Goal: Task Accomplishment & Management: Manage account settings

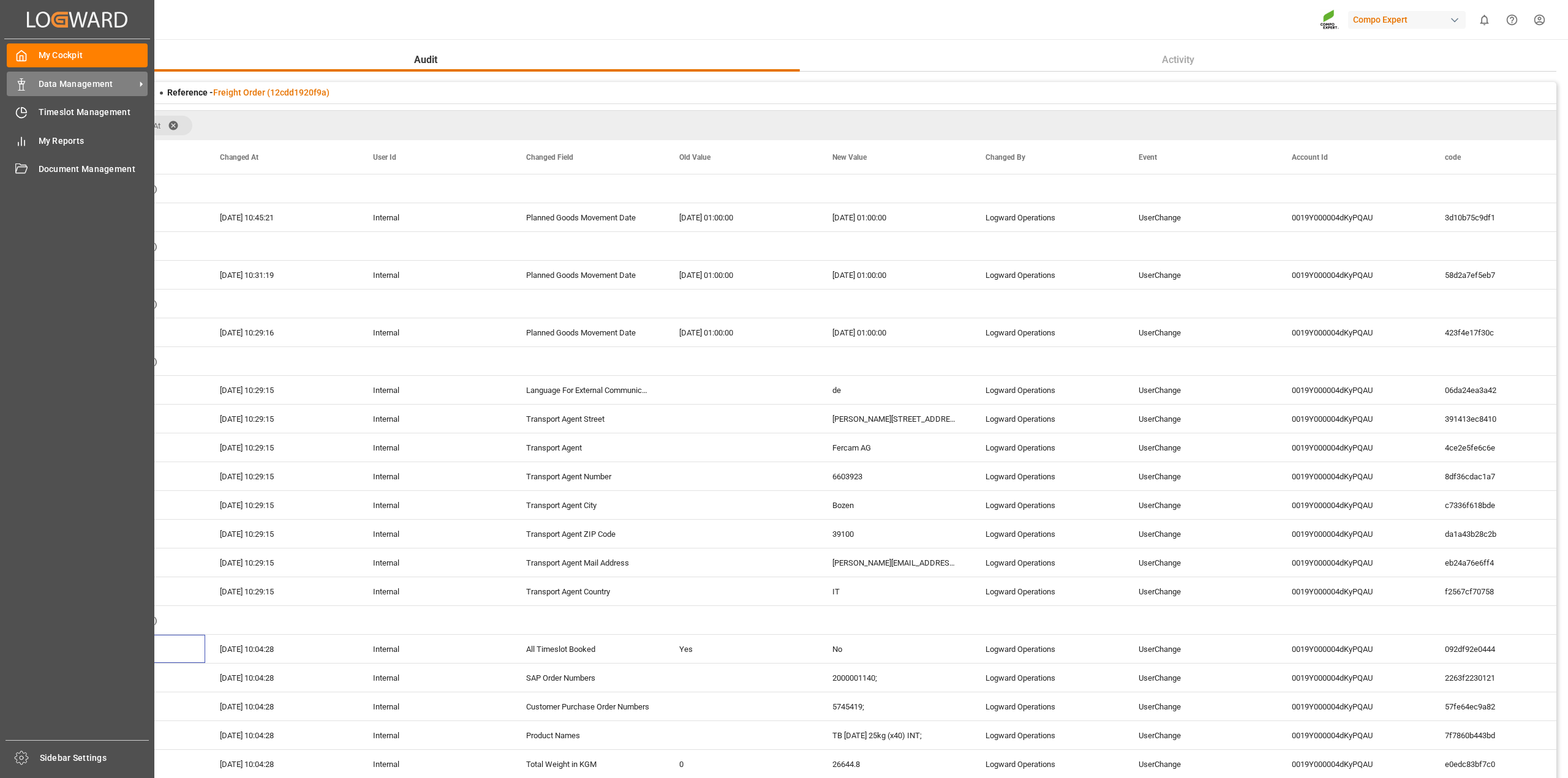
click at [52, 83] on span "Data Management" at bounding box center [86, 84] width 97 height 13
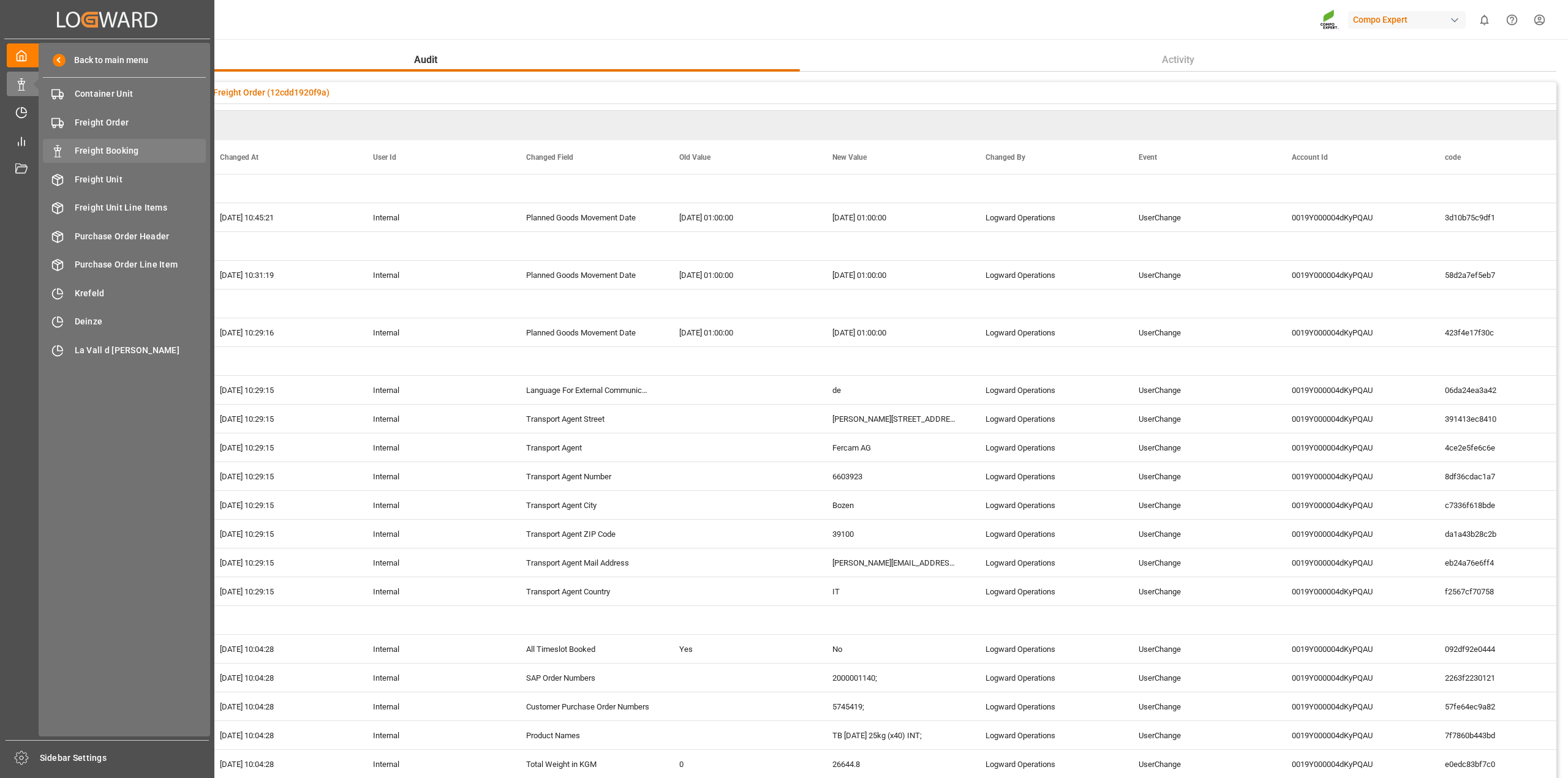
click at [113, 153] on span "Freight Booking" at bounding box center [140, 151] width 132 height 13
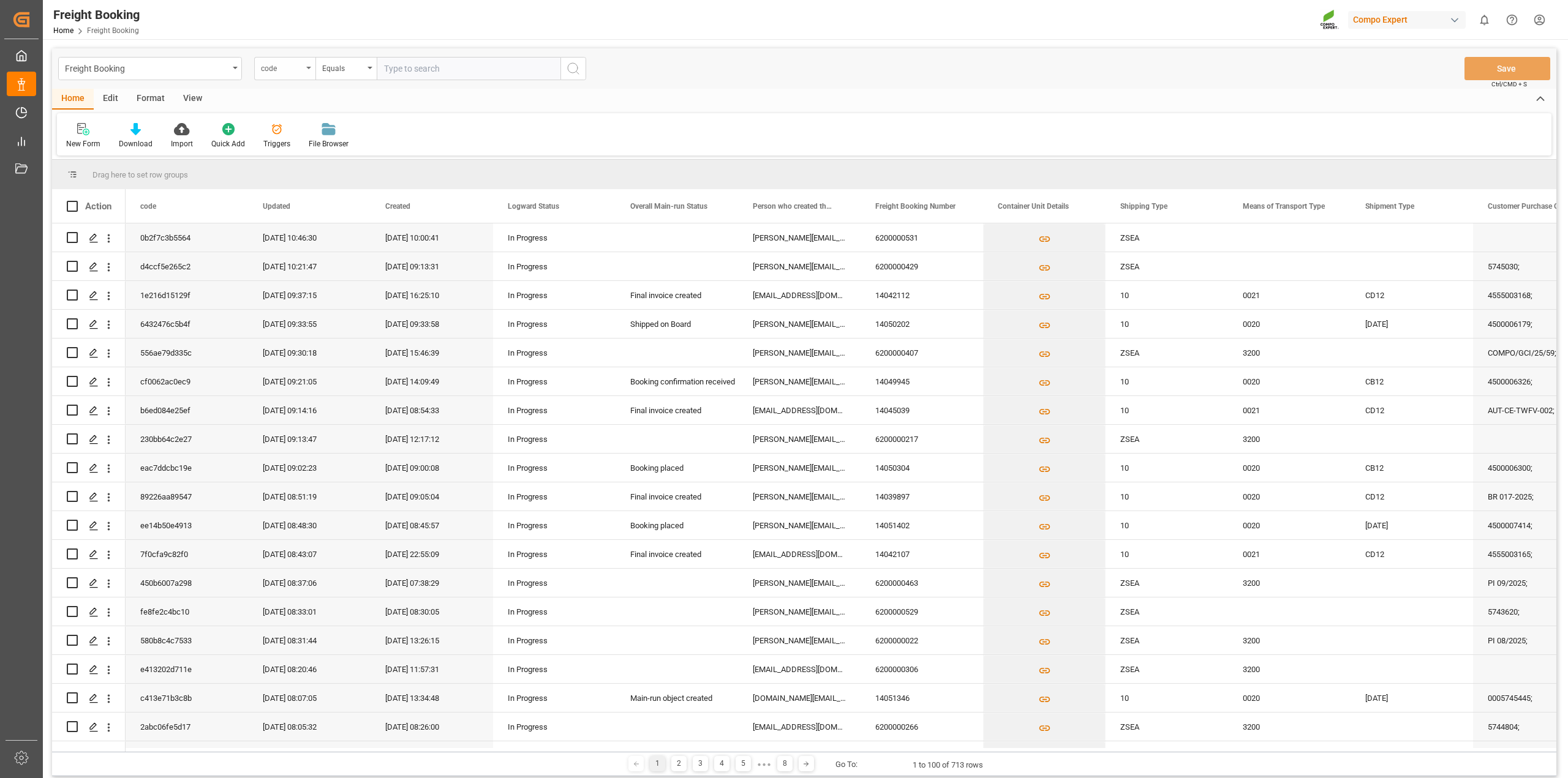
click at [309, 69] on div "code" at bounding box center [284, 68] width 61 height 24
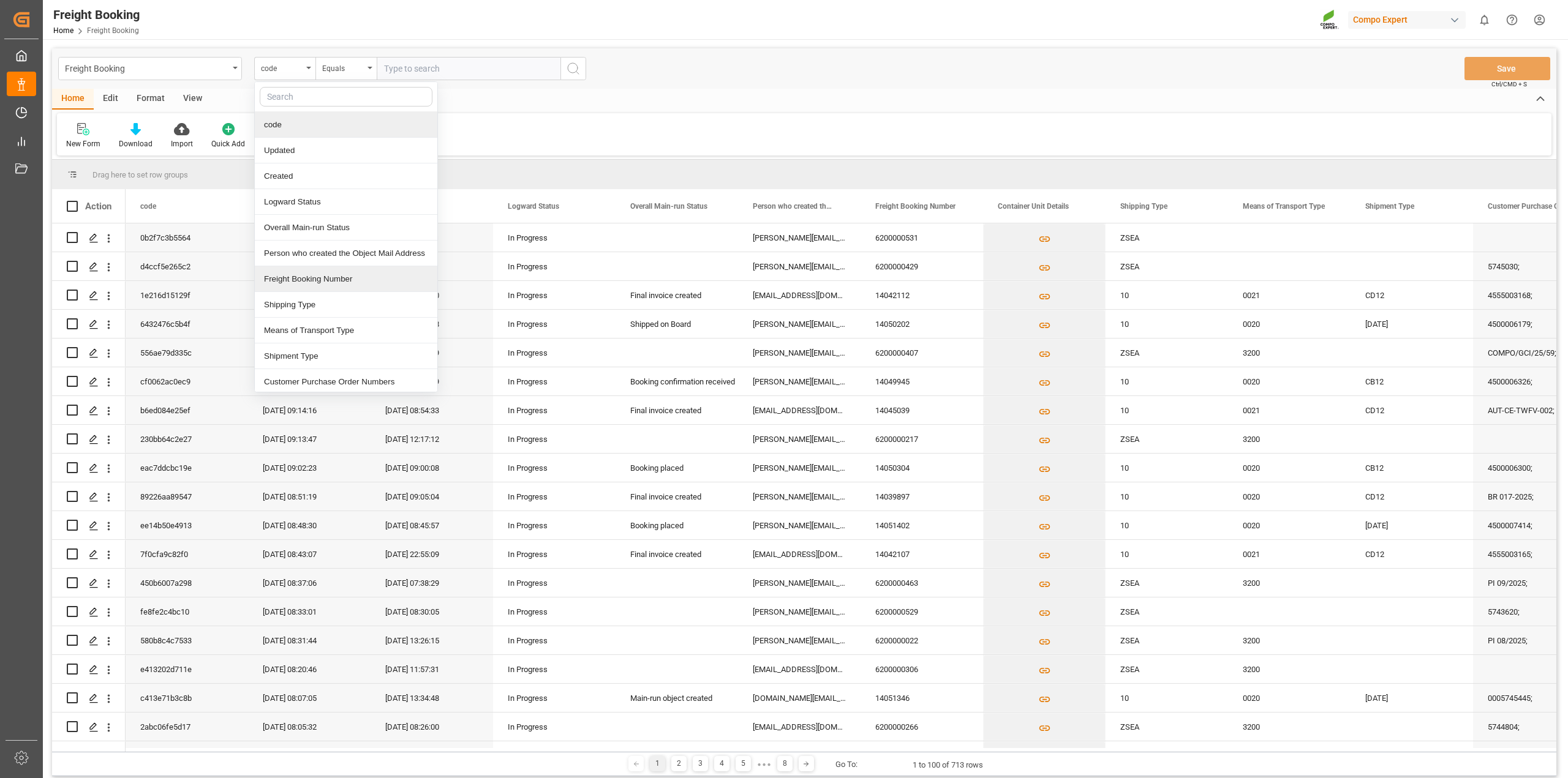
drag, startPoint x: 332, startPoint y: 283, endPoint x: 379, endPoint y: 167, distance: 125.2
click at [334, 283] on div "Freight Booking Number" at bounding box center [346, 278] width 182 height 25
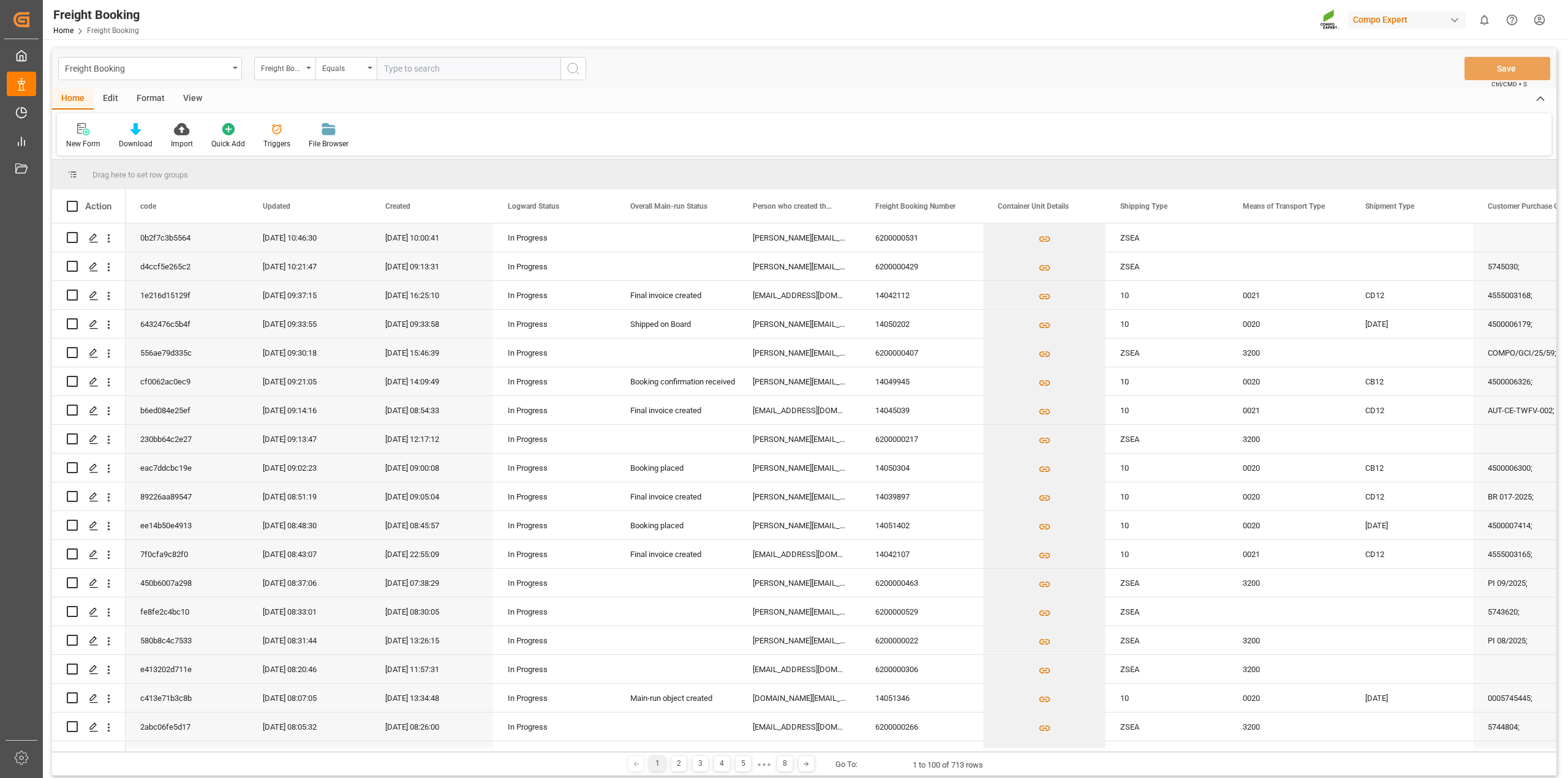
click at [427, 65] on input "text" at bounding box center [469, 68] width 184 height 24
paste input "6100000859"
type input "6100000859"
click at [574, 65] on icon "search button" at bounding box center [572, 68] width 15 height 15
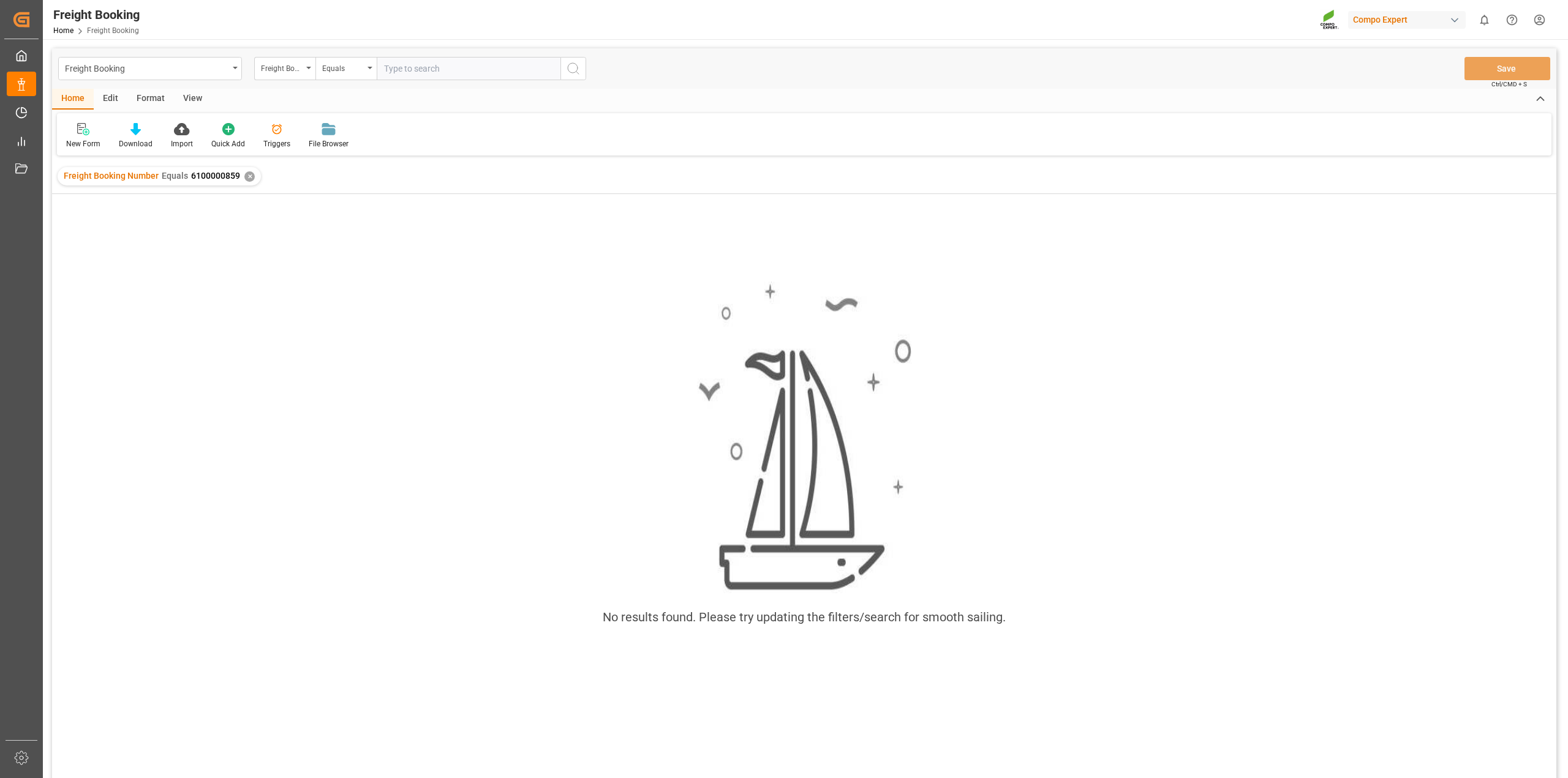
click at [249, 178] on div "✕" at bounding box center [250, 177] width 10 height 10
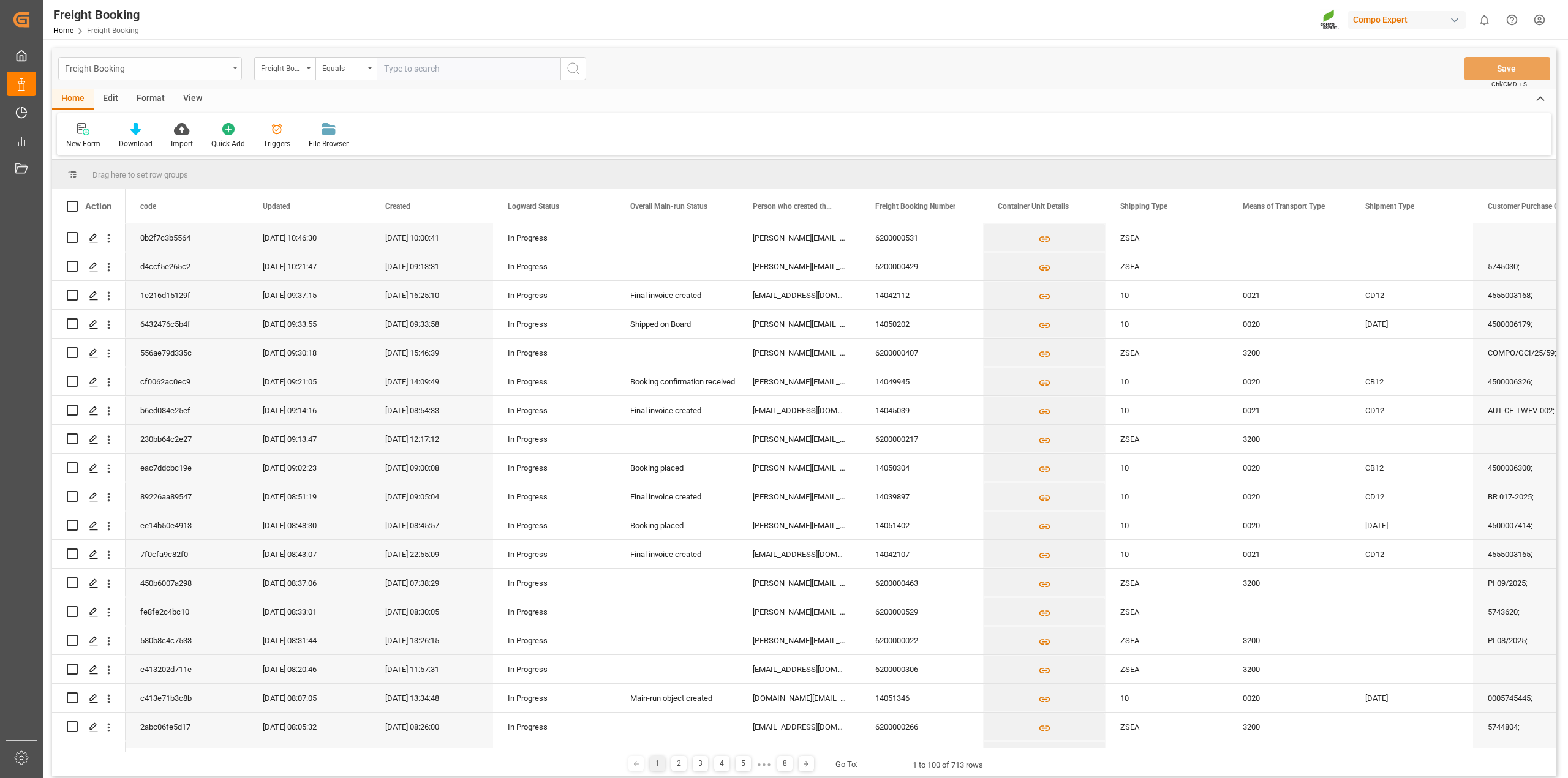
click at [237, 68] on div "Freight Booking" at bounding box center [150, 68] width 184 height 24
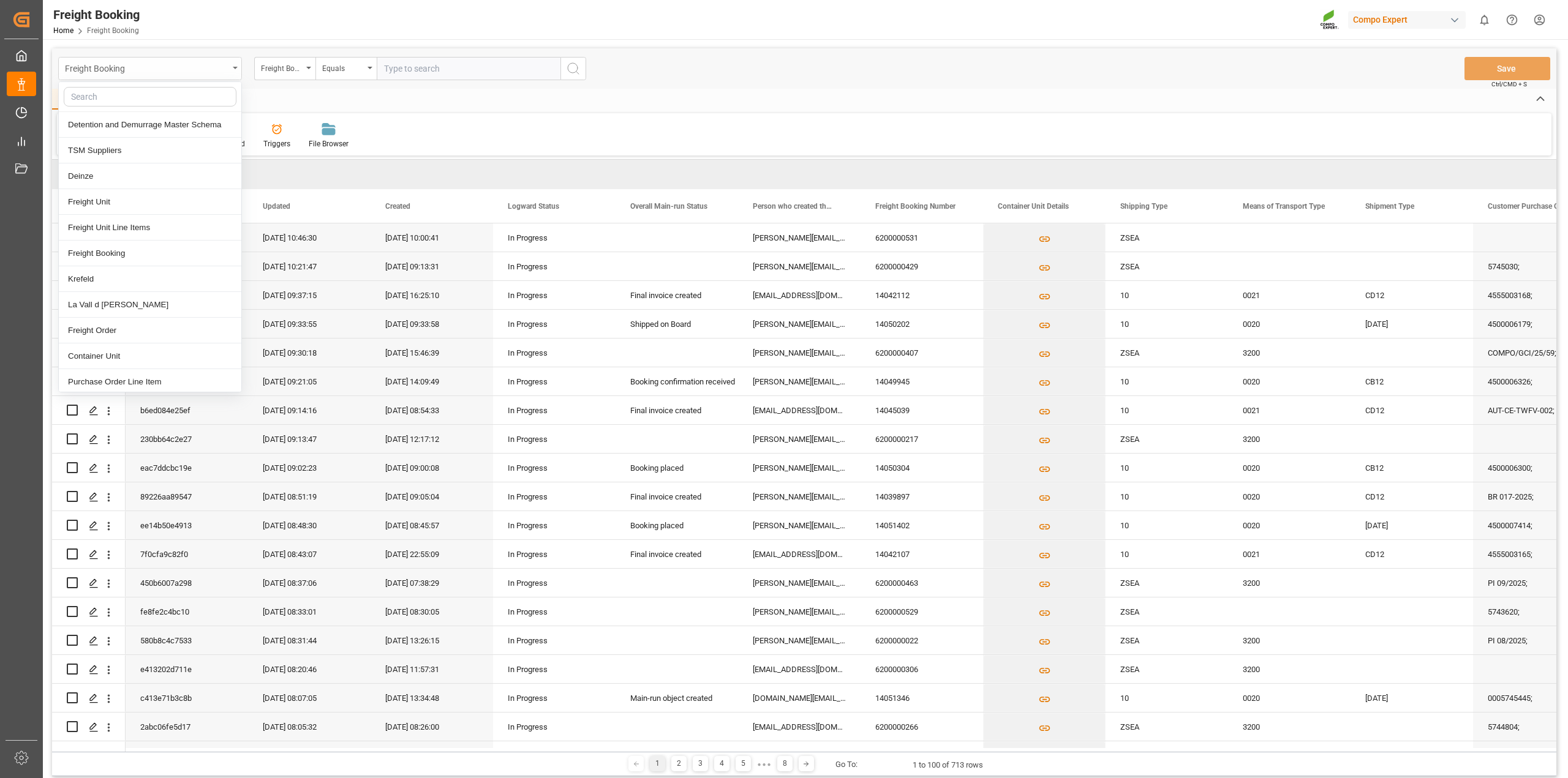
drag, startPoint x: 227, startPoint y: 68, endPoint x: 96, endPoint y: 65, distance: 131.0
click at [227, 67] on div "Freight Booking" at bounding box center [146, 68] width 163 height 16
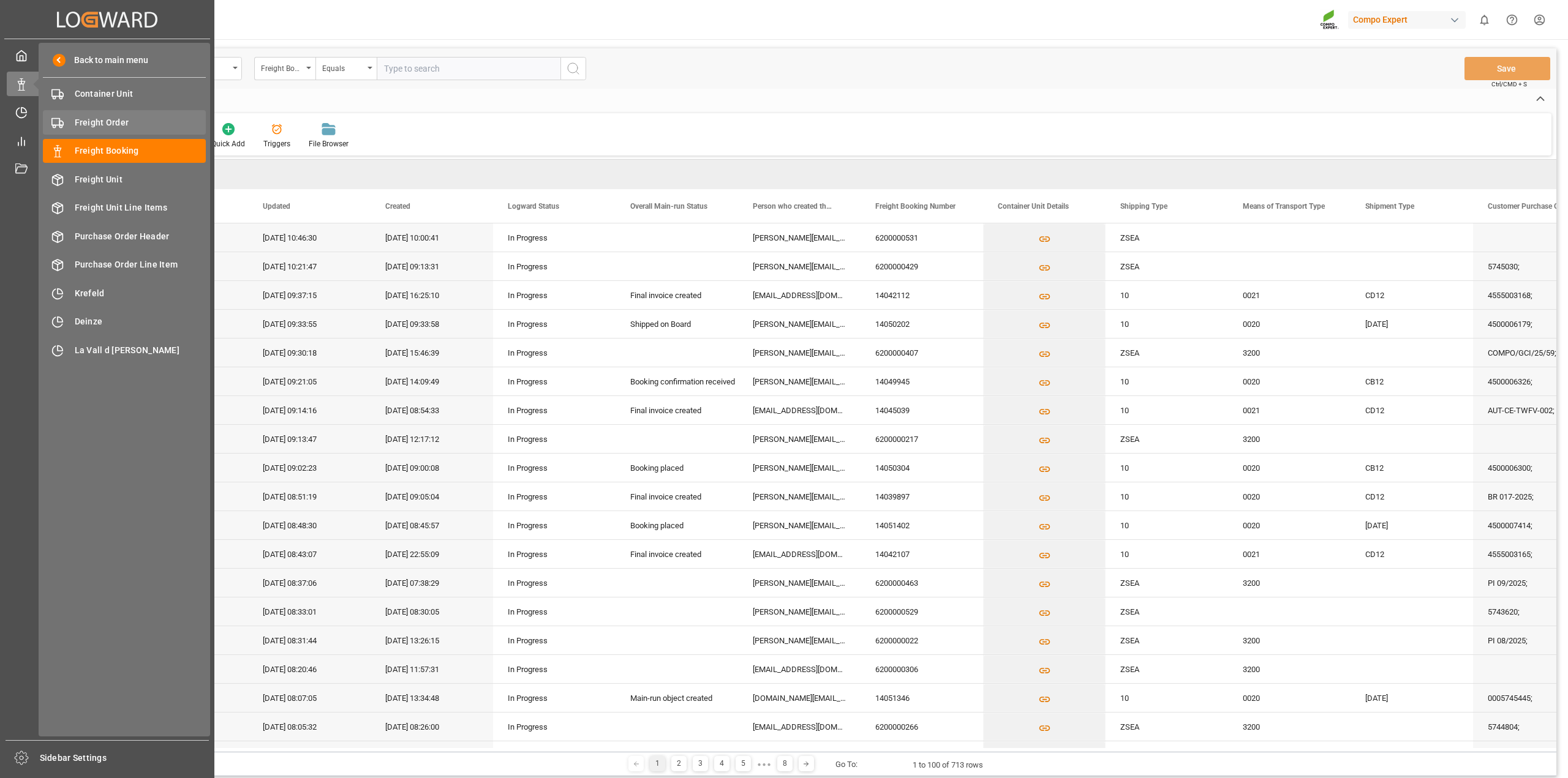
click at [124, 126] on span "Freight Order" at bounding box center [140, 122] width 132 height 13
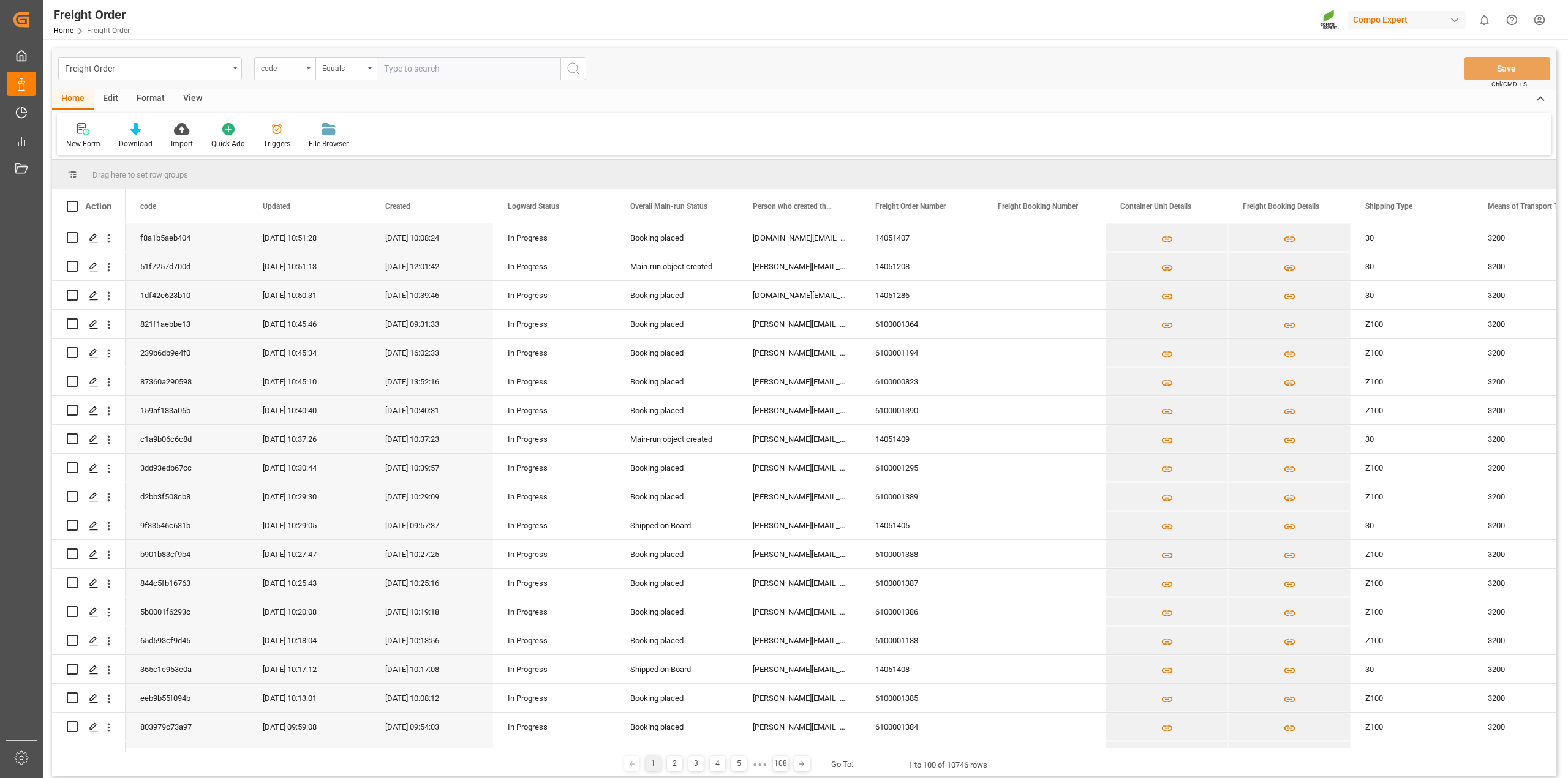
click at [309, 65] on div "code" at bounding box center [284, 68] width 61 height 24
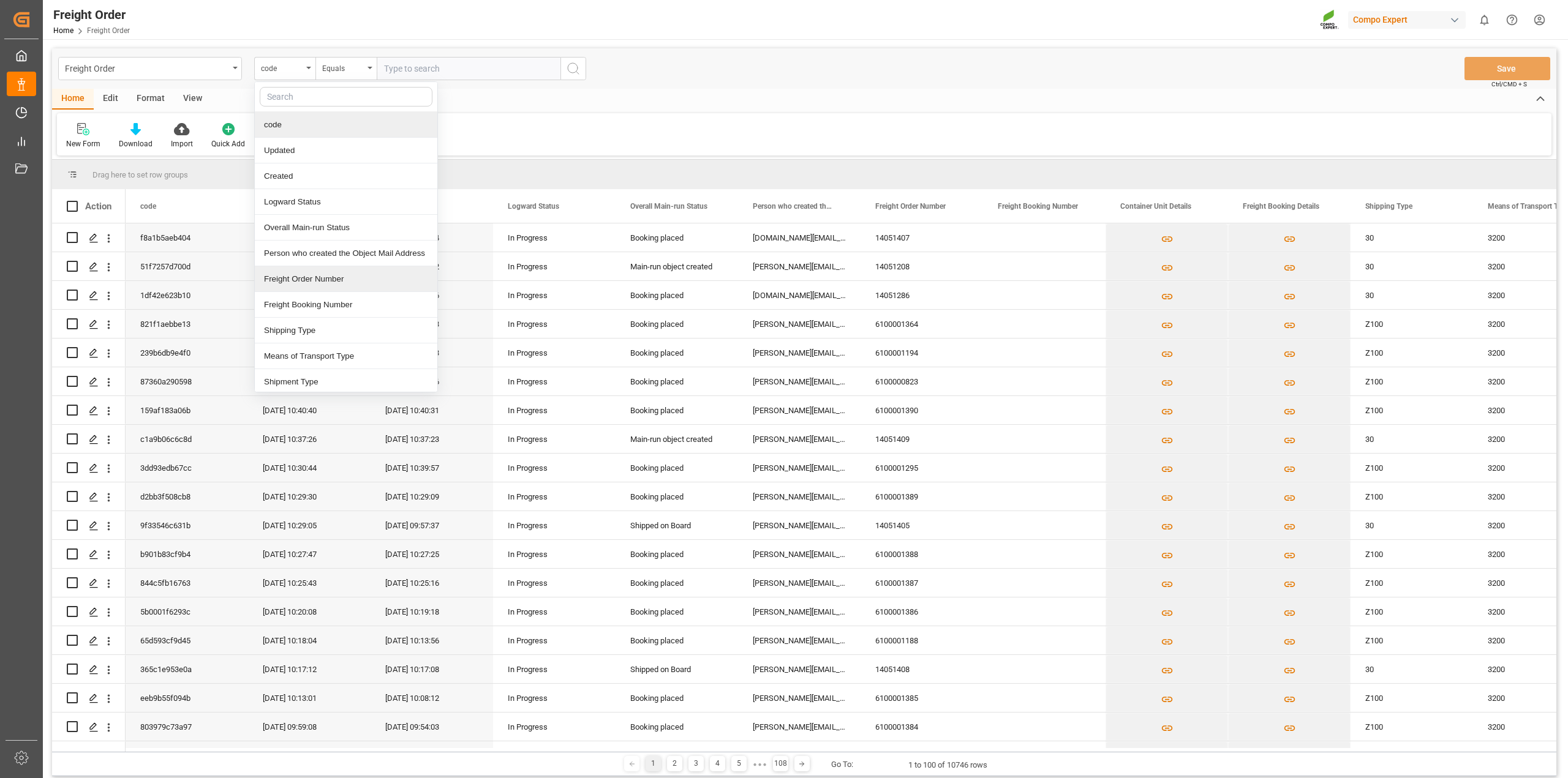
click at [313, 279] on div "Freight Order Number" at bounding box center [346, 278] width 182 height 25
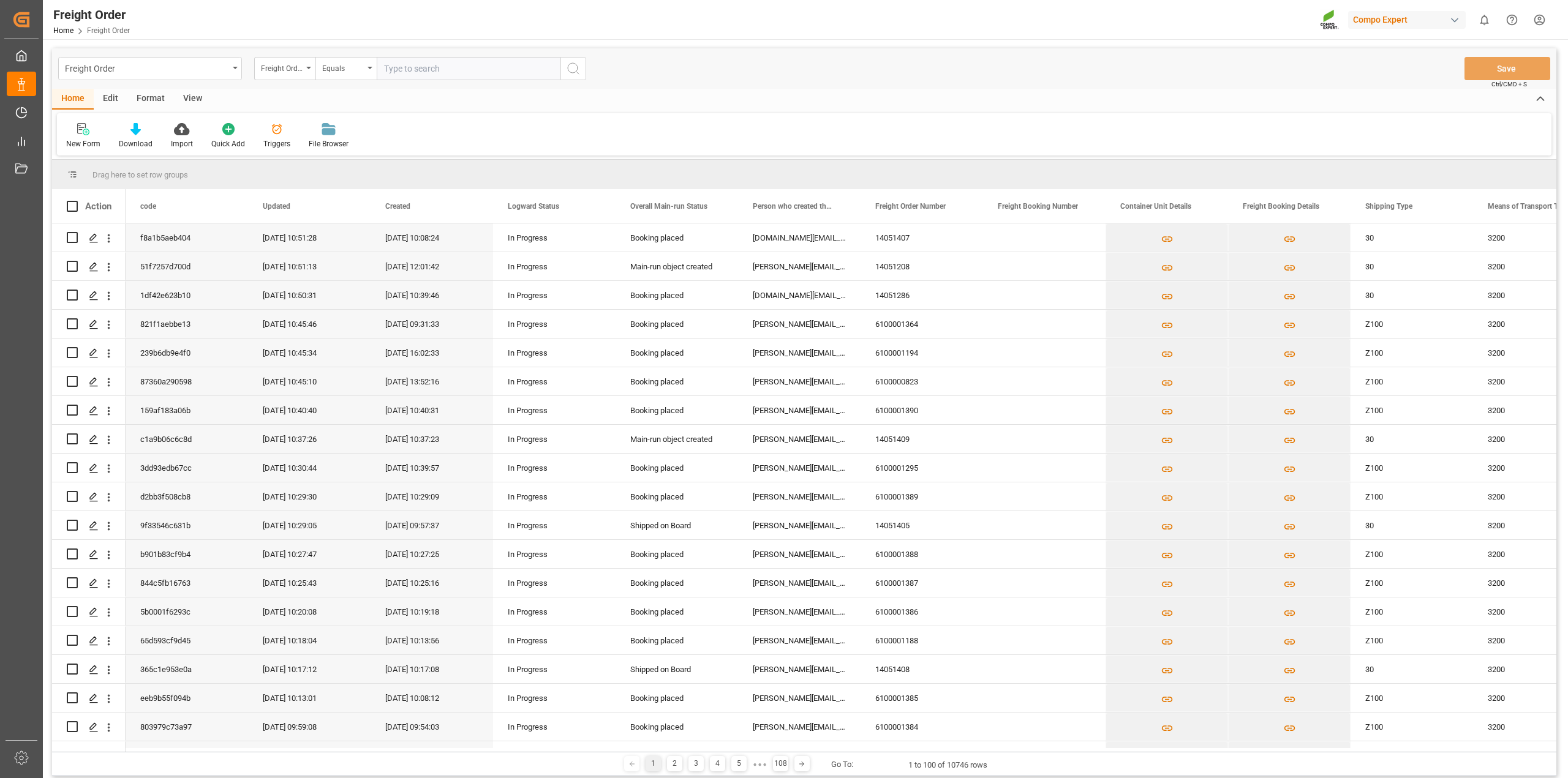
click at [446, 68] on input "text" at bounding box center [469, 68] width 184 height 24
paste input "6100000859"
type input "6100000859"
click at [576, 73] on icon "search button" at bounding box center [572, 68] width 15 height 15
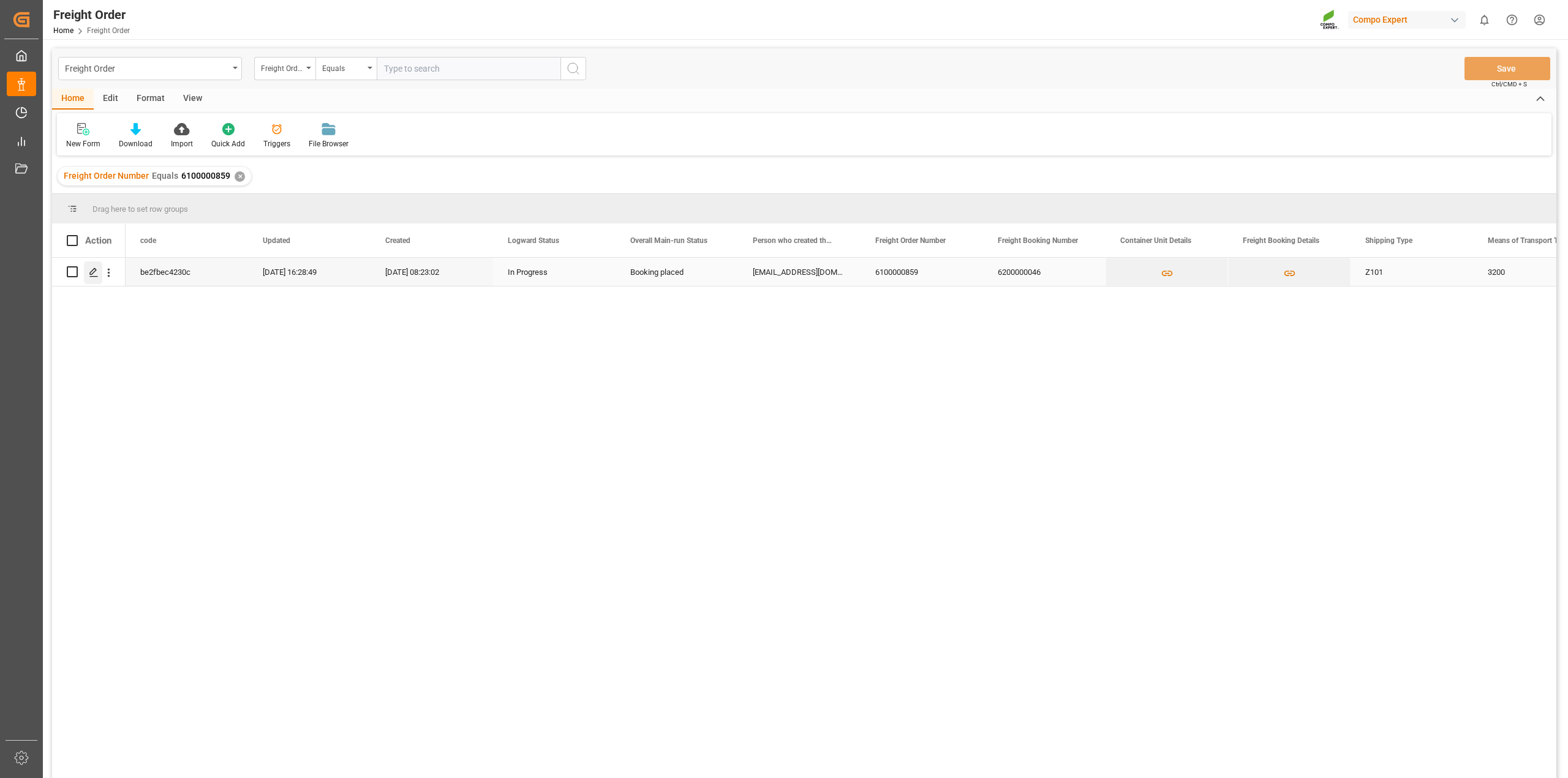
click at [95, 274] on icon "Press SPACE to select this row." at bounding box center [93, 272] width 10 height 10
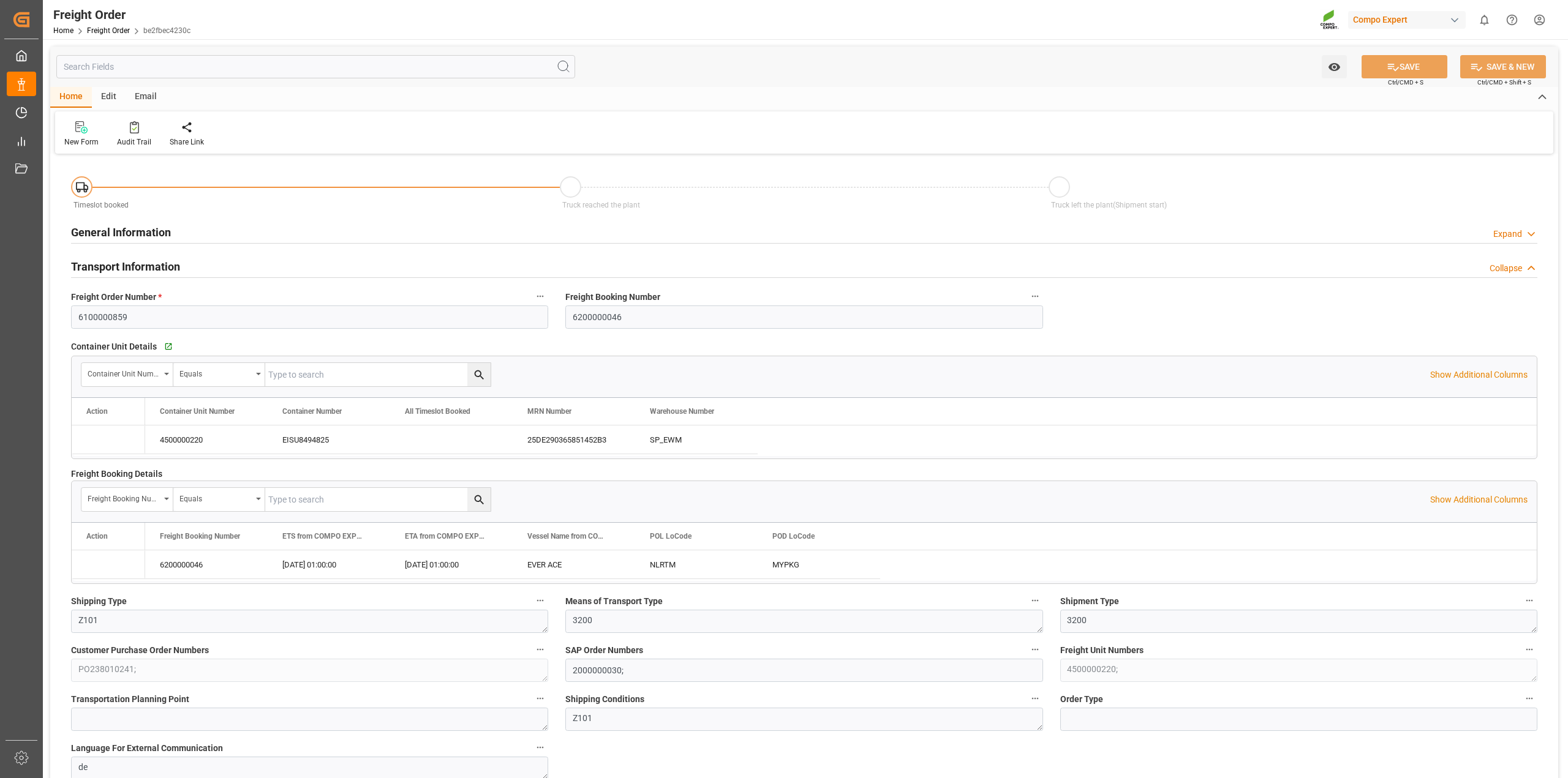
type input "[DATE] 01:00"
type input "[DATE] 08:23"
click at [176, 439] on div "4500000220" at bounding box center [206, 440] width 122 height 28
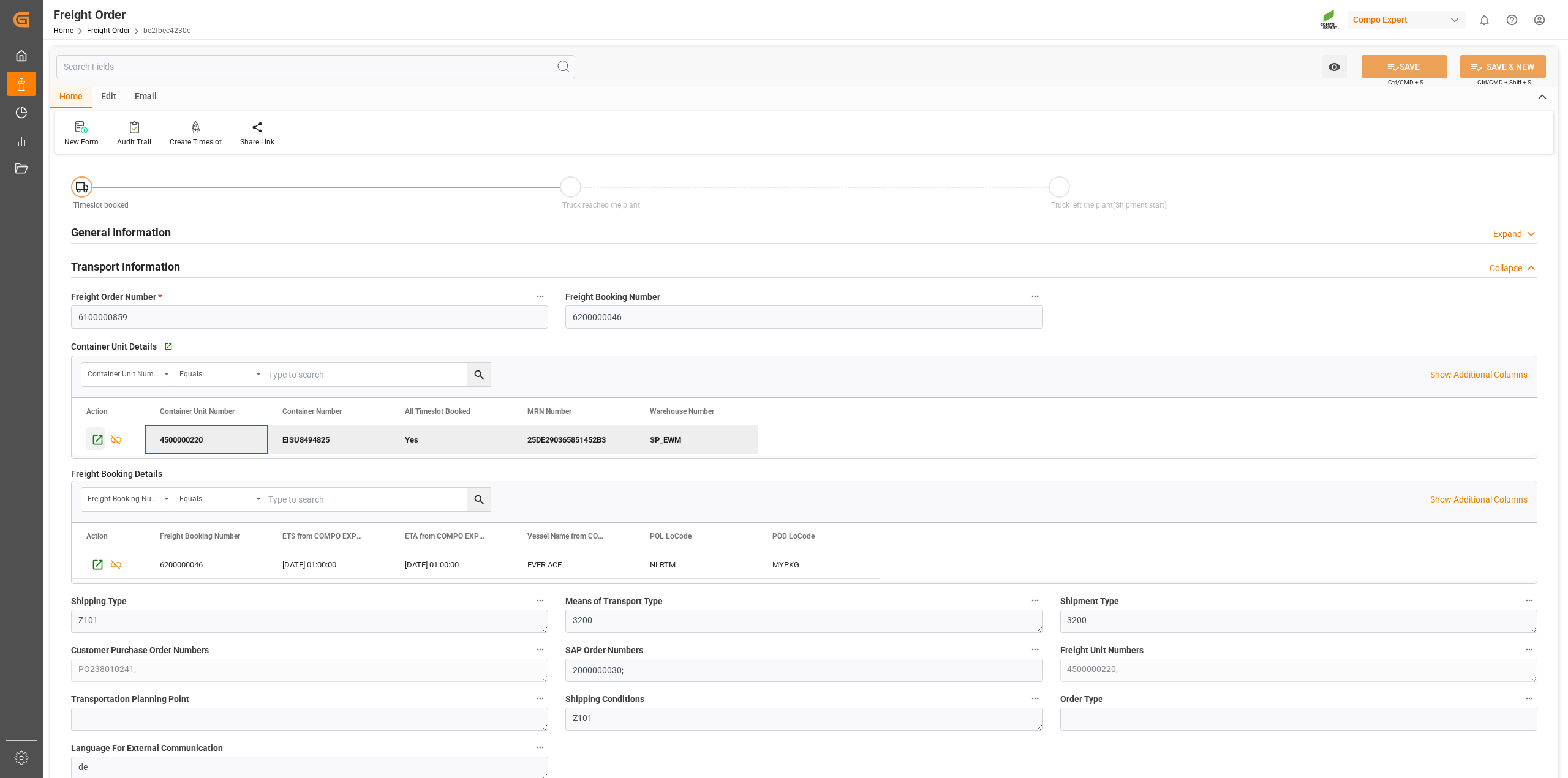
click at [97, 438] on icon "Press SPACE to deselect this row." at bounding box center [98, 440] width 13 height 13
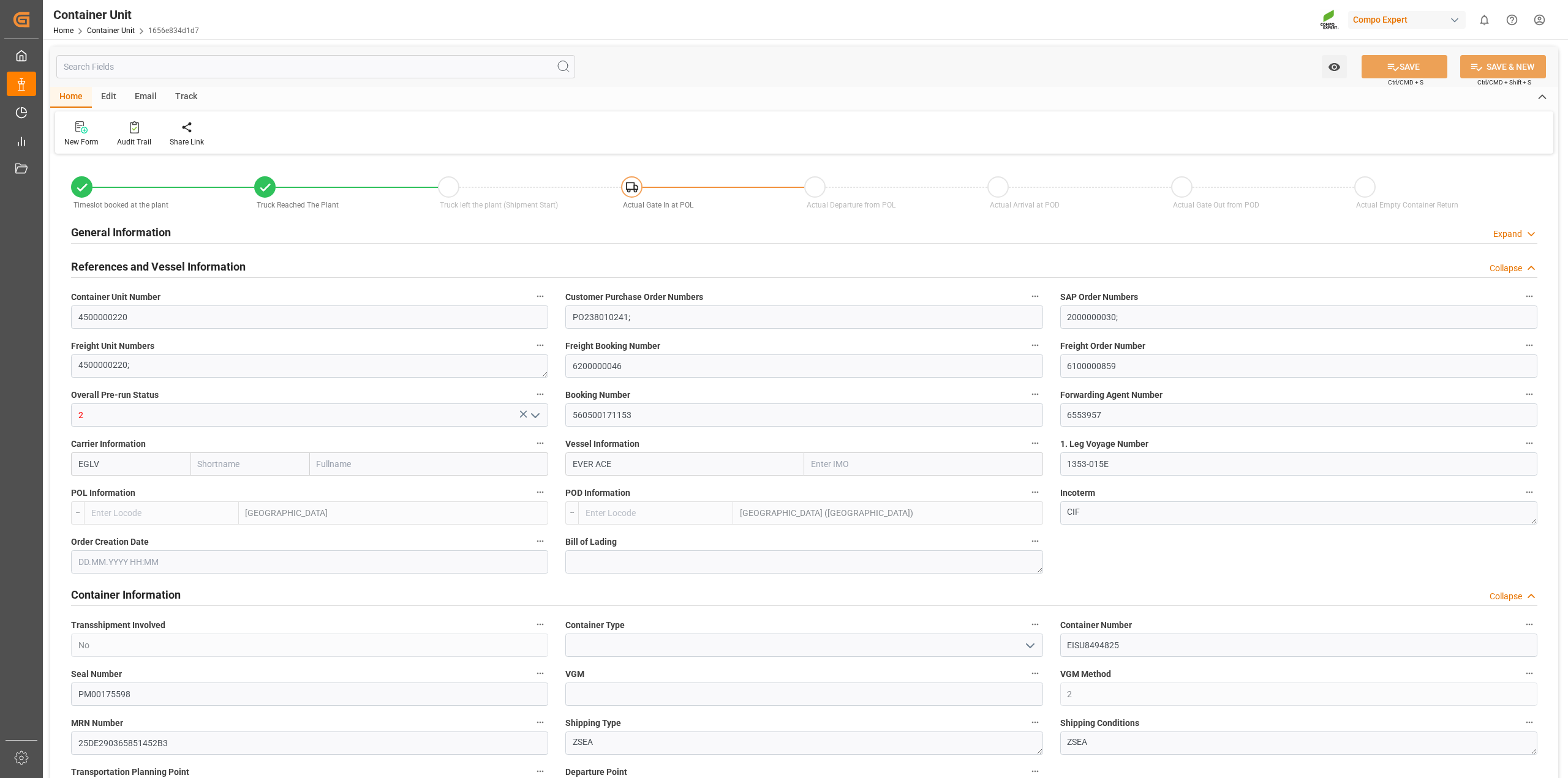
type input "Evergreen"
type input "Evergreen Marine Corp."
type input "9893890"
type input "NLRTM"
type input "MYPKG"
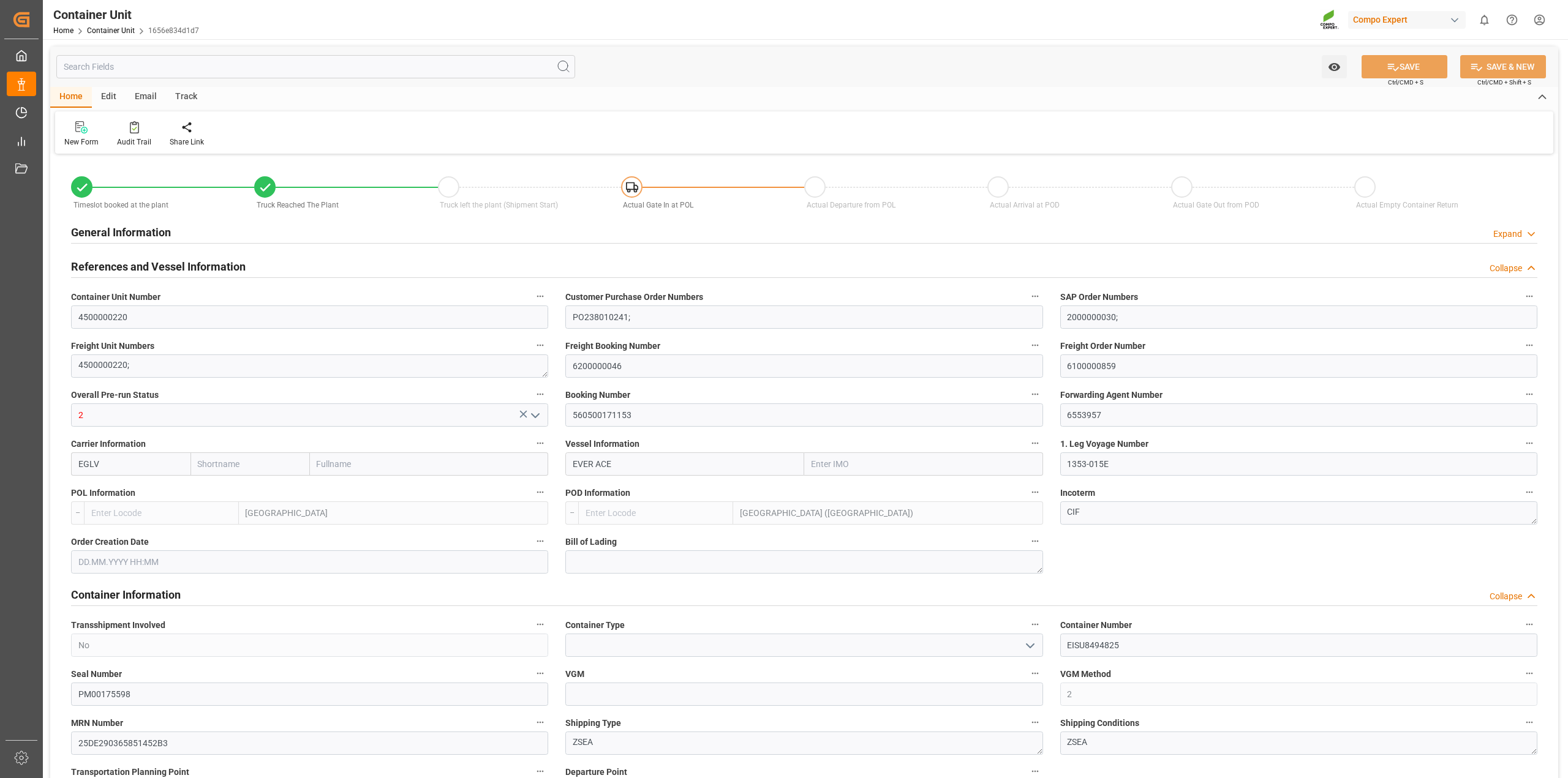
type input "13790"
type input "0"
type input "19920"
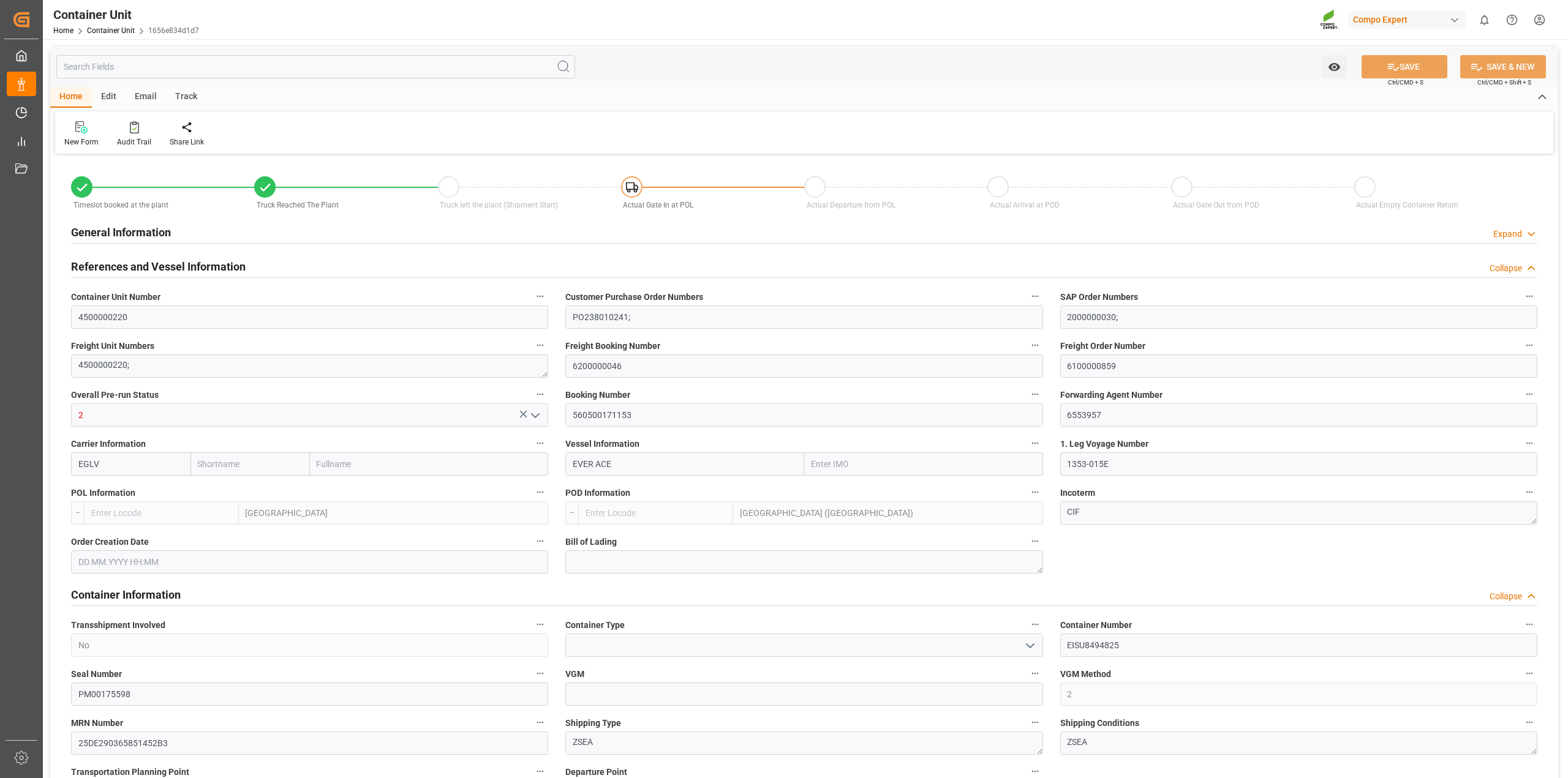
type input "NLRTM"
type input "MYPKG"
type input "[DATE] 18:09"
type input "[DATE] 18:08"
type input "[DATE] 18:09"
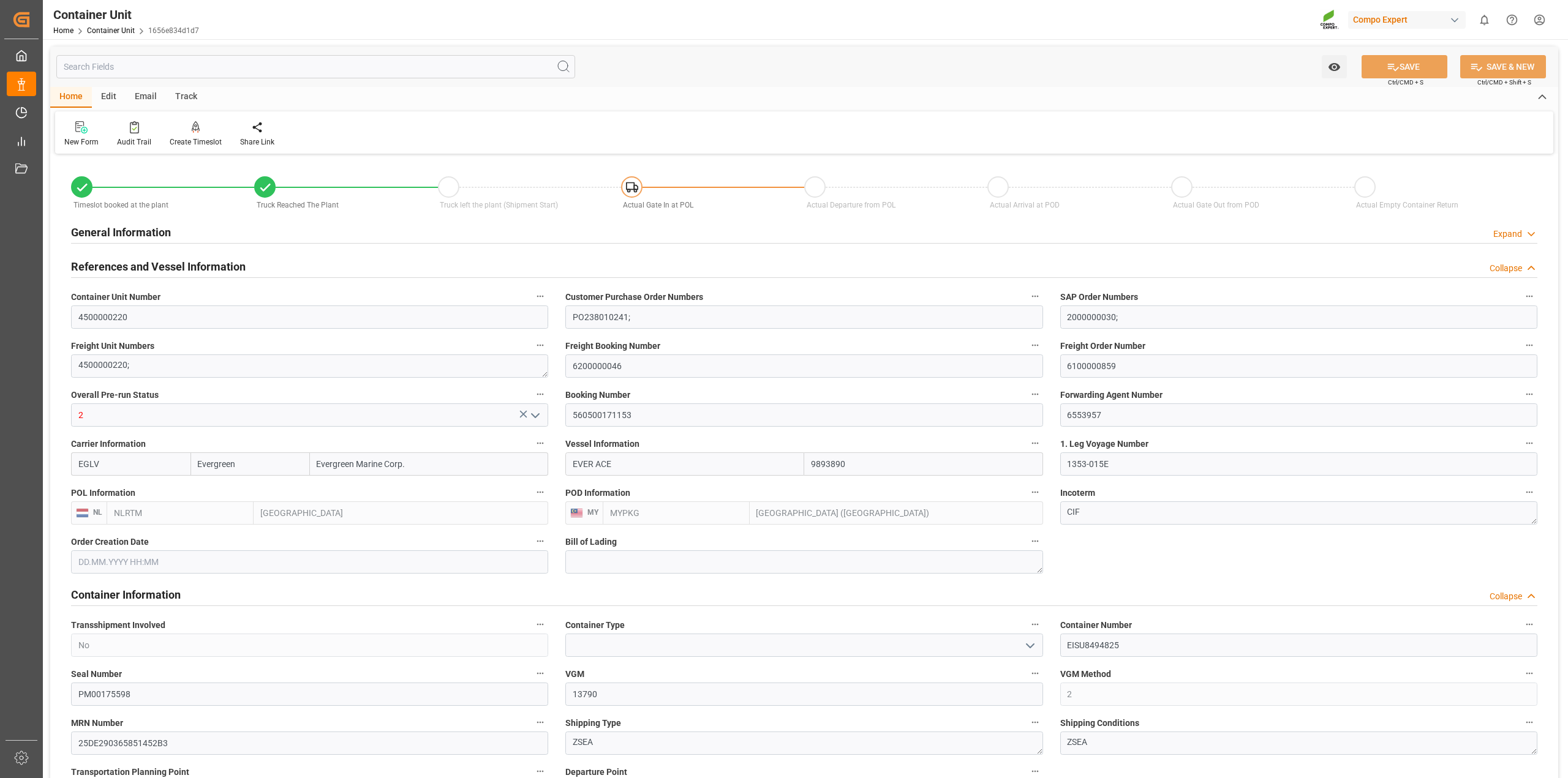
type input "[DATE] 18:09"
type input "[DATE]"
type input "[DATE] 12:00"
type input "[DATE] 00:02"
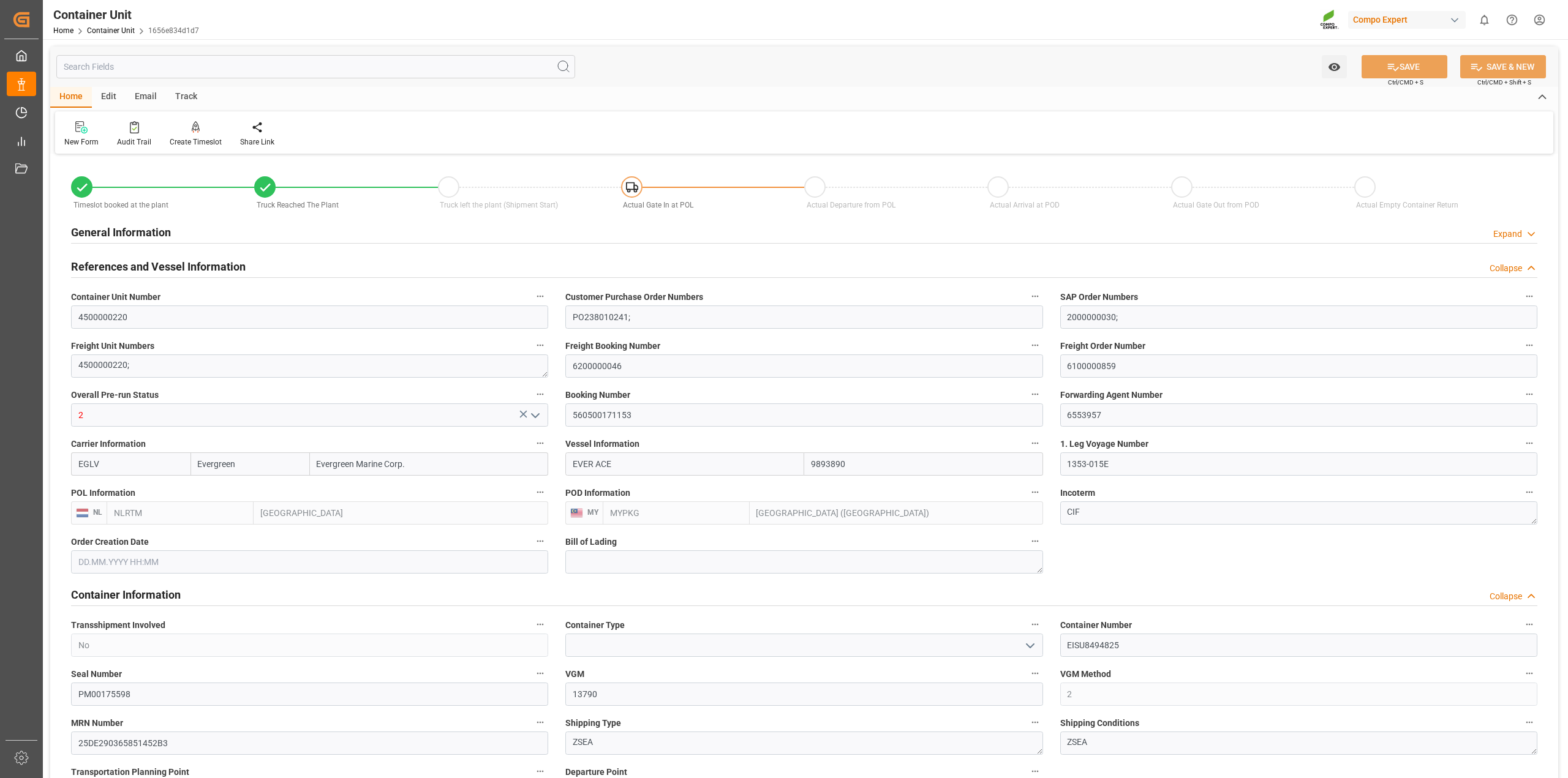
type input "[DATE] 00:02"
type input "[DATE] 00:01"
type input "[DATE] 11:00"
type input "[DATE] 12:00"
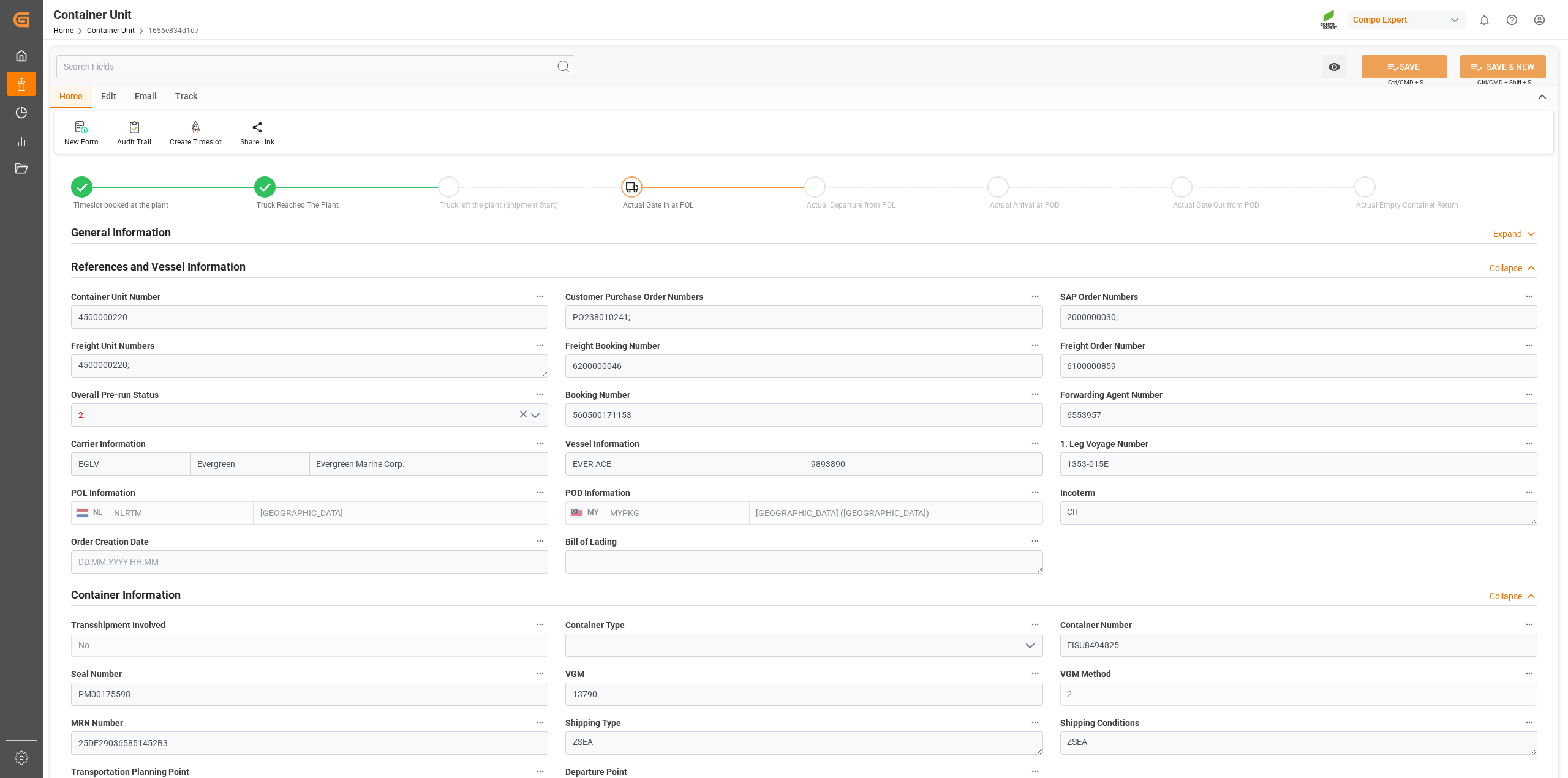
type input "[DATE] 12:00"
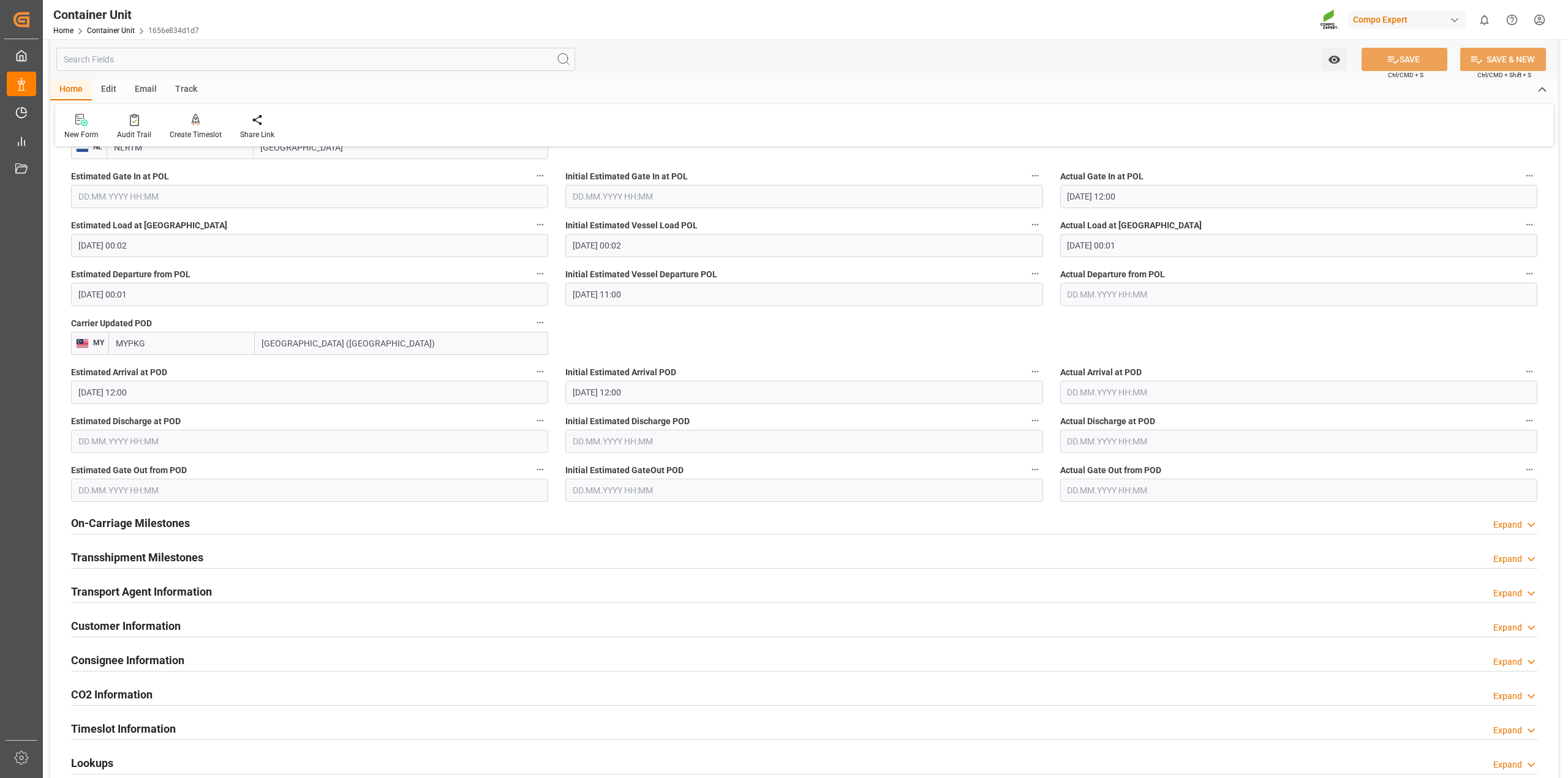
scroll to position [1561, 0]
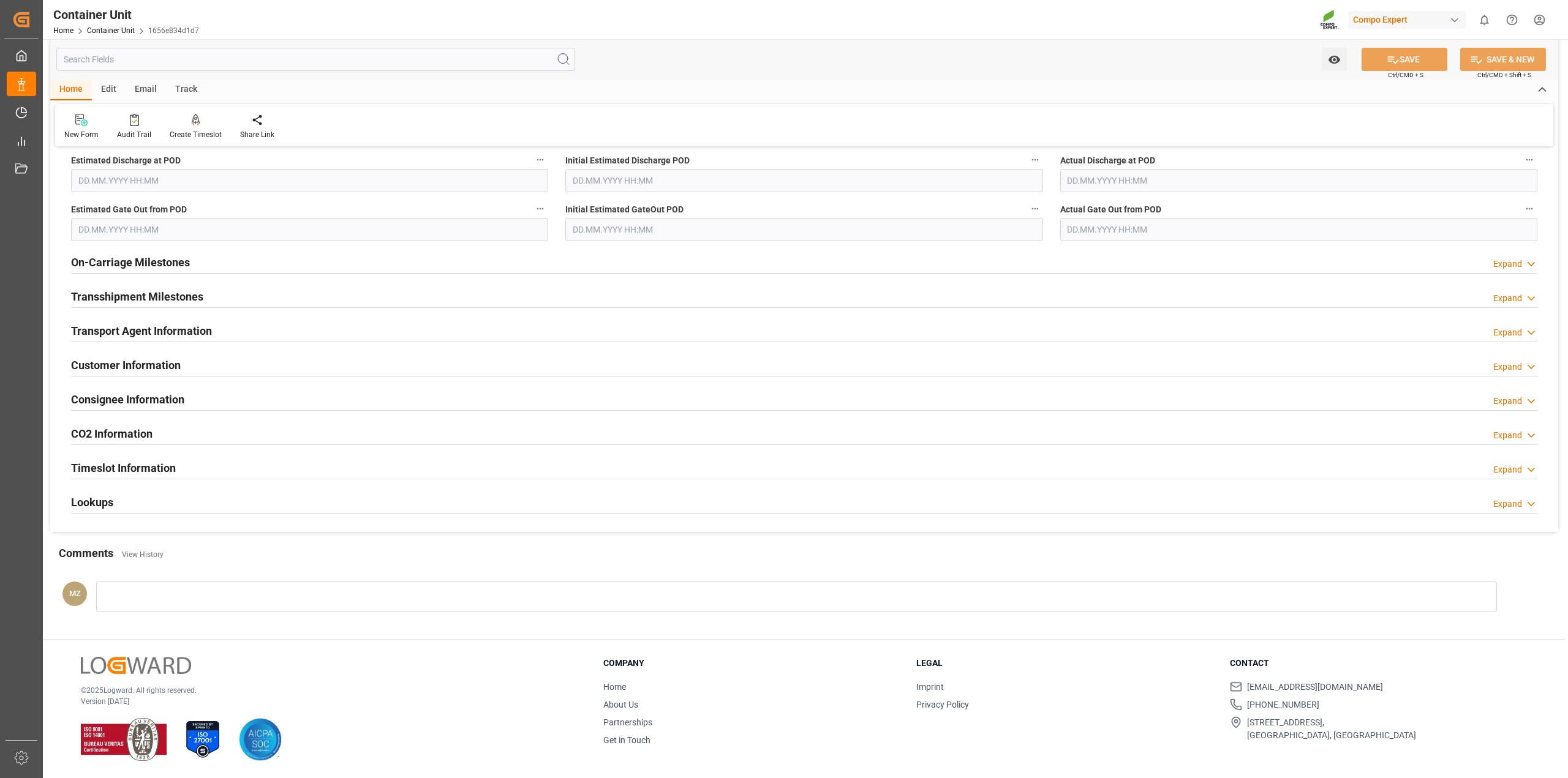
click at [163, 464] on h2 "Timeslot Information" at bounding box center [123, 467] width 105 height 17
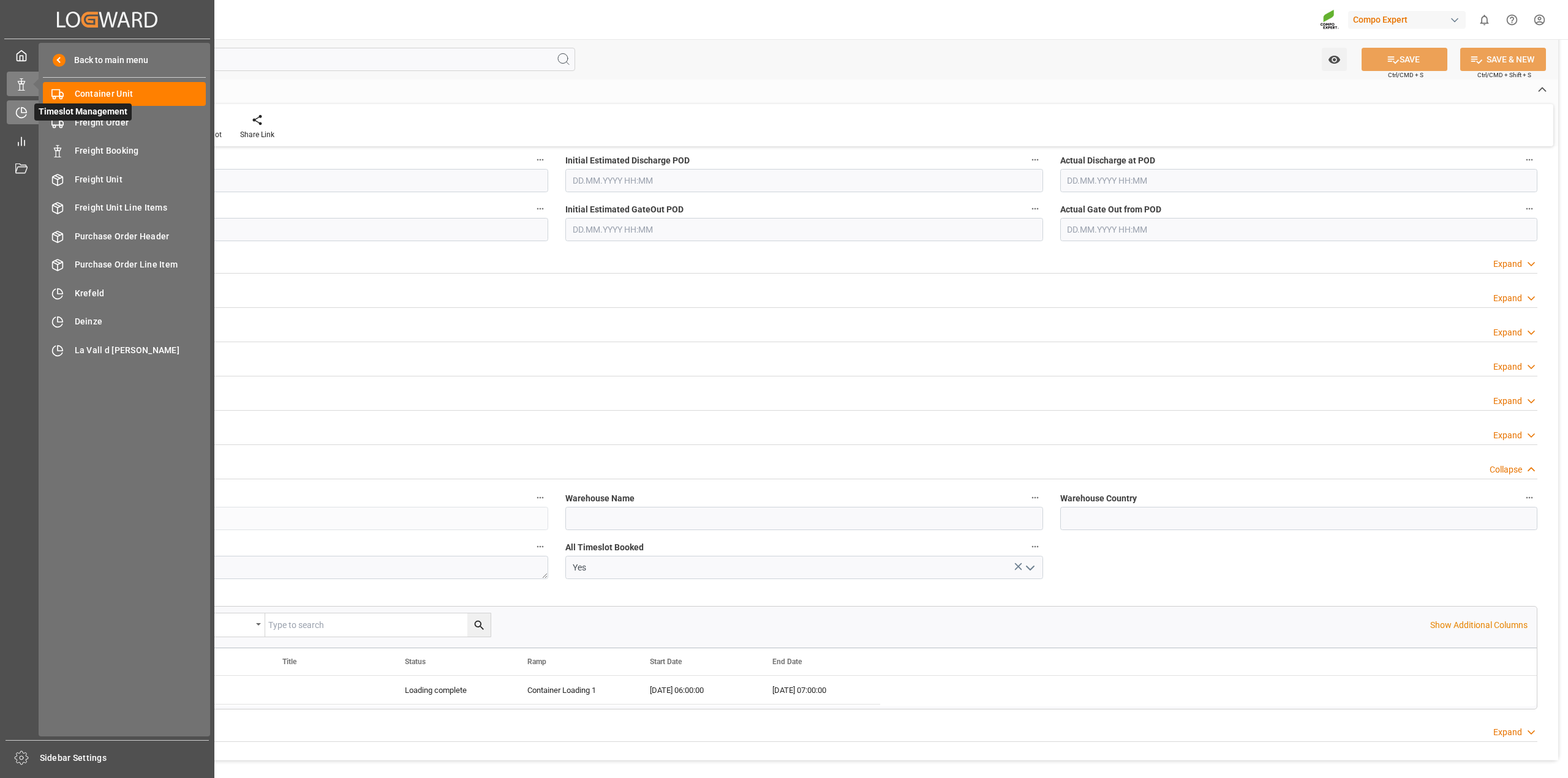
click at [26, 113] on icon at bounding box center [22, 113] width 12 height 12
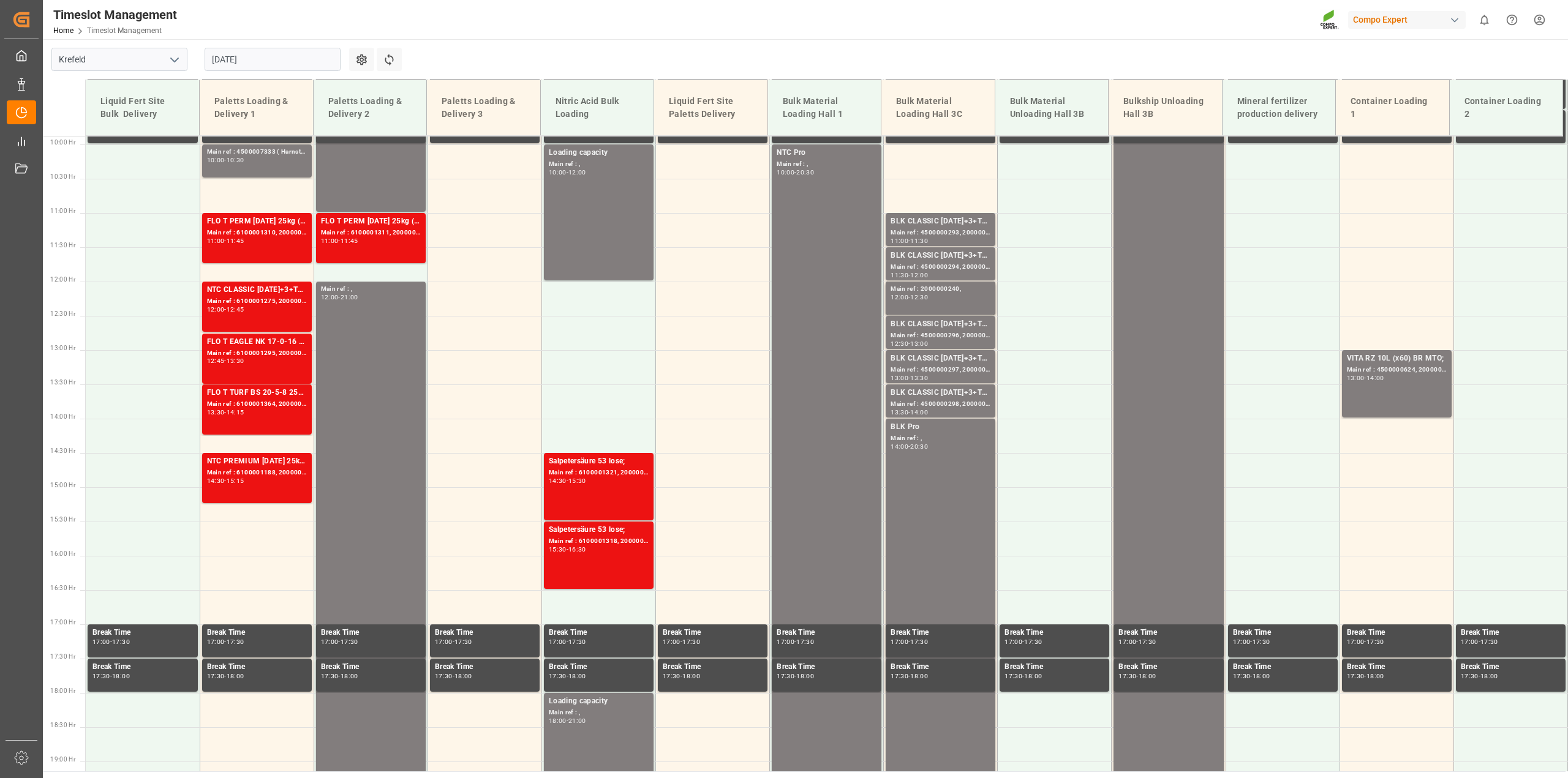
scroll to position [691, 0]
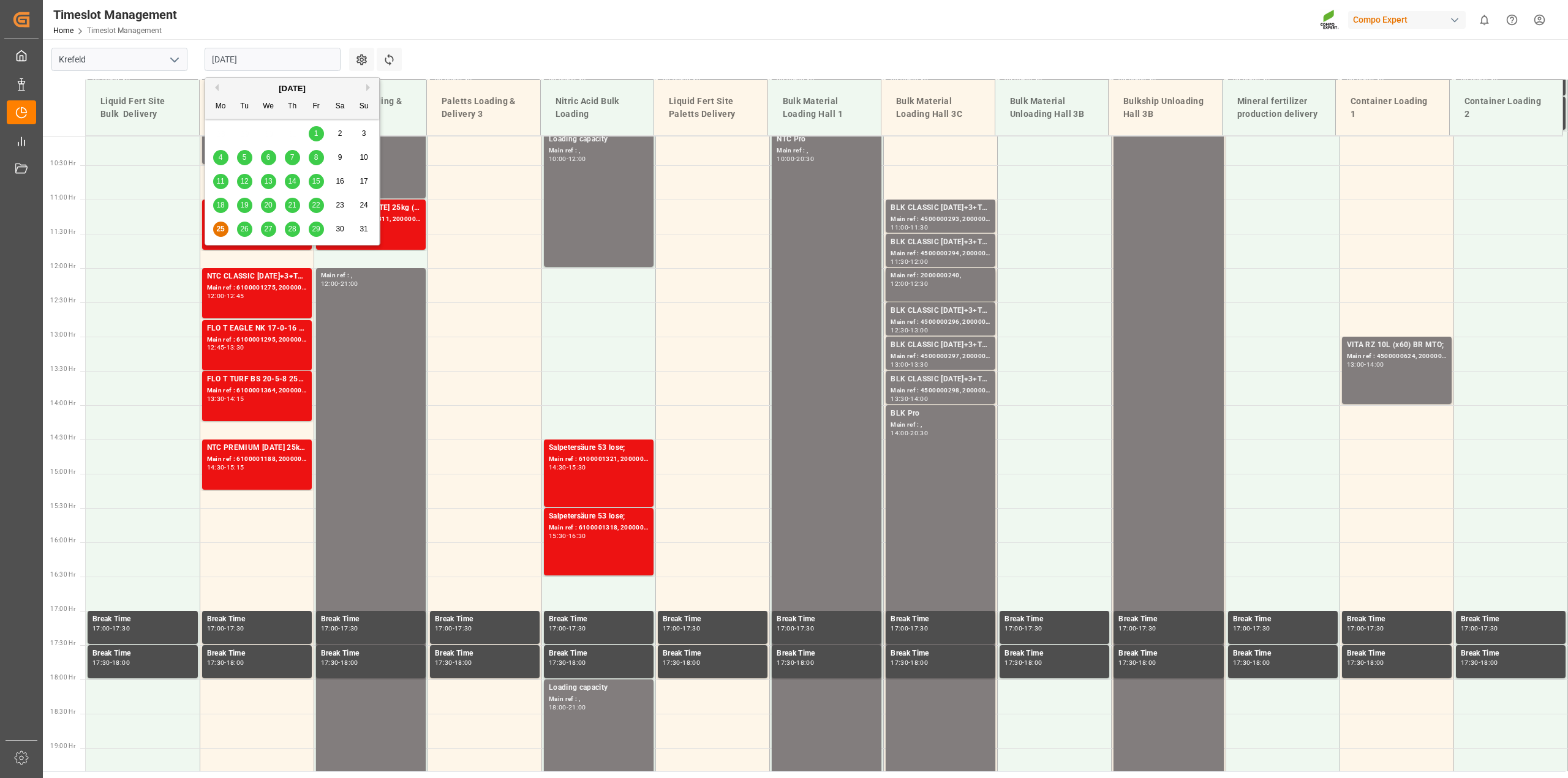
click at [233, 58] on input "[DATE]" at bounding box center [272, 59] width 136 height 24
click at [217, 158] on div "4" at bounding box center [221, 158] width 16 height 15
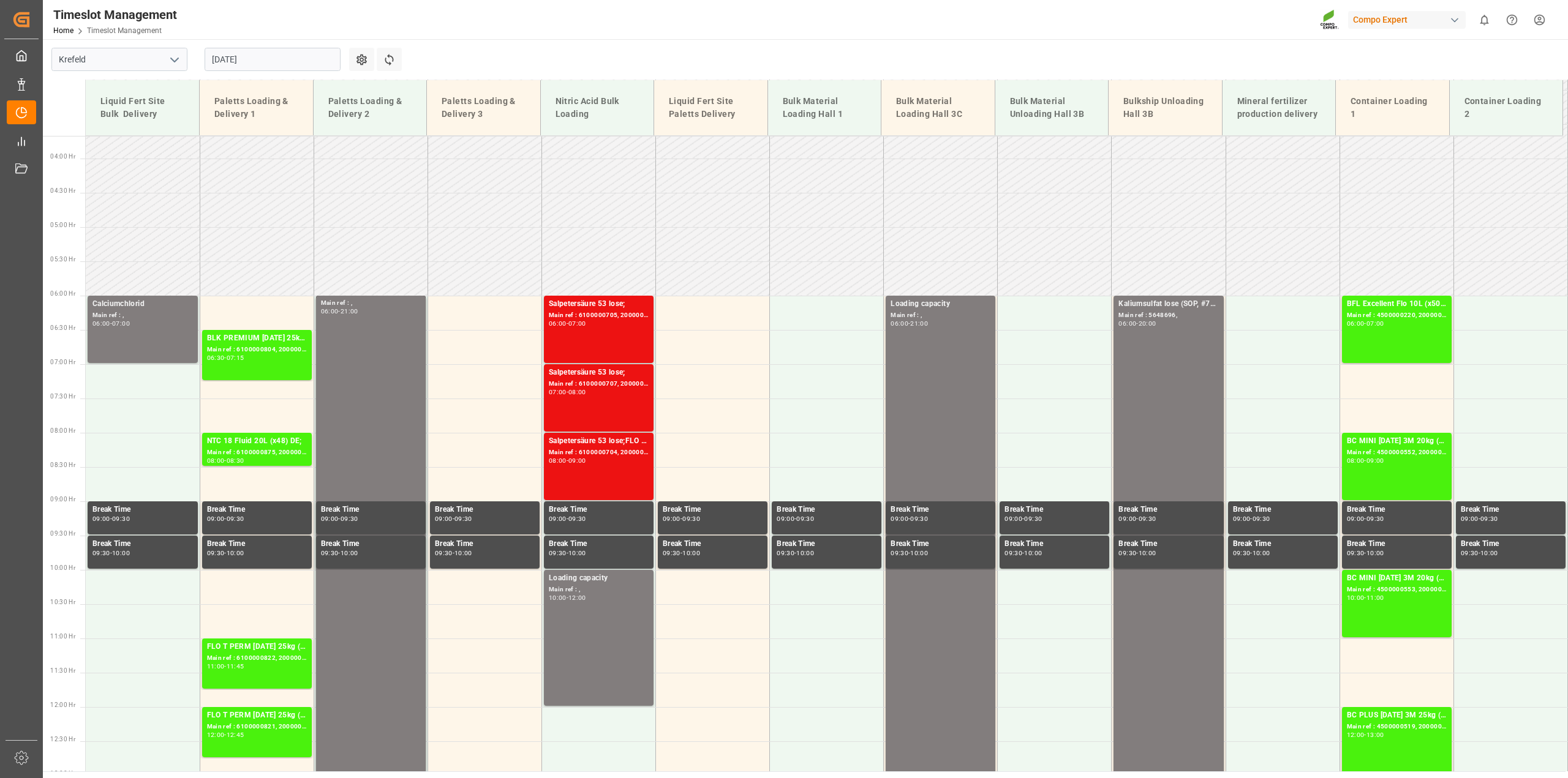
scroll to position [155, 0]
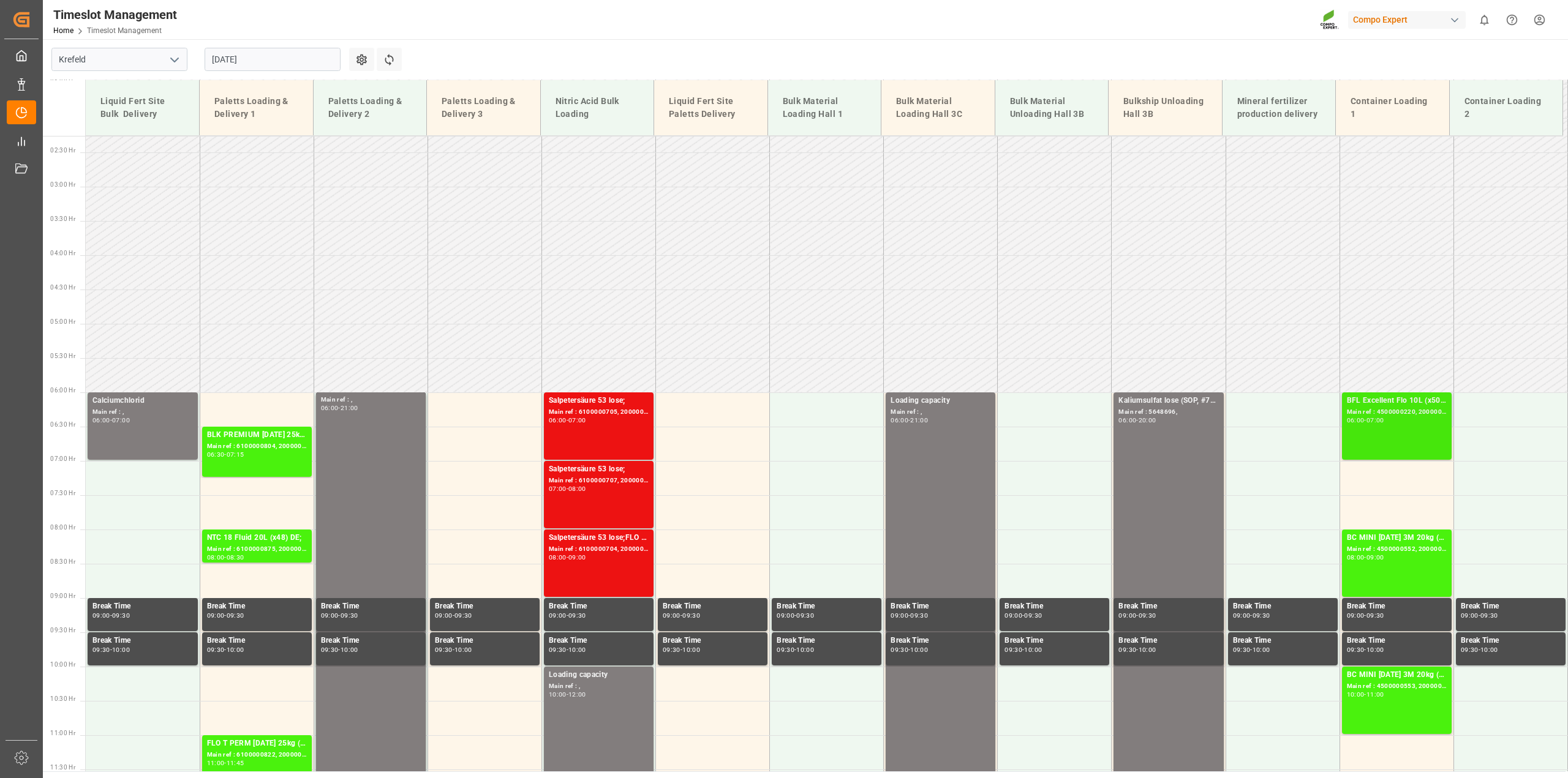
click at [1375, 442] on div "BFL Excellent Flo 10L (x50) WW (LS); Main ref : 4500000220, 2000000030; 06:00 -…" at bounding box center [1396, 427] width 99 height 63
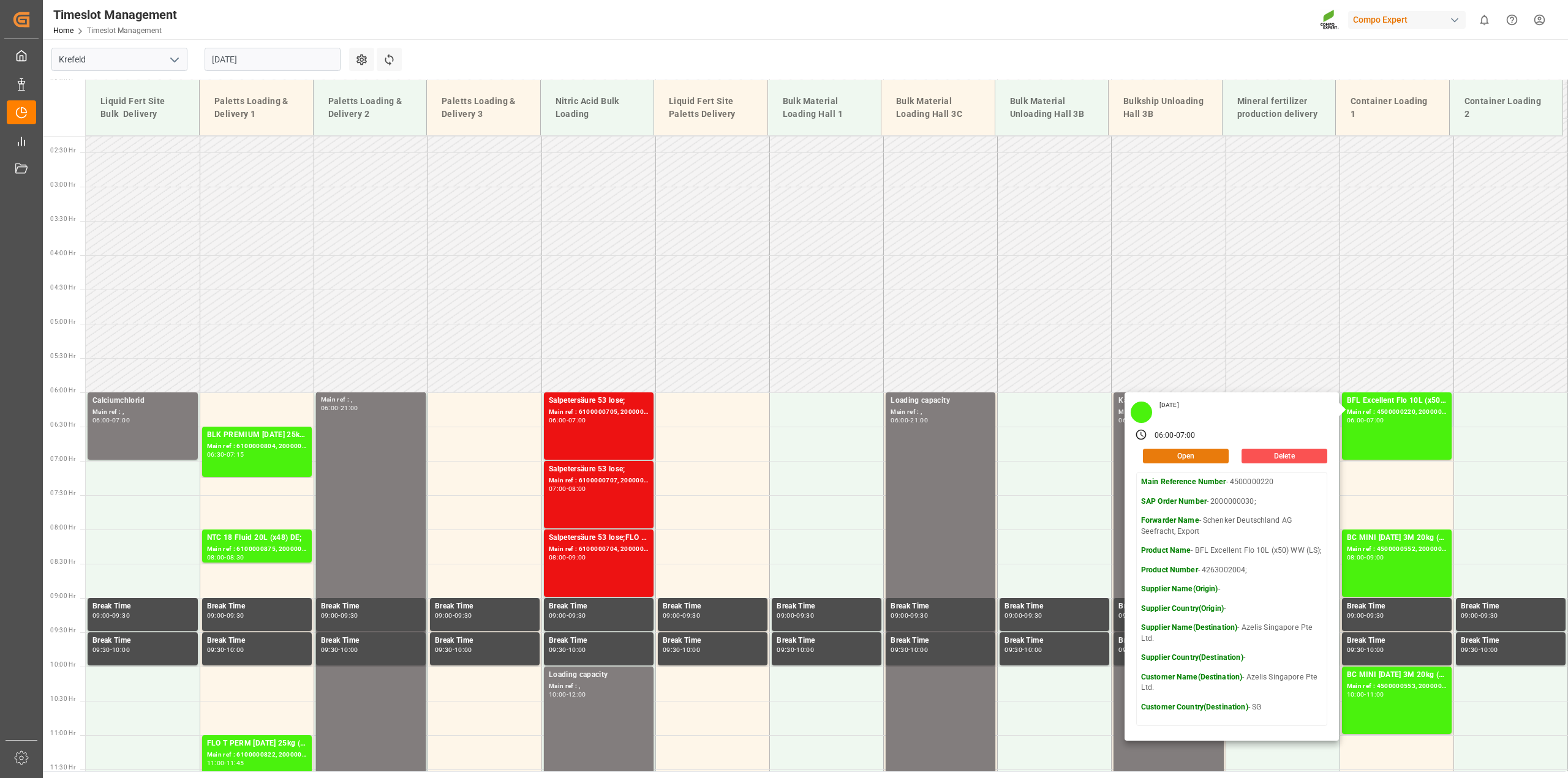
click at [1195, 457] on button "Open" at bounding box center [1186, 455] width 86 height 15
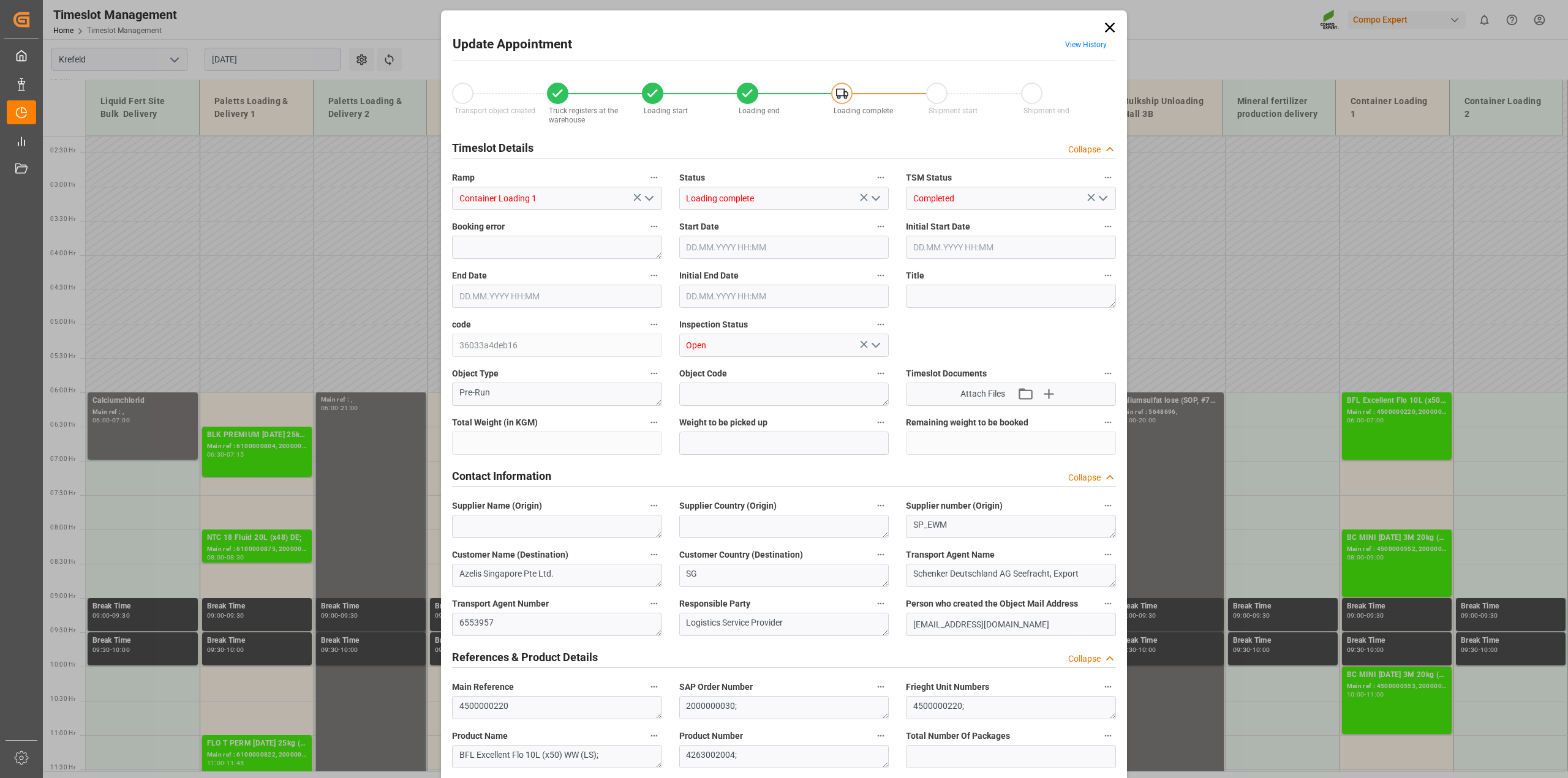
type input "19920"
type input "0"
type input "04.08.2025 06:00"
type input "04.08.2025 07:00"
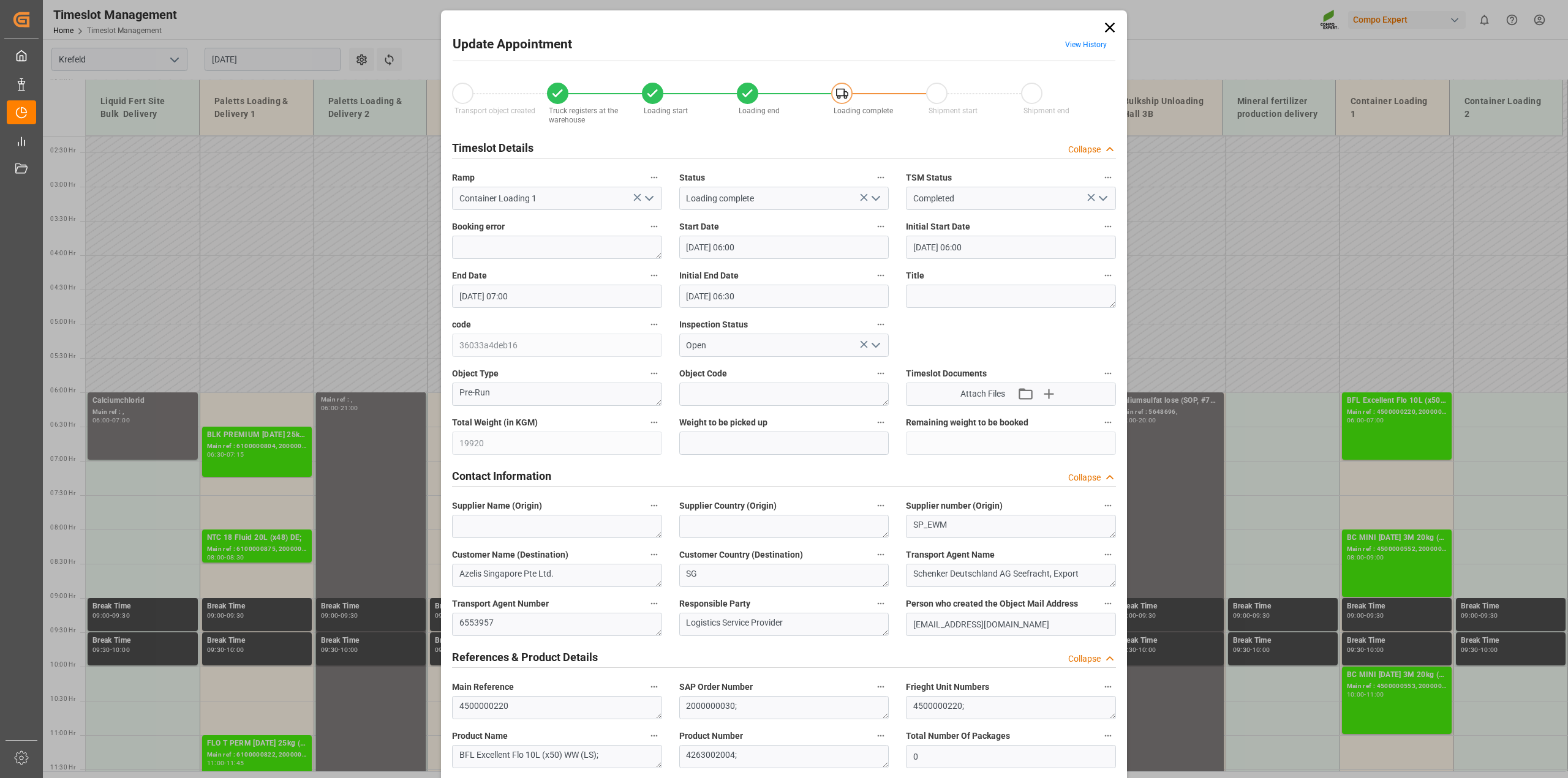
type input "04.08.2025 06:30"
type input "[DATE] 18:09"
type input "[DATE] 18:08"
type input "[DATE] 18:09"
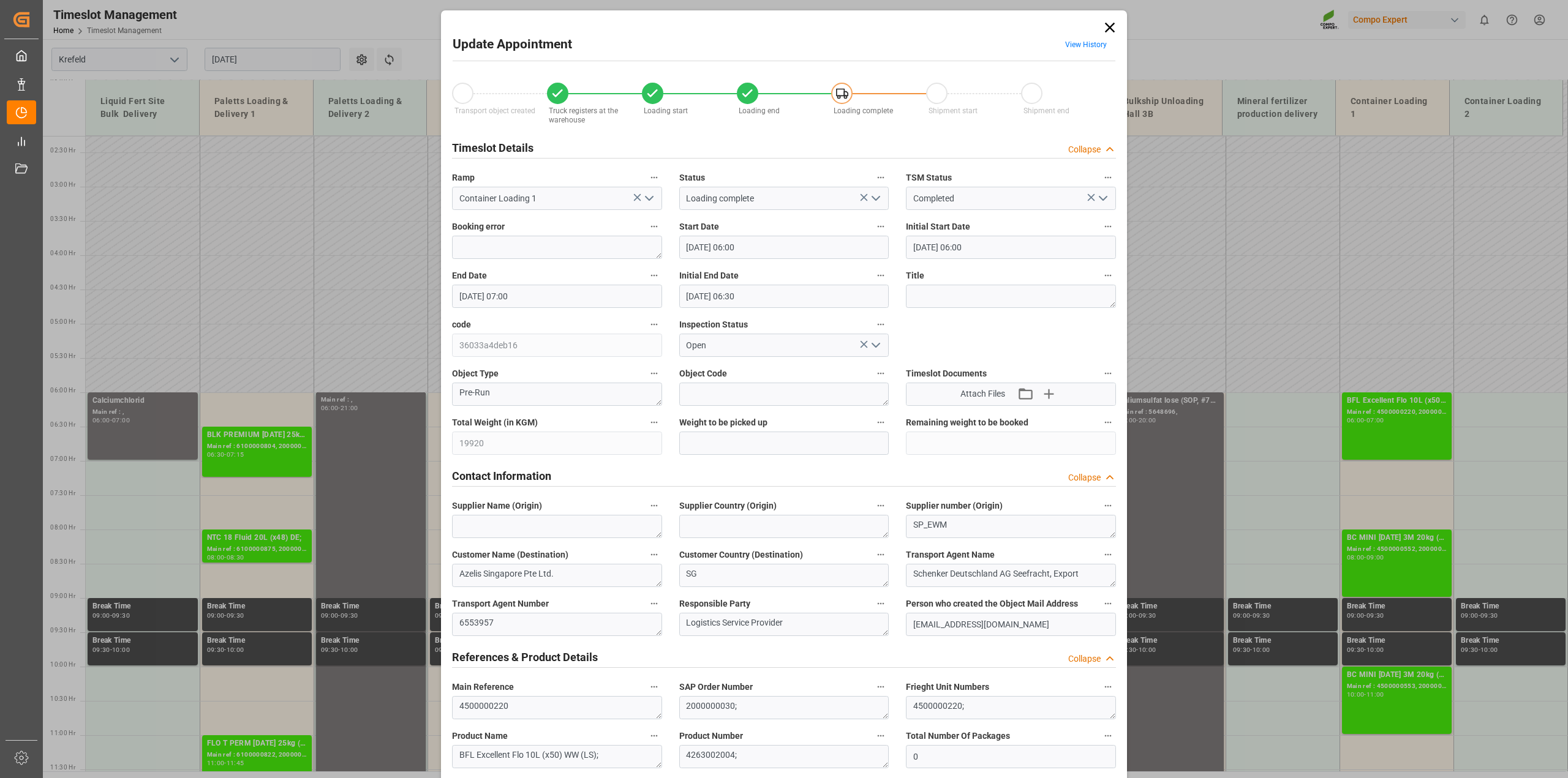
type input "24.07.2025 09:01"
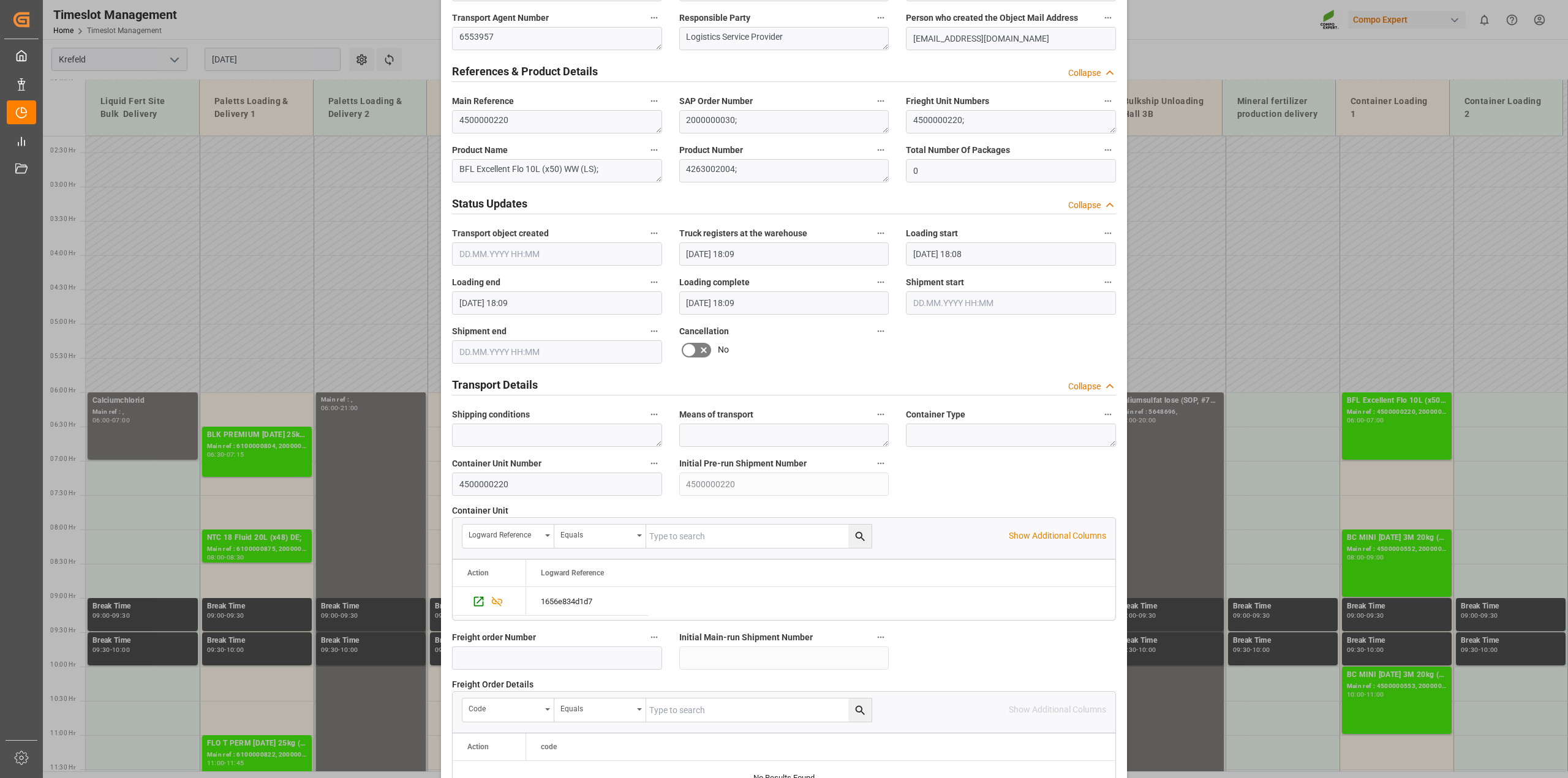
scroll to position [617, 0]
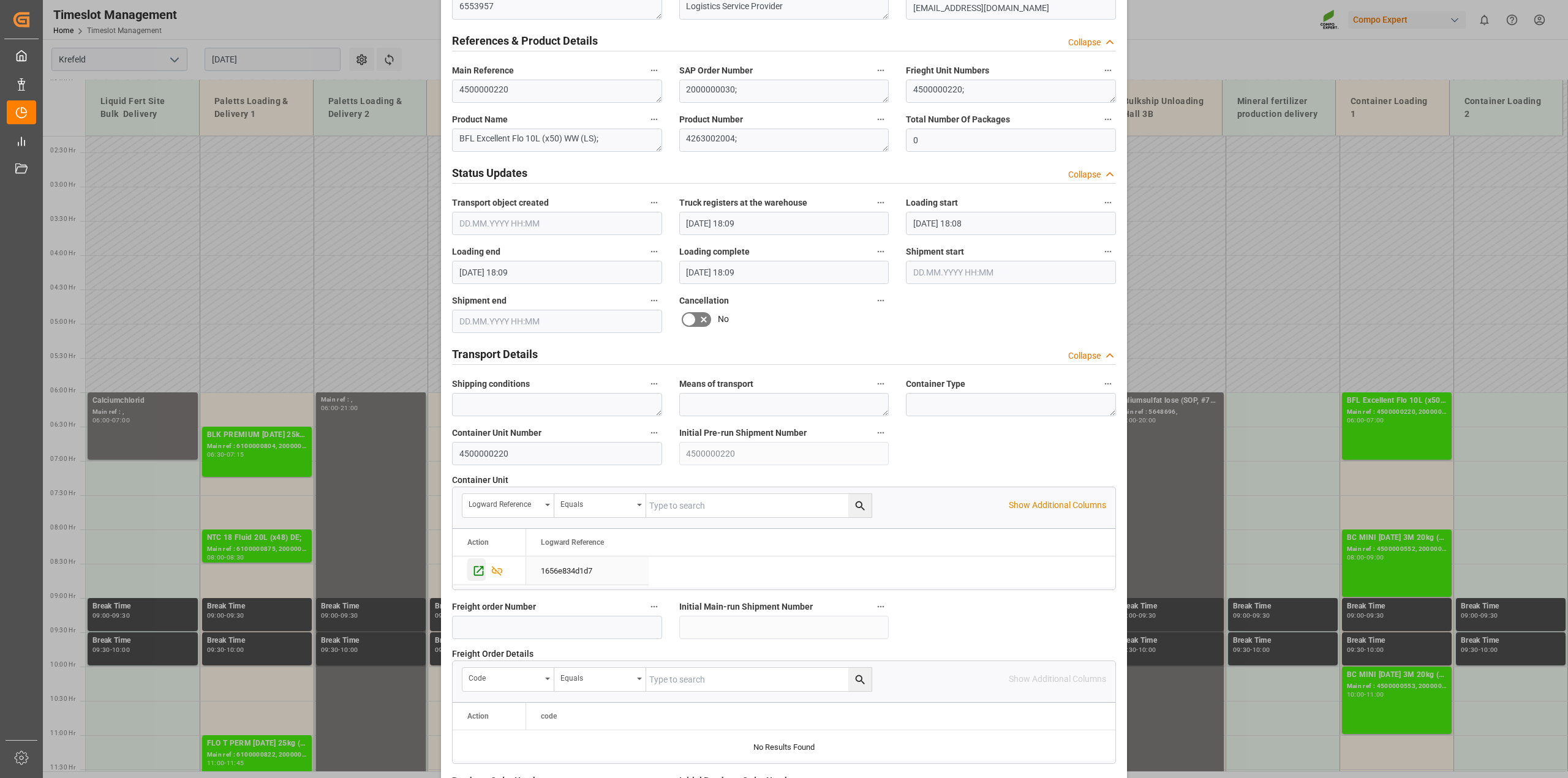
click at [477, 574] on icon "Press SPACE to select this row." at bounding box center [478, 570] width 10 height 10
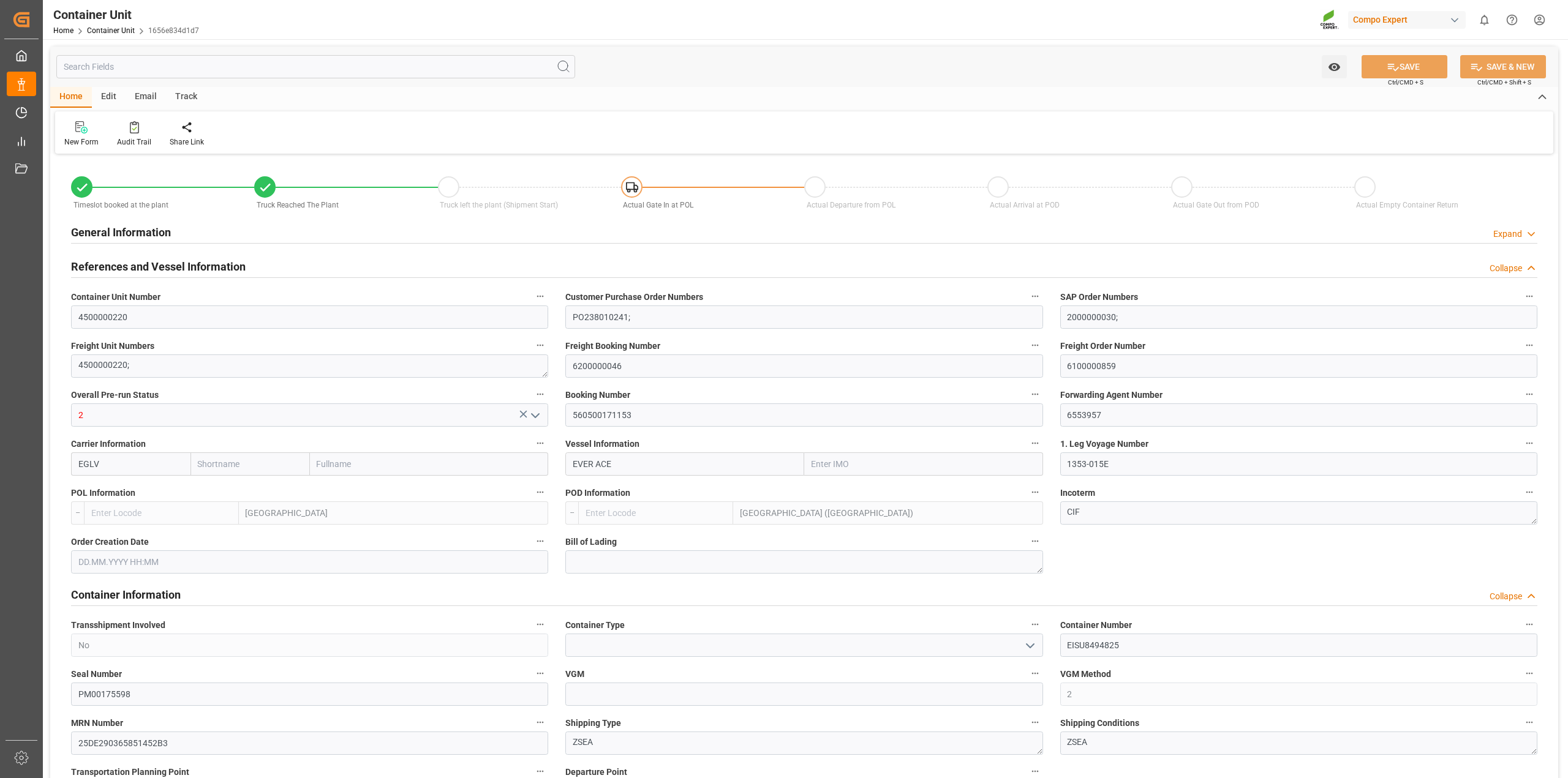
type input "Evergreen"
type input "Evergreen Marine Corp."
type input "9893890"
type input "NLRTM"
type input "MYPKG"
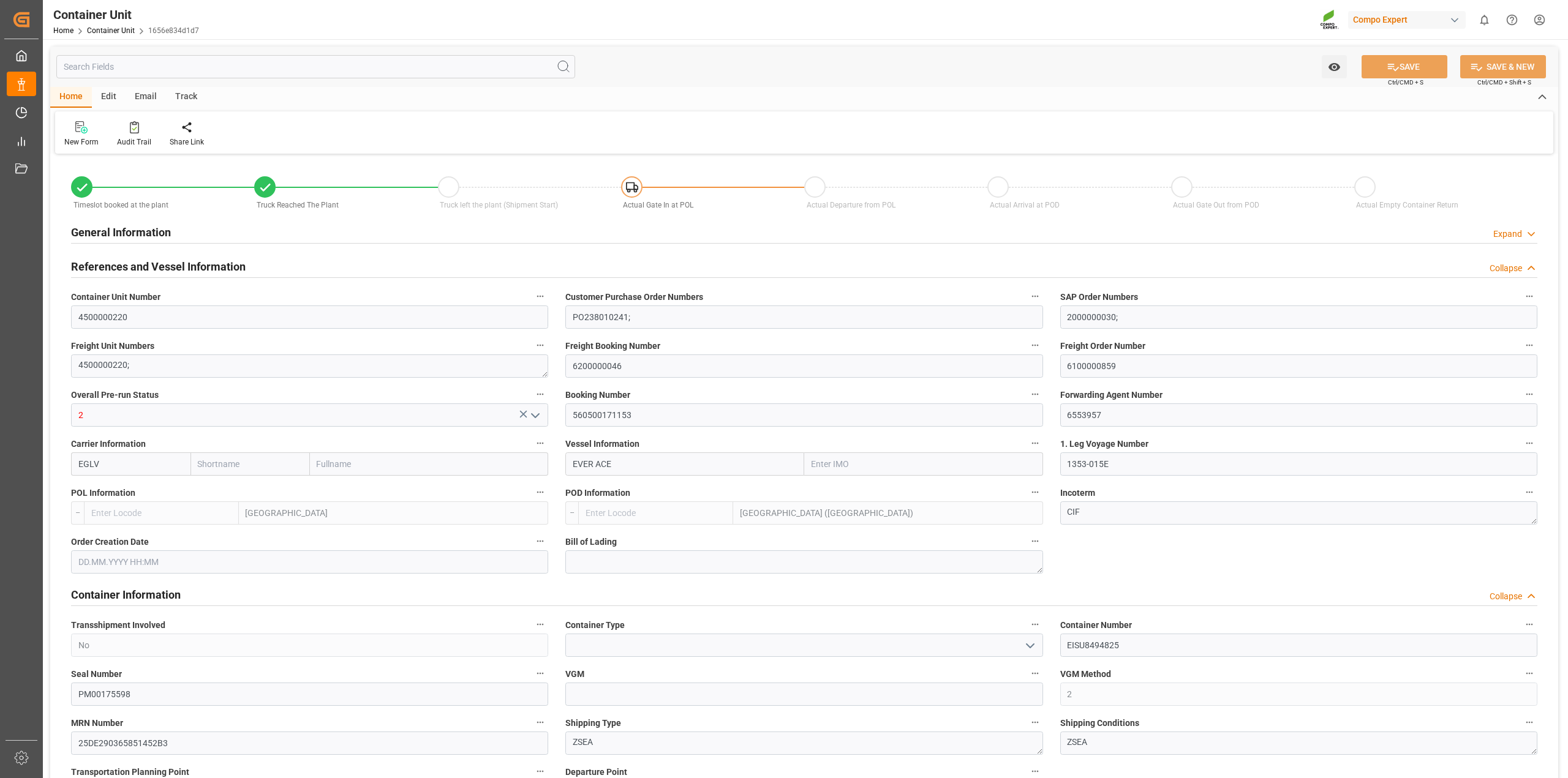
type input "13790"
type input "0"
type input "19920"
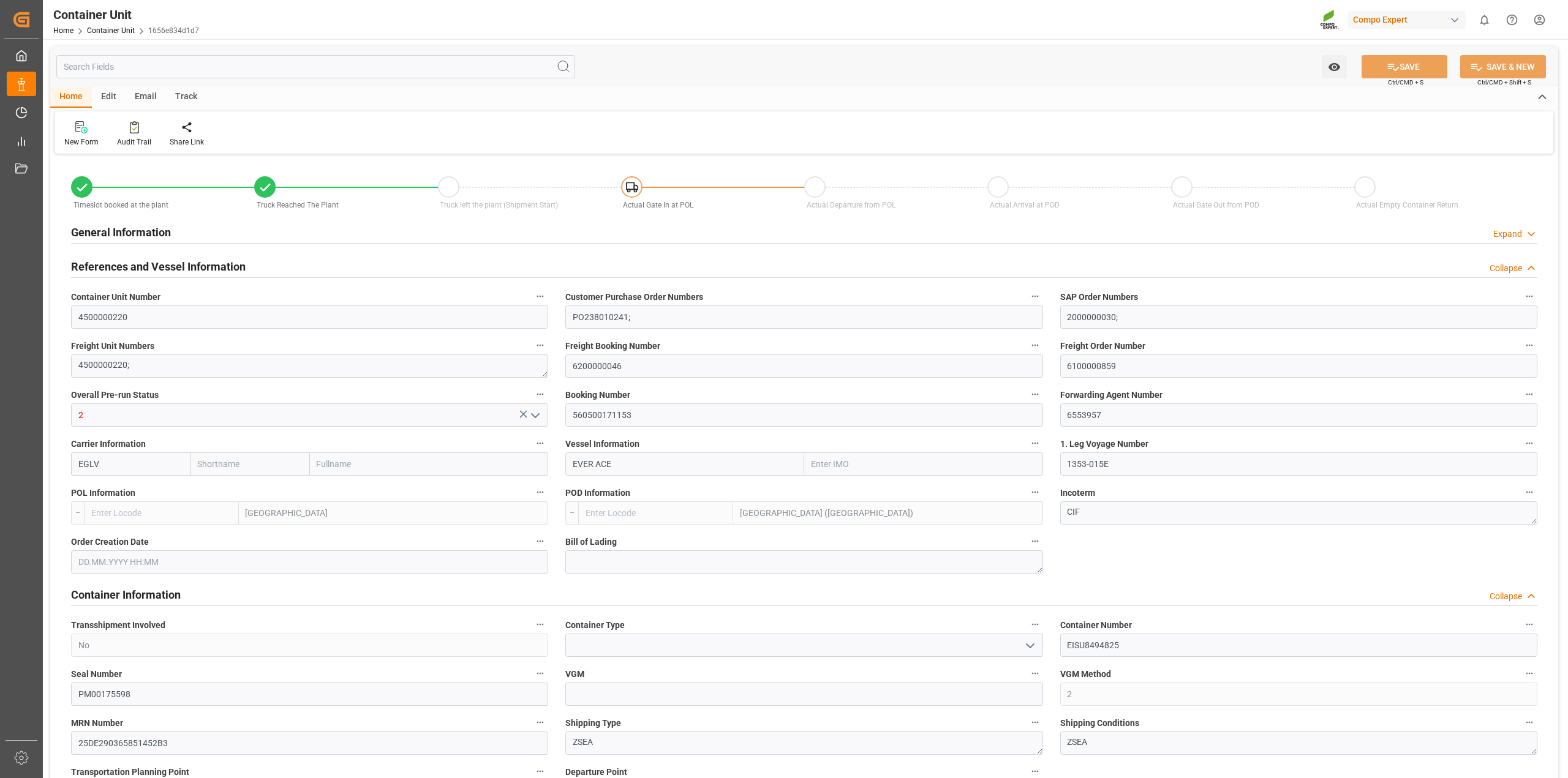
type input "NLRTM"
type input "MYPKG"
type input "[DATE] 18:09"
type input "[DATE] 18:08"
type input "[DATE] 18:09"
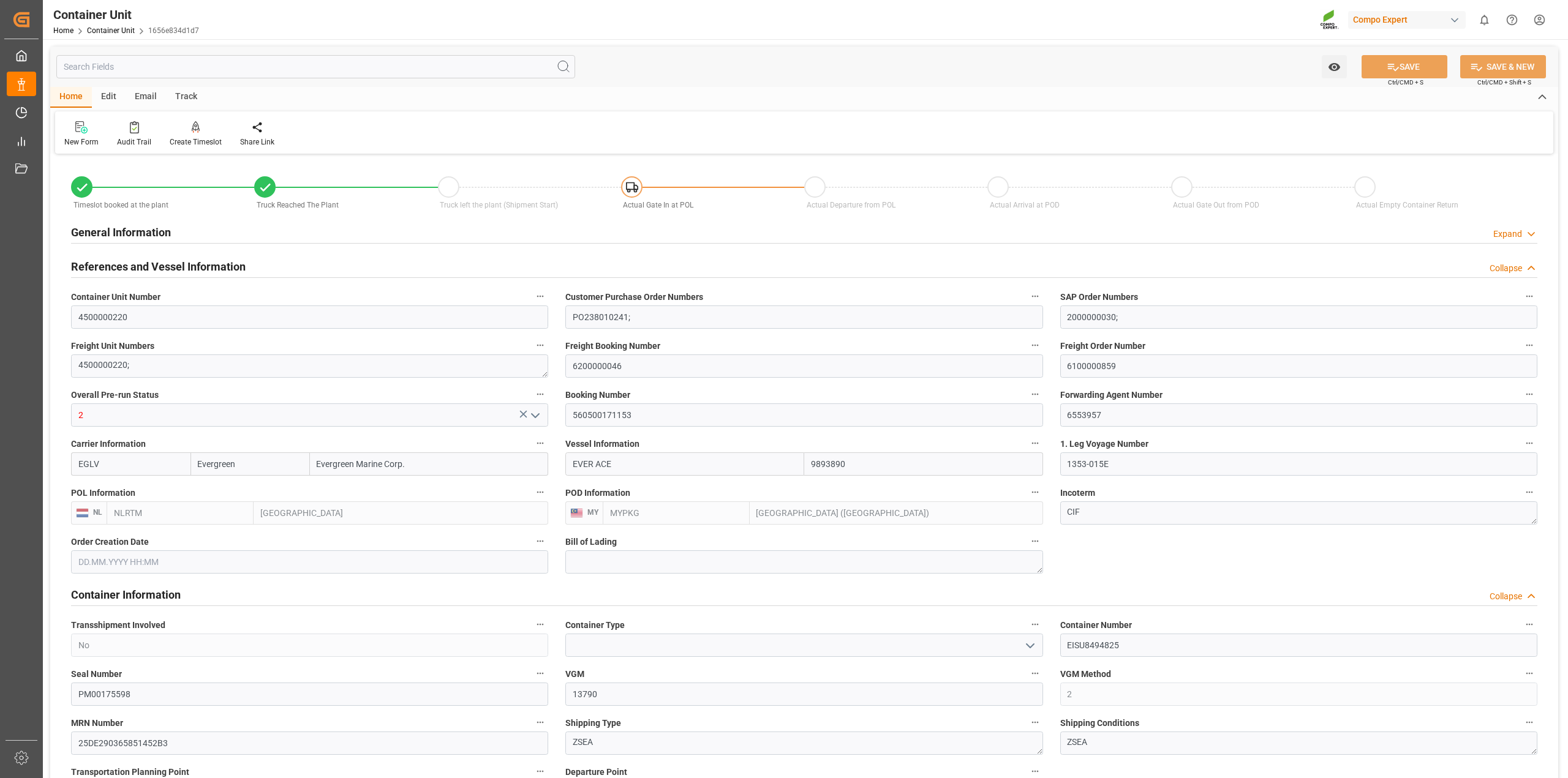
type input "[DATE] 18:09"
type input "[DATE]"
type input "[DATE] 12:00"
type input "[DATE] 00:02"
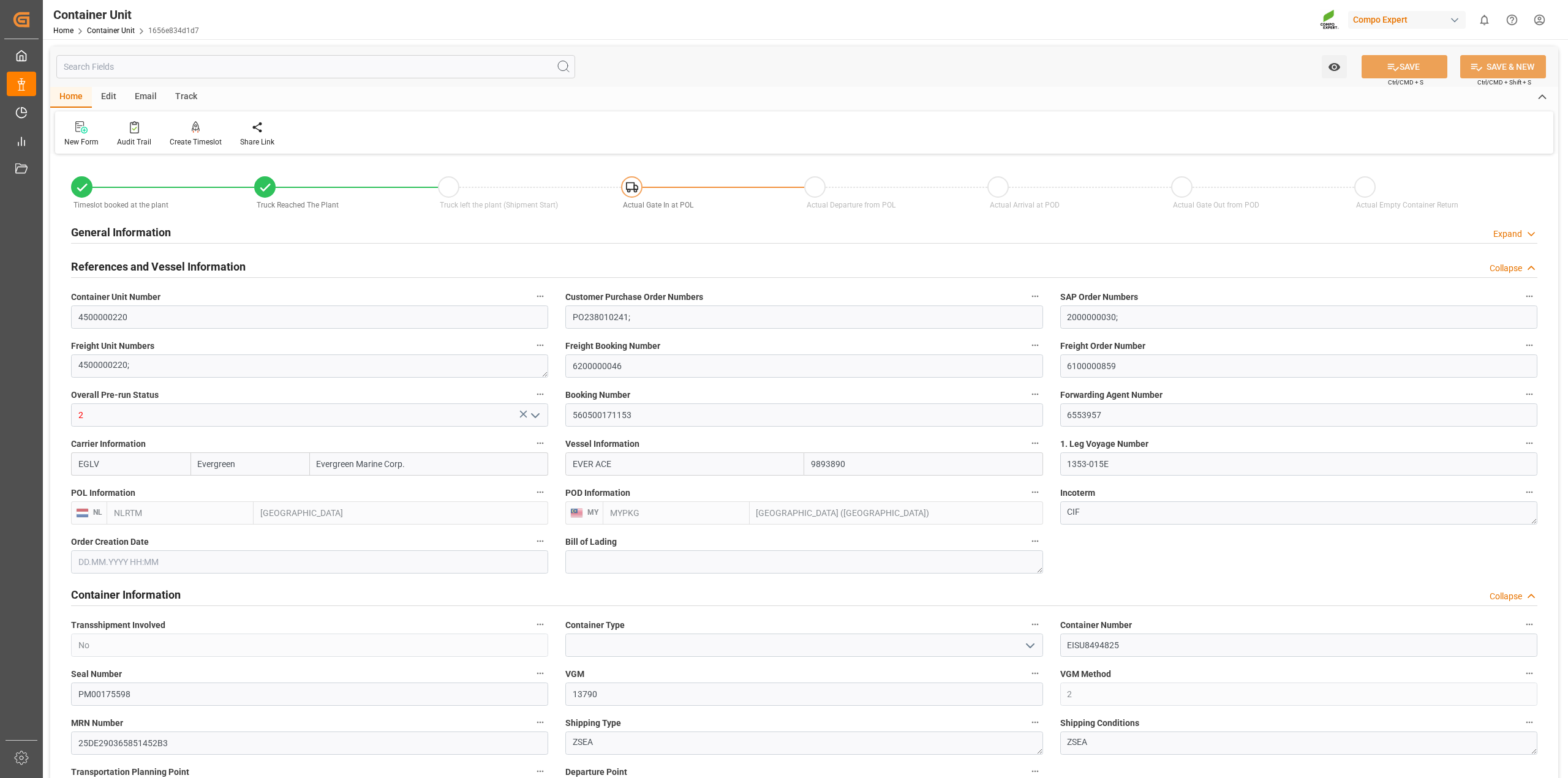
type input "[DATE] 00:02"
type input "[DATE] 00:01"
type input "[DATE] 11:00"
type input "[DATE] 12:00"
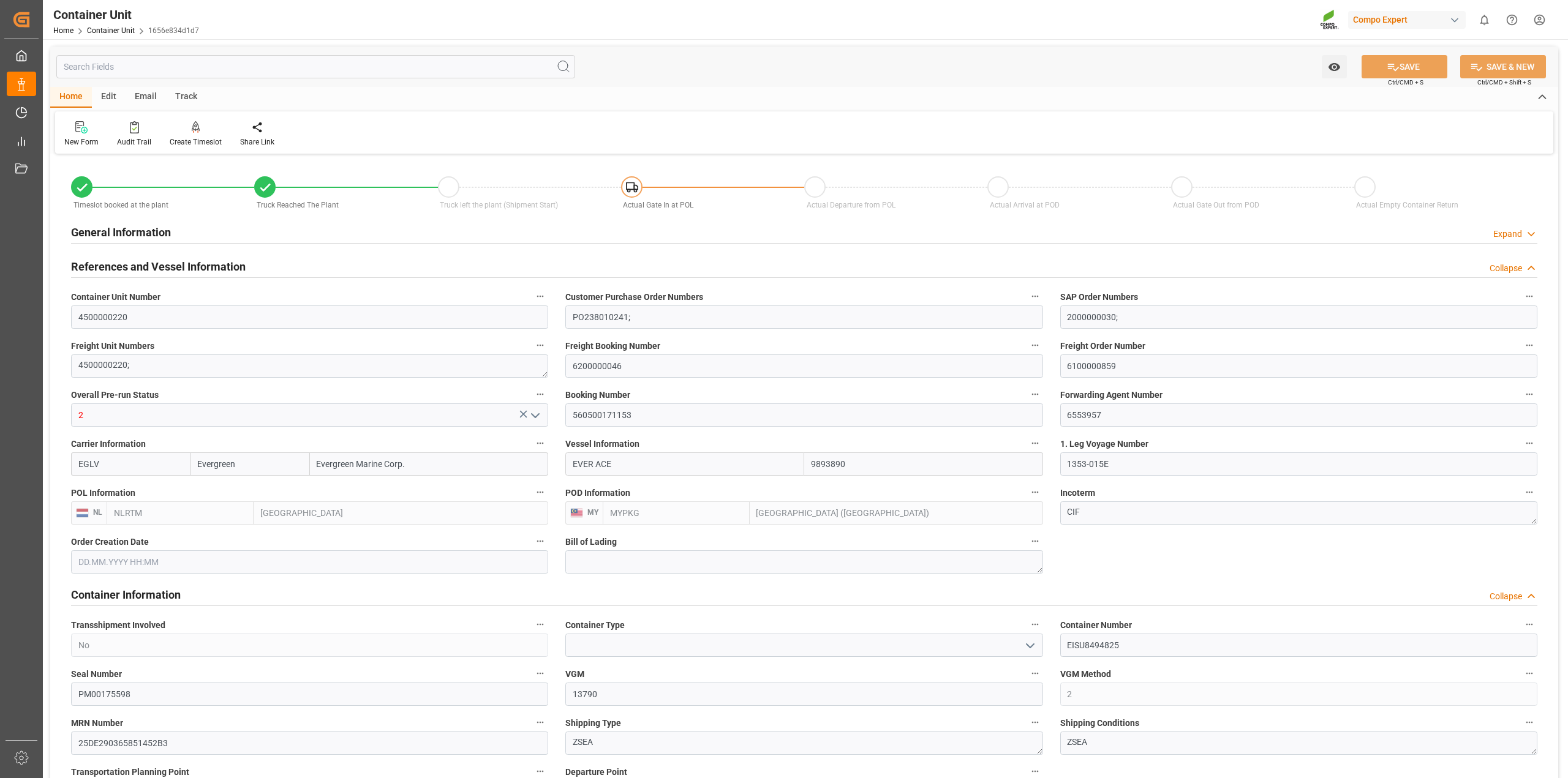
type input "[DATE] 12:00"
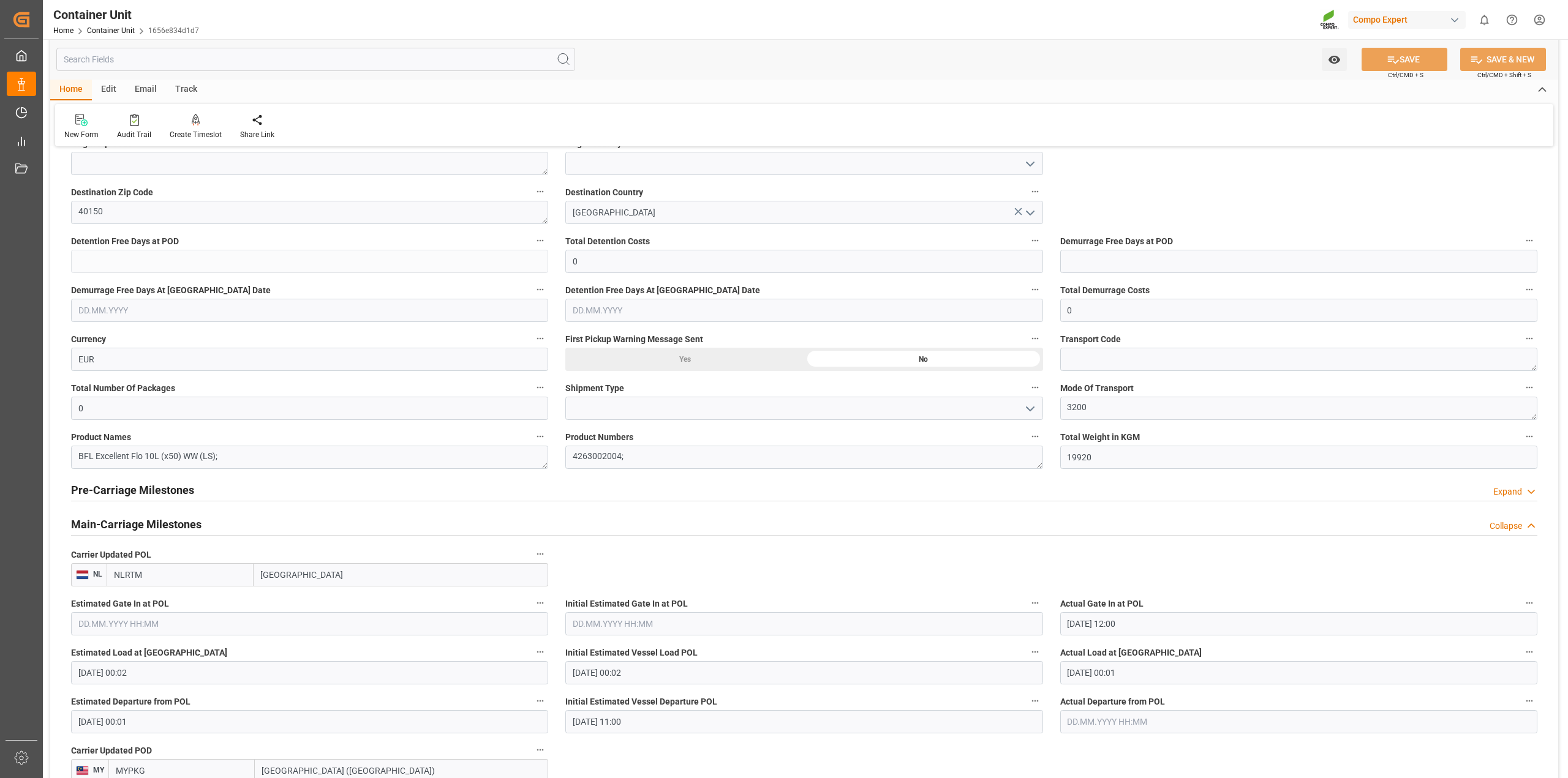
scroll to position [842, 0]
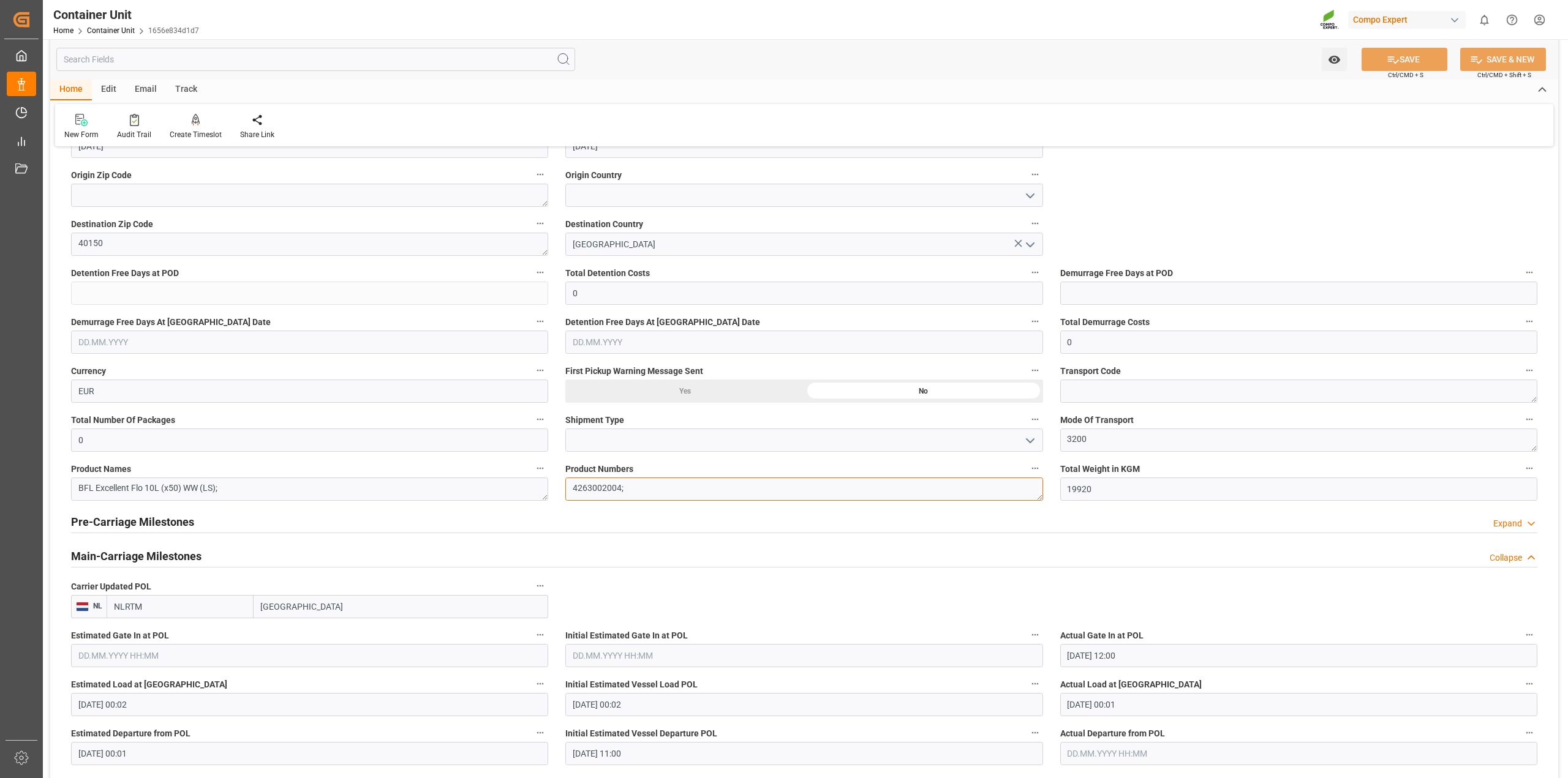
drag, startPoint x: 619, startPoint y: 483, endPoint x: 544, endPoint y: 485, distance: 75.0
click at [544, 485] on div "Timeslot booked at the plant Truck Reached The Plant Truck left the plant (Ship…" at bounding box center [805, 283] width 1508 height 1936
click at [324, 62] on input "text" at bounding box center [316, 59] width 518 height 24
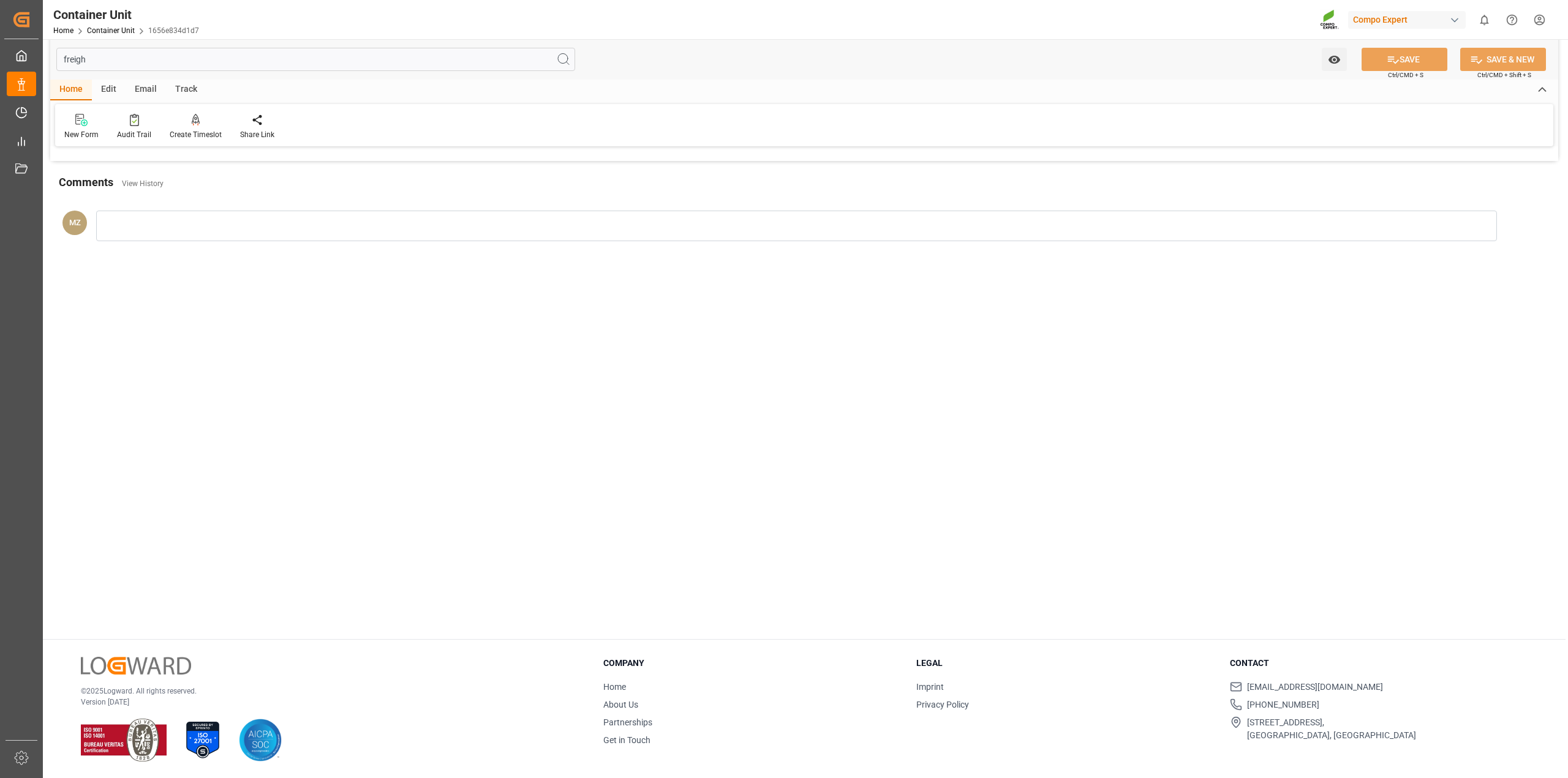
scroll to position [0, 0]
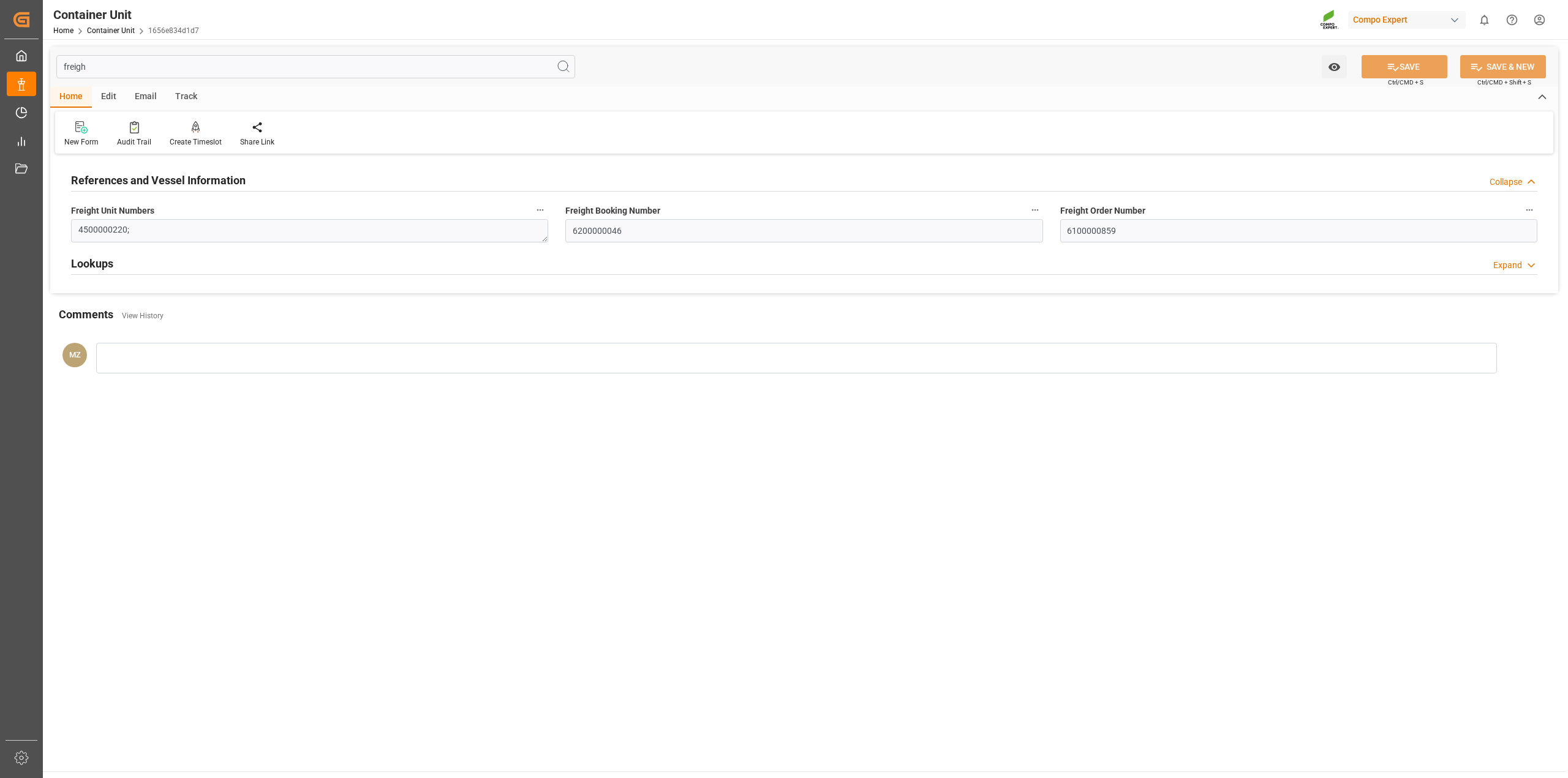
type input "freigh"
drag, startPoint x: 124, startPoint y: 228, endPoint x: 69, endPoint y: 231, distance: 55.1
click at [69, 231] on div "Freight Unit Numbers 4500000220;" at bounding box center [310, 222] width 494 height 49
drag, startPoint x: 112, startPoint y: 63, endPoint x: 45, endPoint y: 52, distance: 67.9
click at [45, 52] on div "freigh Watch Option SAVE Ctrl/CMD + S SAVE & NEW Ctrl/CMD + Shift + S Home Edit…" at bounding box center [804, 220] width 1523 height 361
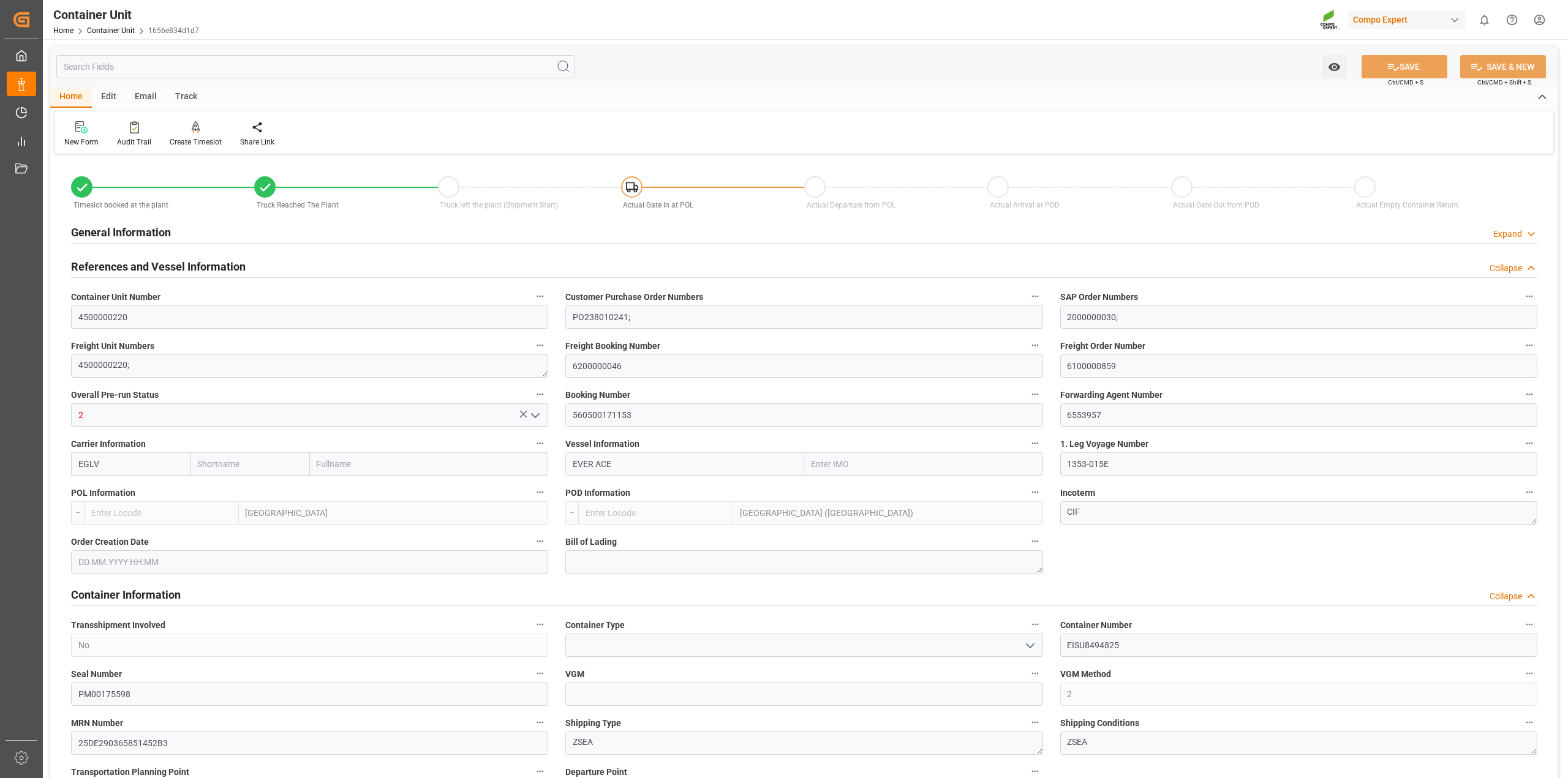
type input "4500000220"
type input "PO238010241;"
type input "2000000030;"
type input "2"
type input "560500171153"
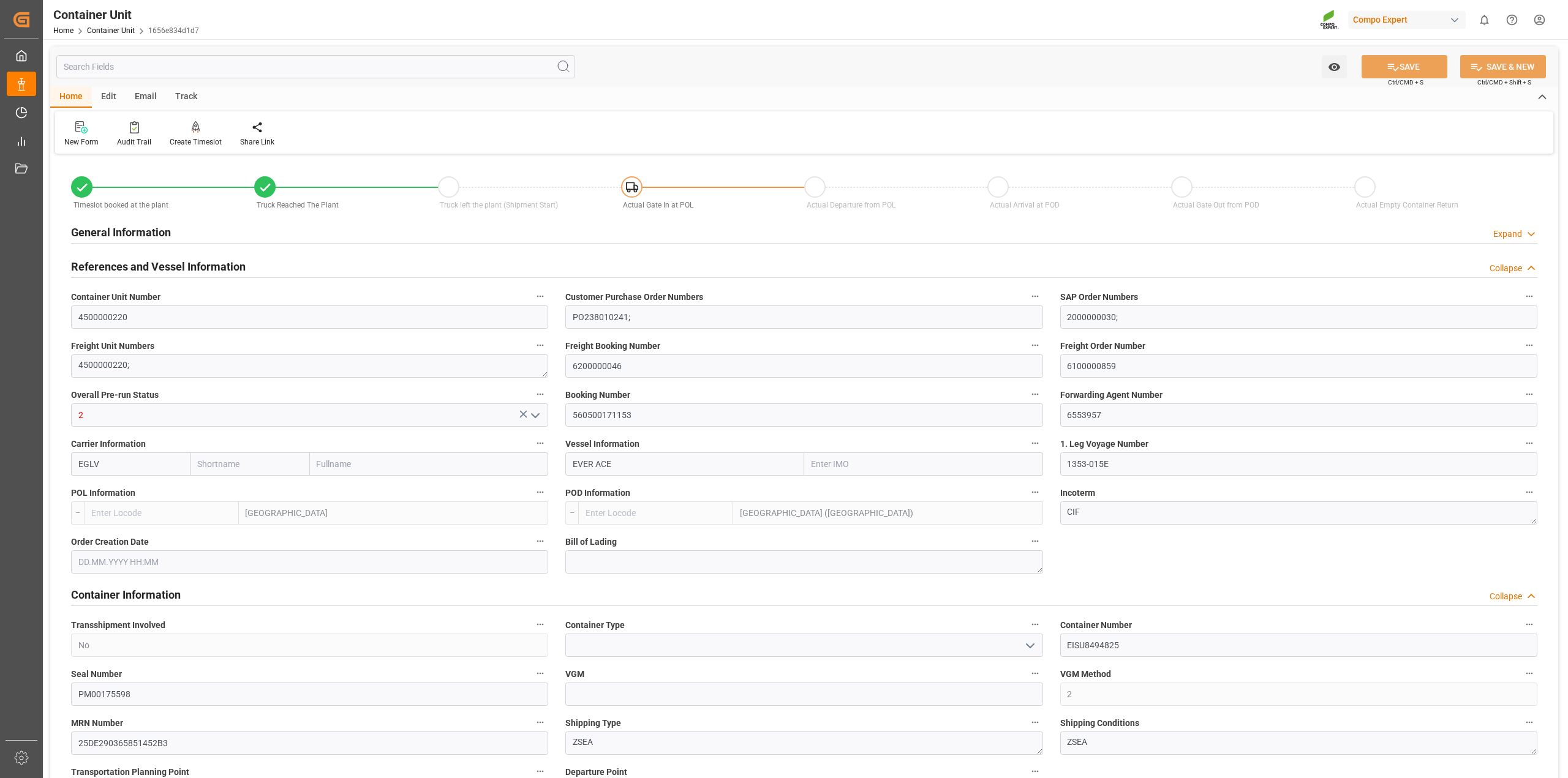
type input "6553957"
type input "EGLV"
type input "EVER ACE"
type input "1353-015E"
type input "[GEOGRAPHIC_DATA]"
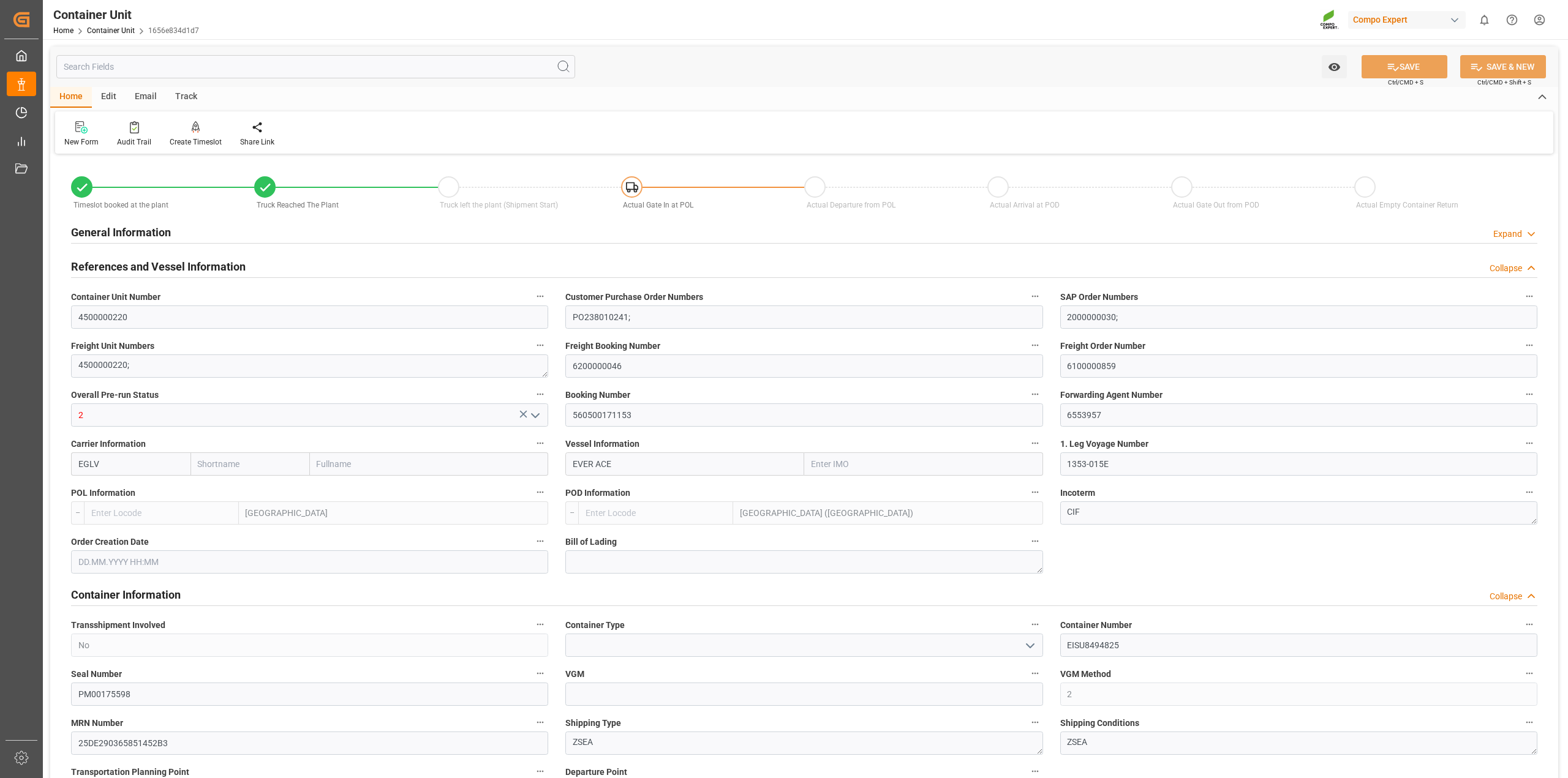
type input "[GEOGRAPHIC_DATA] ([GEOGRAPHIC_DATA])"
type textarea "CIF"
type input "No"
type input "EISU8494825"
type input "PM00175598"
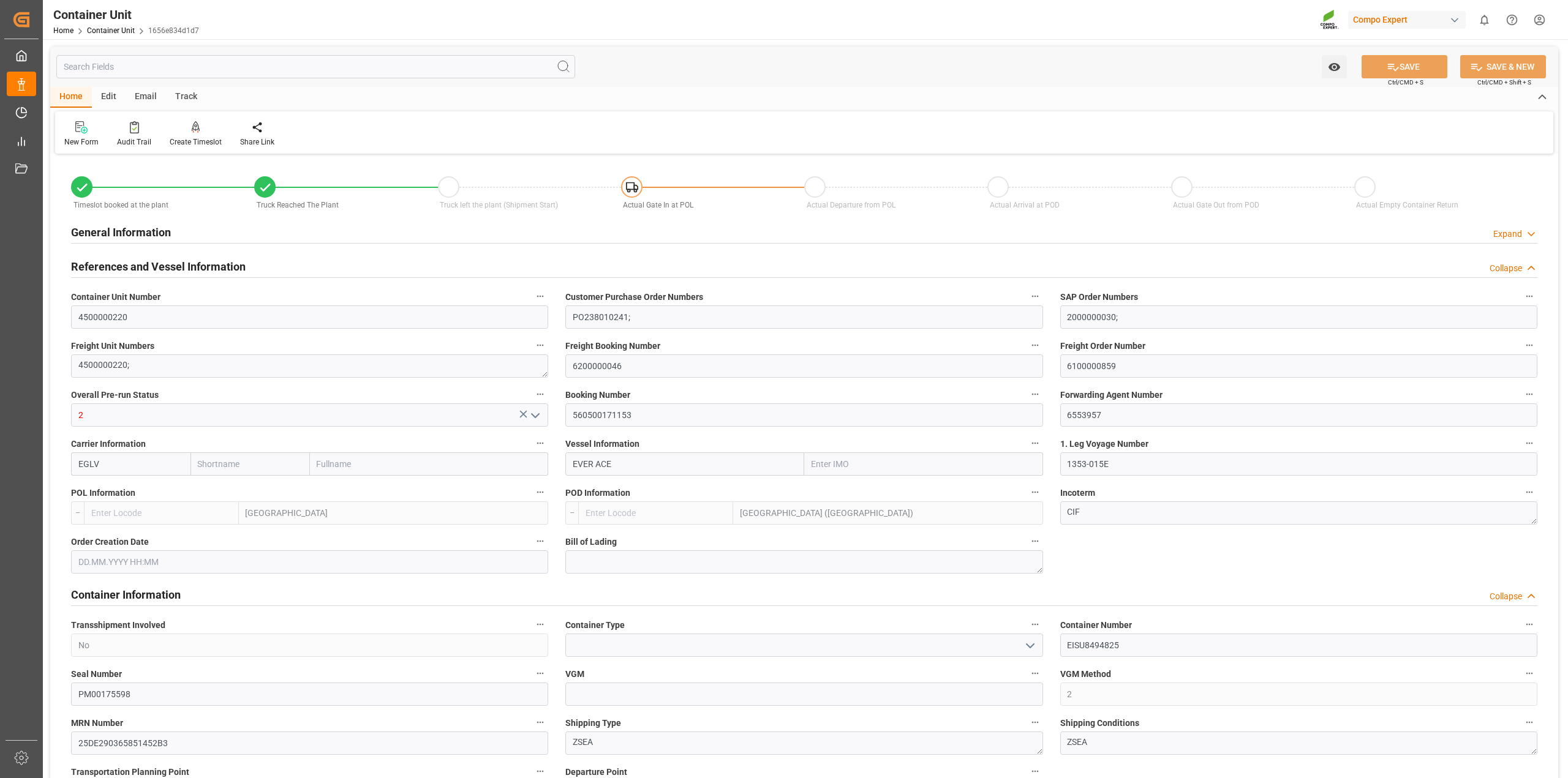
type input "2"
type input "25DE290365851452B3"
type textarea "ZSEA"
type textarea "40150"
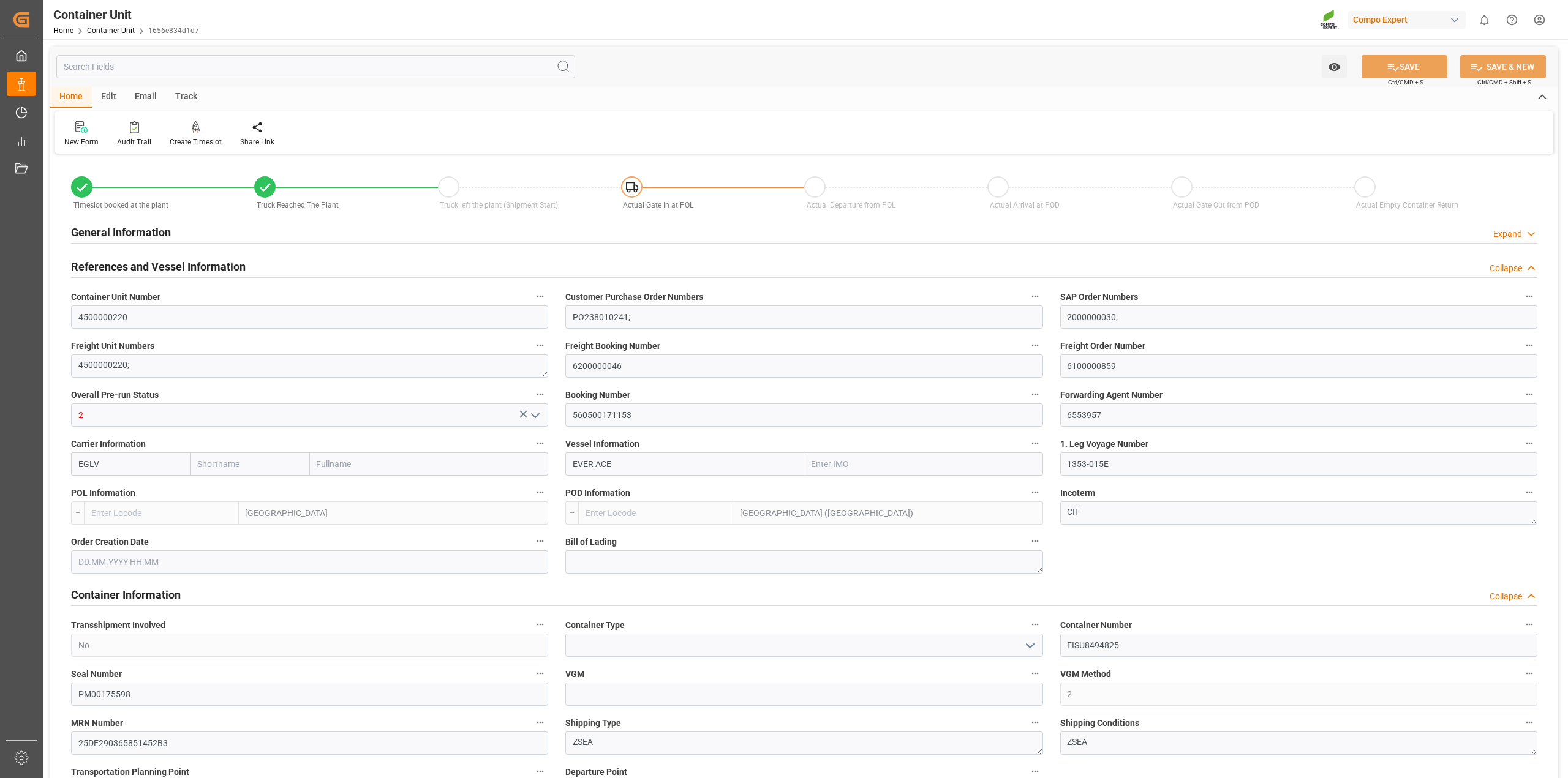
type input "[GEOGRAPHIC_DATA]"
type input "EUR"
type textarea "3200"
type textarea "BFL Excellent Flo 10L (x50) WW (LS);"
type textarea "4263002004;"
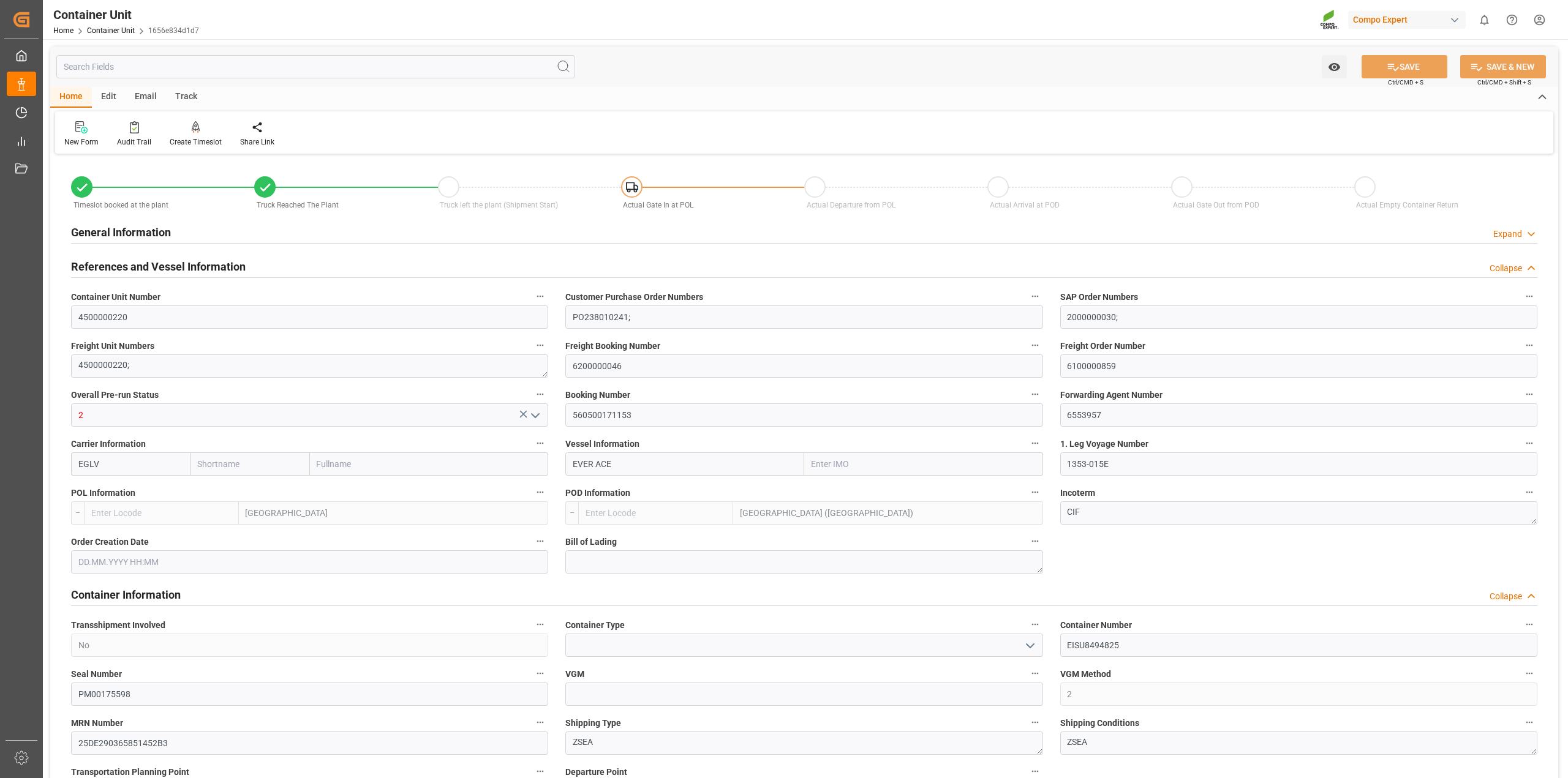
type input "[GEOGRAPHIC_DATA]"
type input "[GEOGRAPHIC_DATA] ([GEOGRAPHIC_DATA])"
type input "Evergreen"
type input "Evergreen Marine Corp."
type input "9893890"
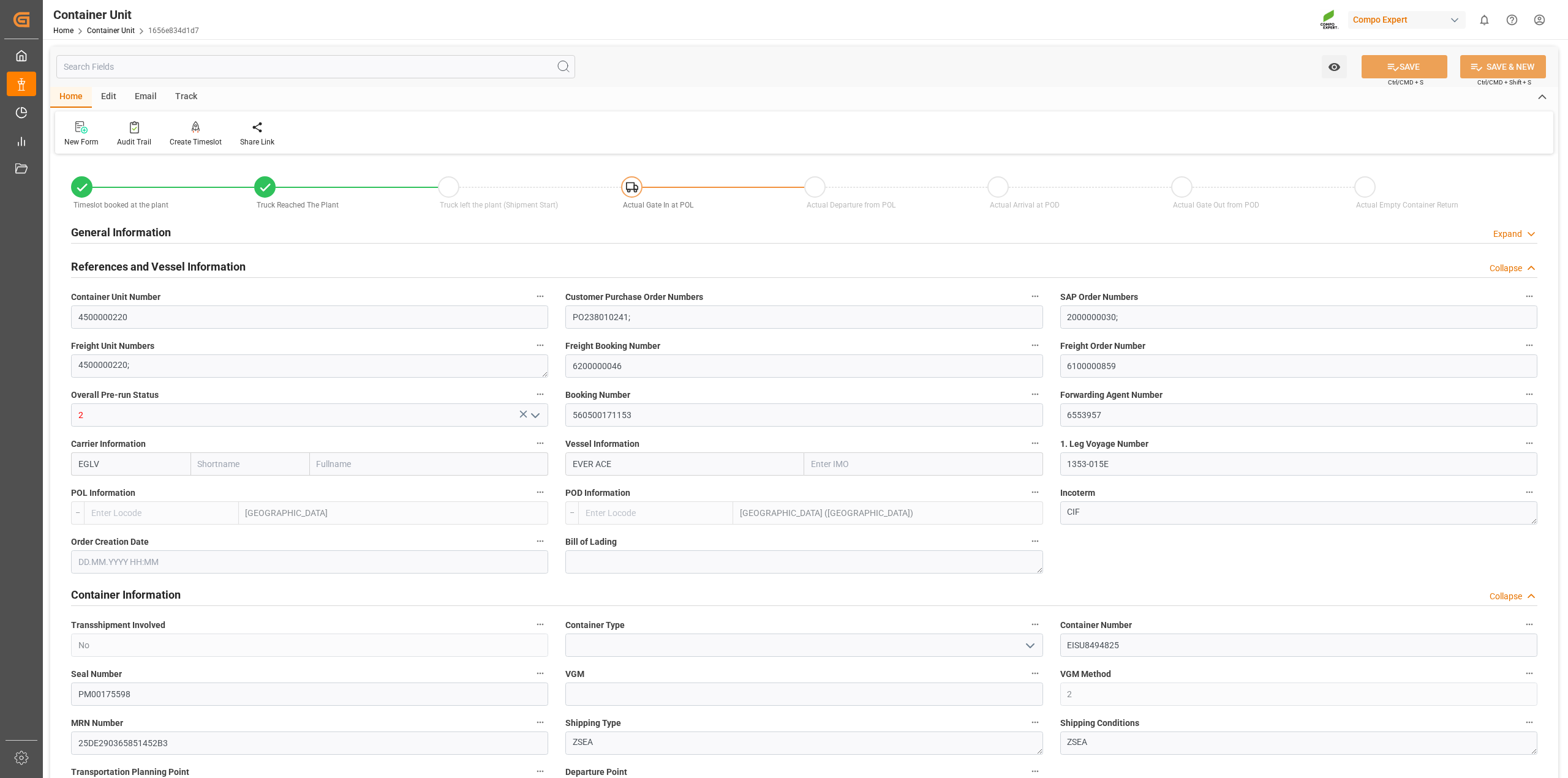
type input "NLRTM"
type input "MYPKG"
type input "13790"
type input "0"
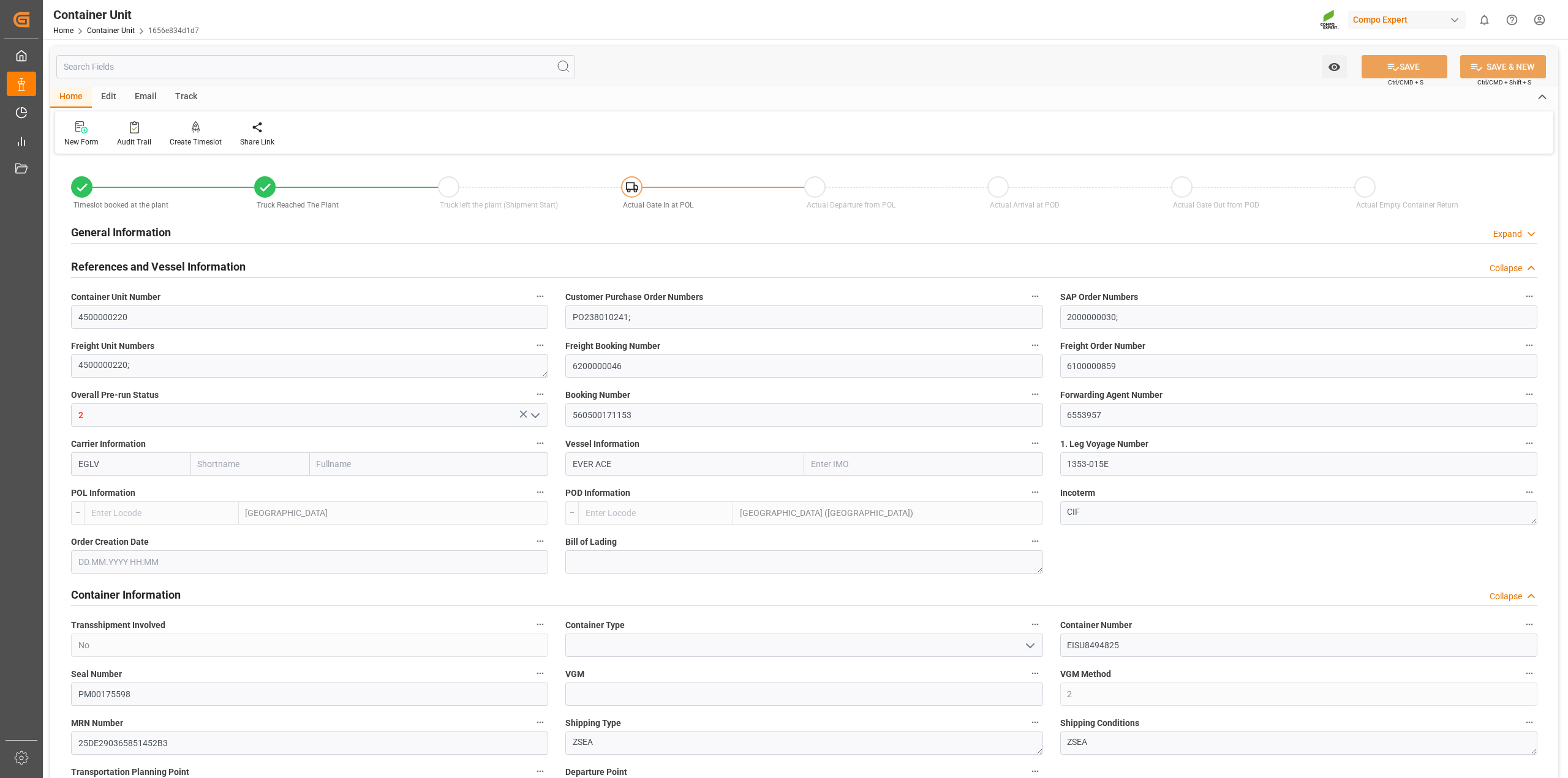
type input "0"
type input "19920"
type input "NLRTM"
type input "MYPKG"
type input "[DATE] 18:09"
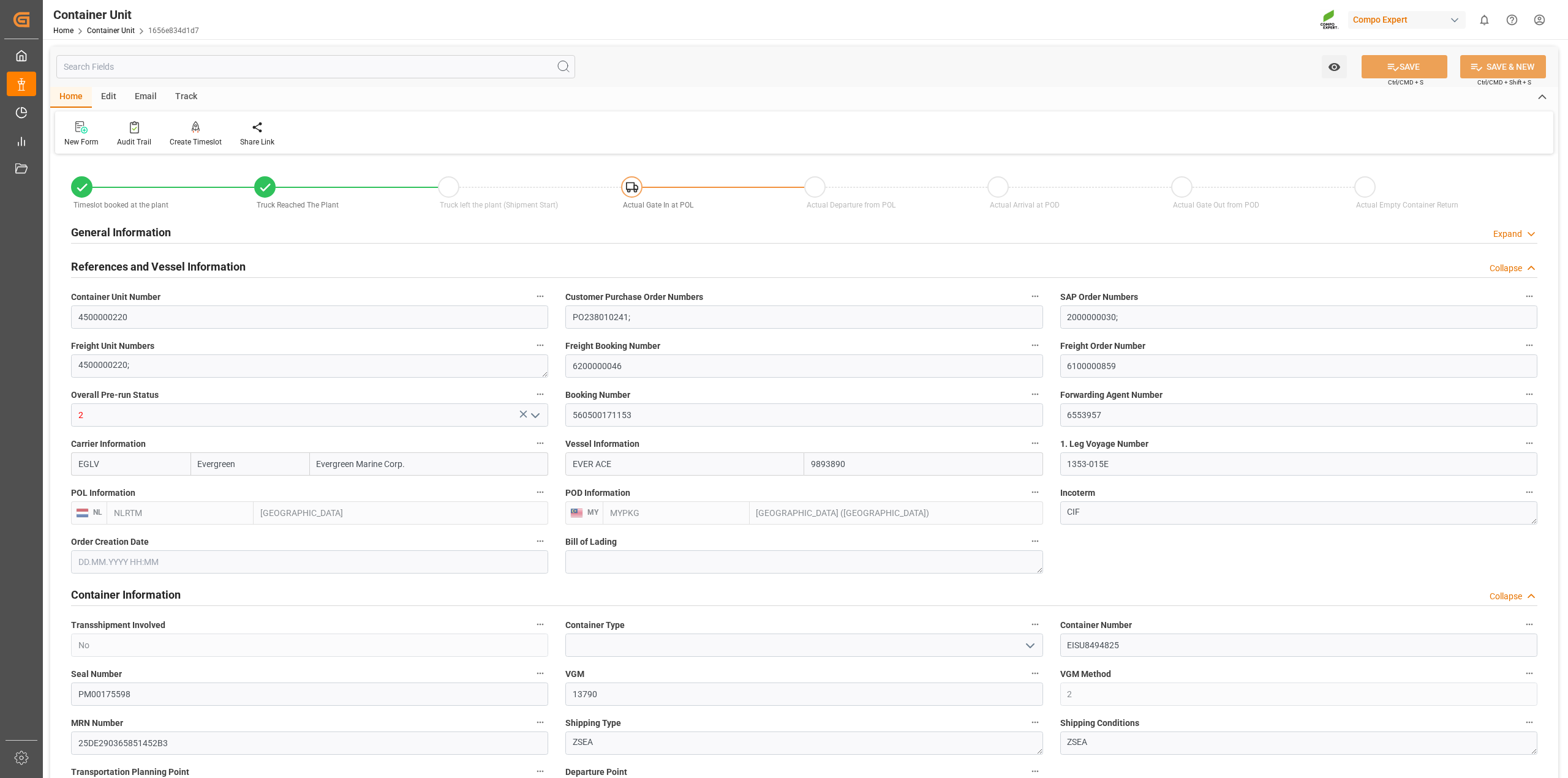
type input "[DATE] 18:08"
type input "[DATE] 18:09"
type input "[DATE]"
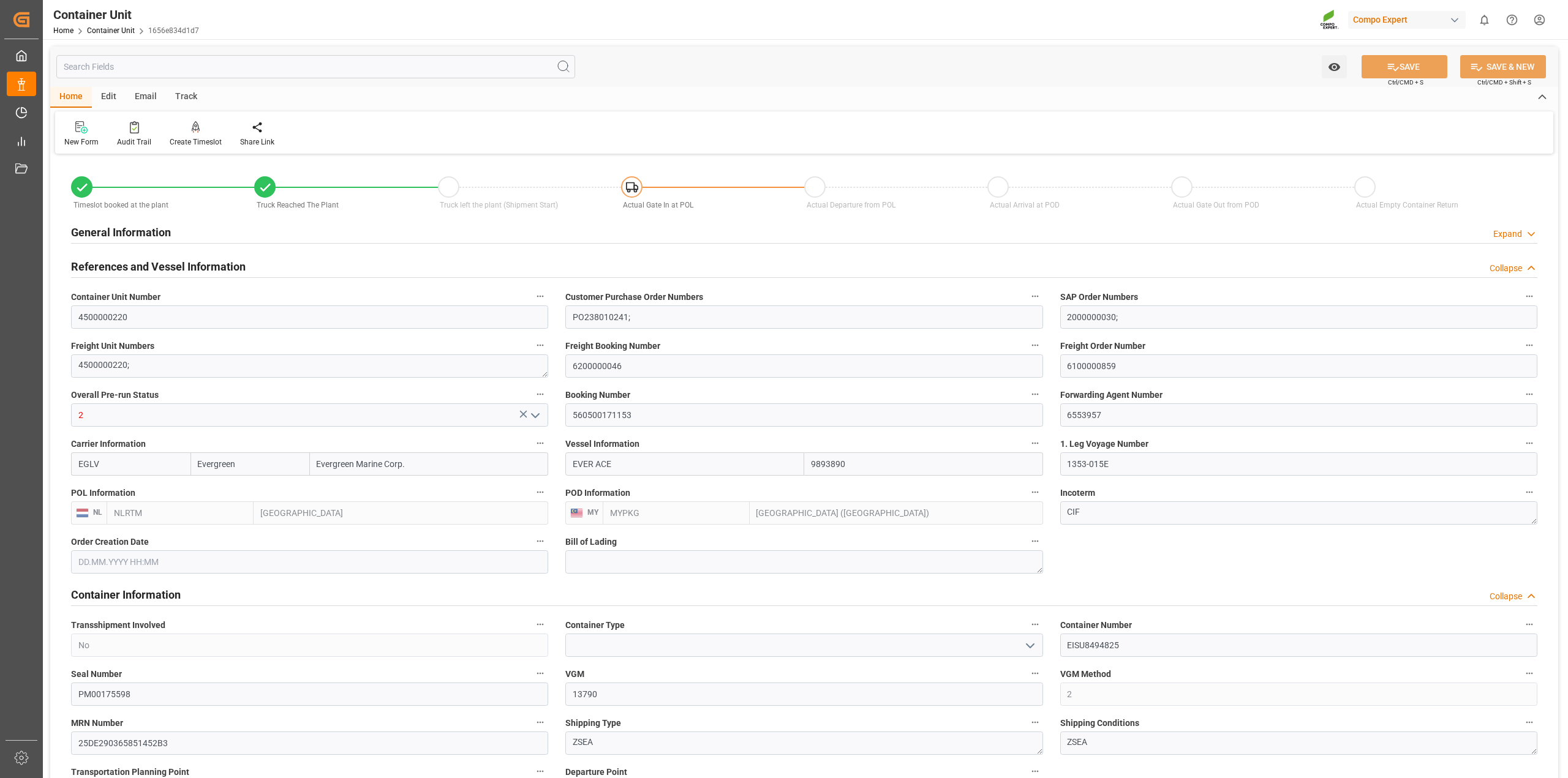
type input "[DATE] 12:00"
type input "[DATE] 00:02"
type input "[DATE] 00:01"
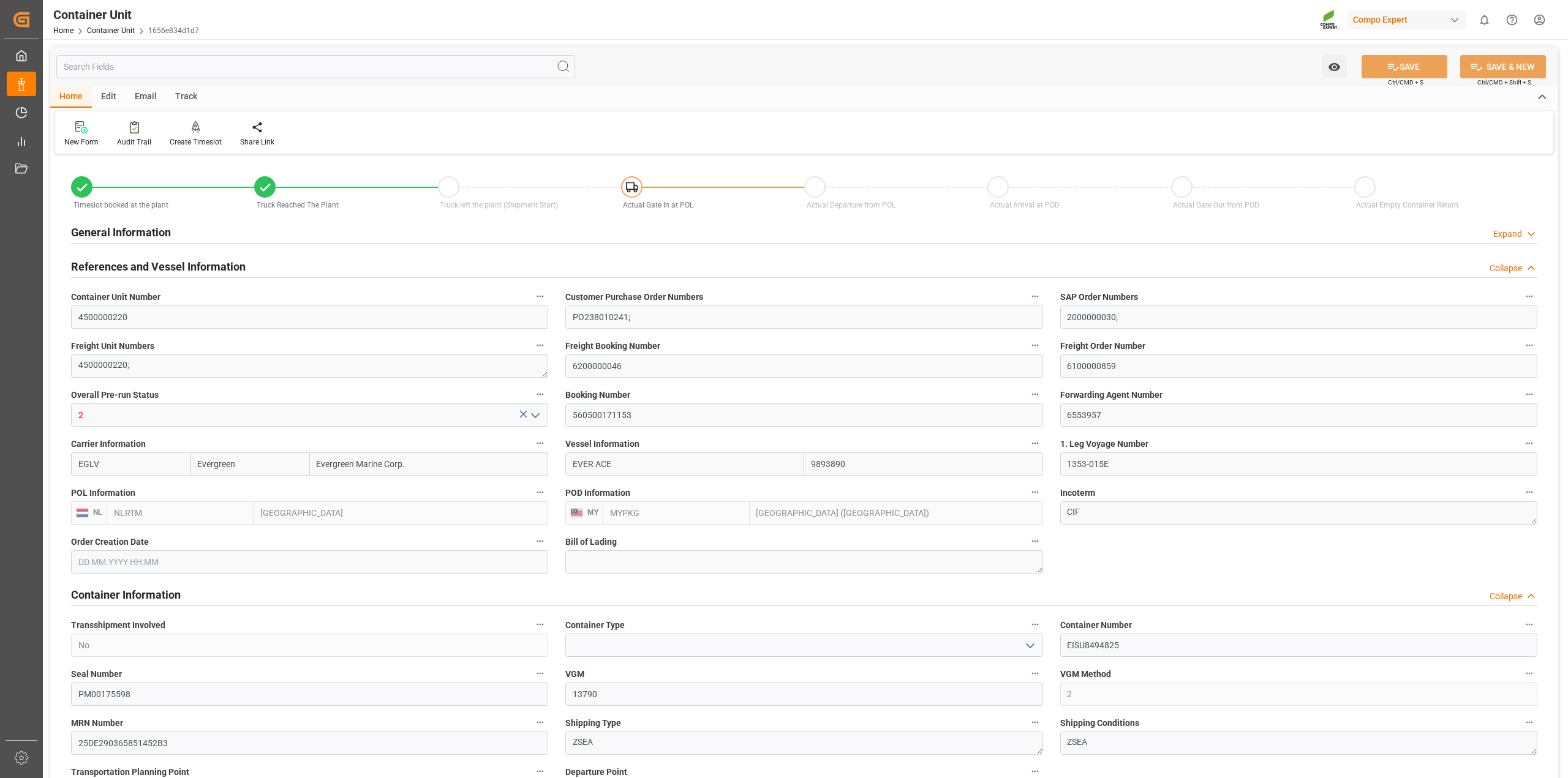
type input "[DATE] 11:00"
type input "[DATE] 12:00"
click at [286, 67] on input "text" at bounding box center [316, 66] width 518 height 24
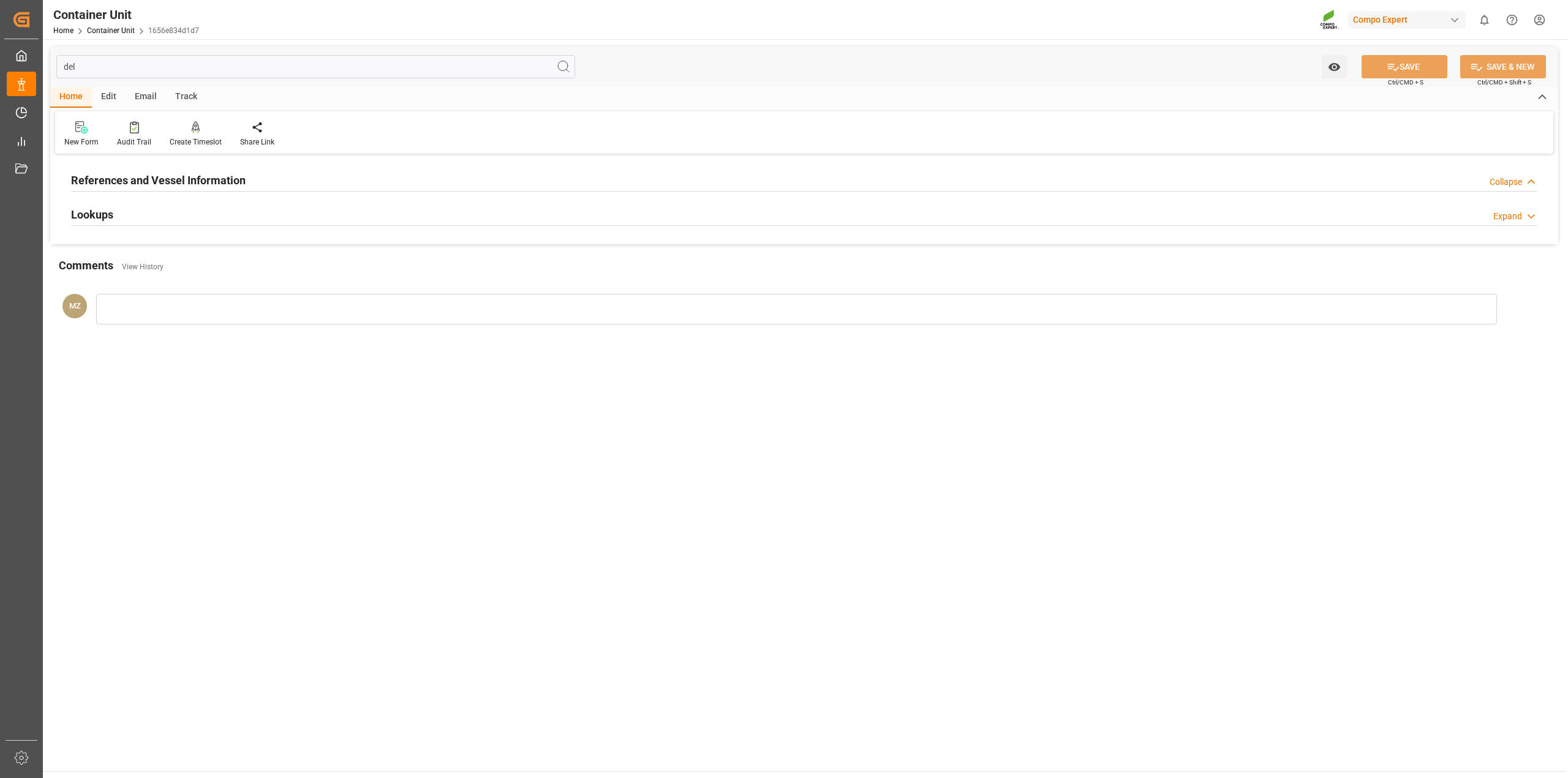
type input "de"
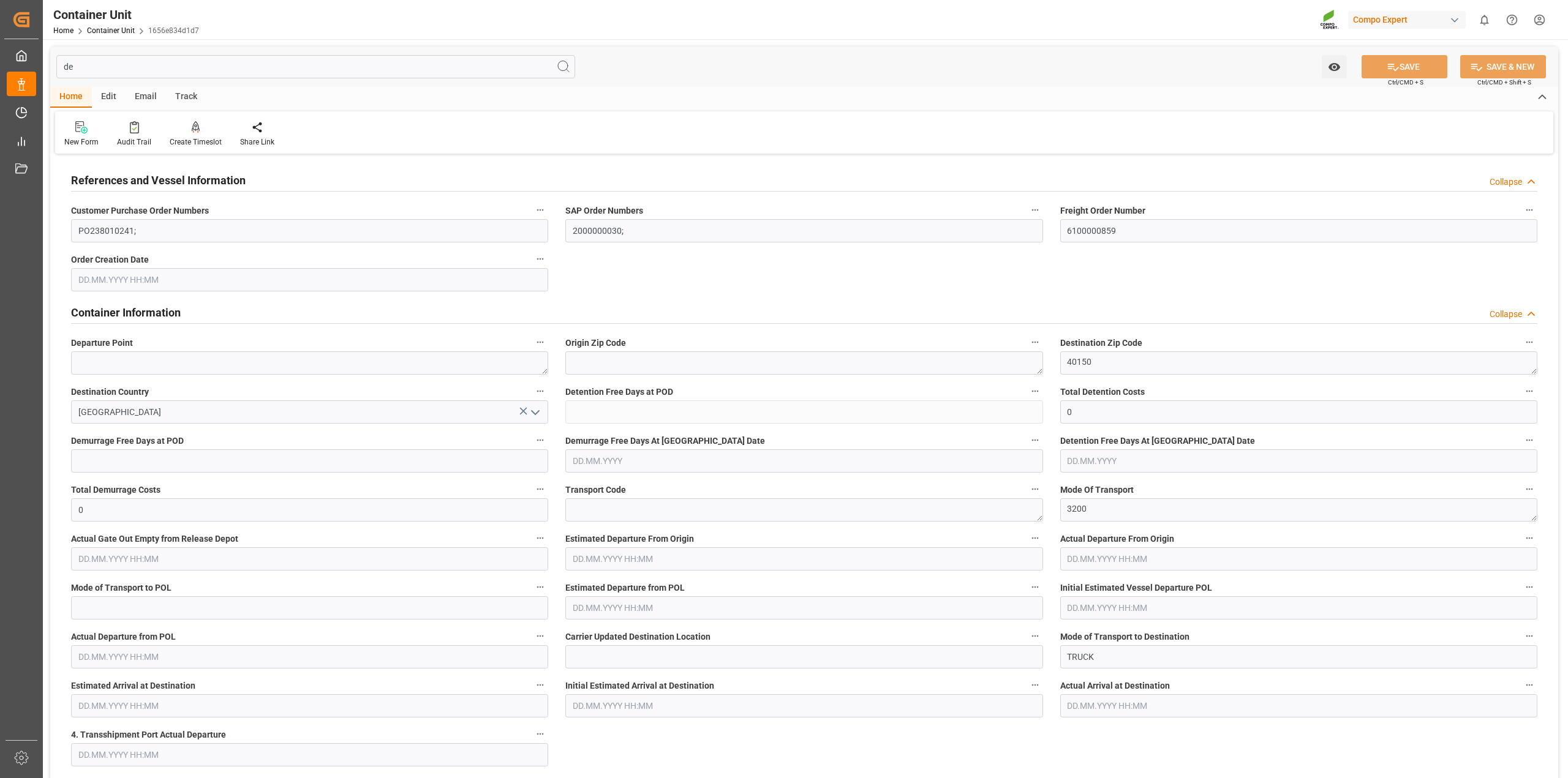
type input "[DATE] 12:00"
type input "[DATE] 00:01"
type input "[DATE] 11:00"
type input "d"
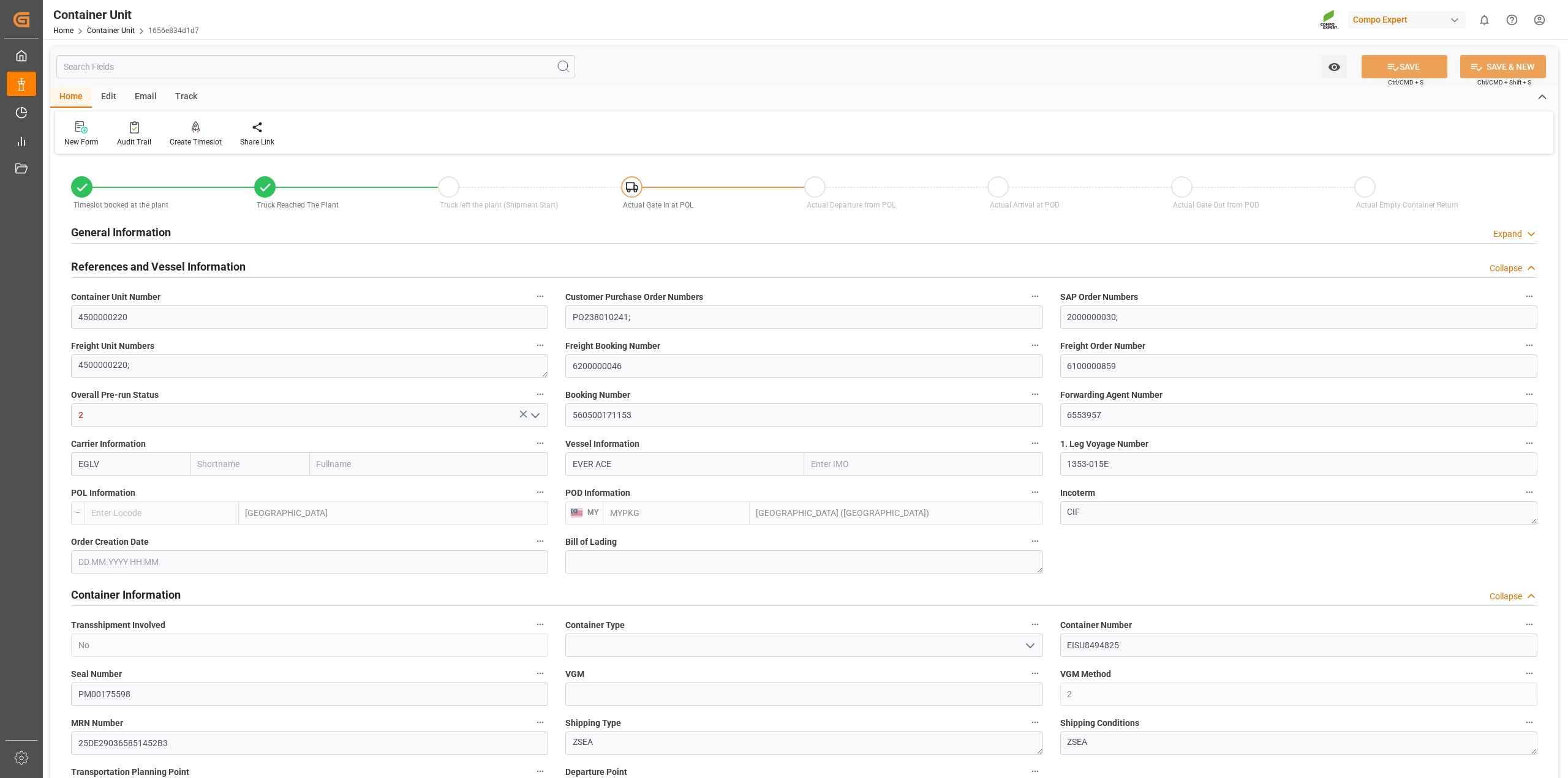
type input "Evergreen"
type input "Evergreen Marine Corp."
type input "9893890"
type input "NLRTM"
type input "13790"
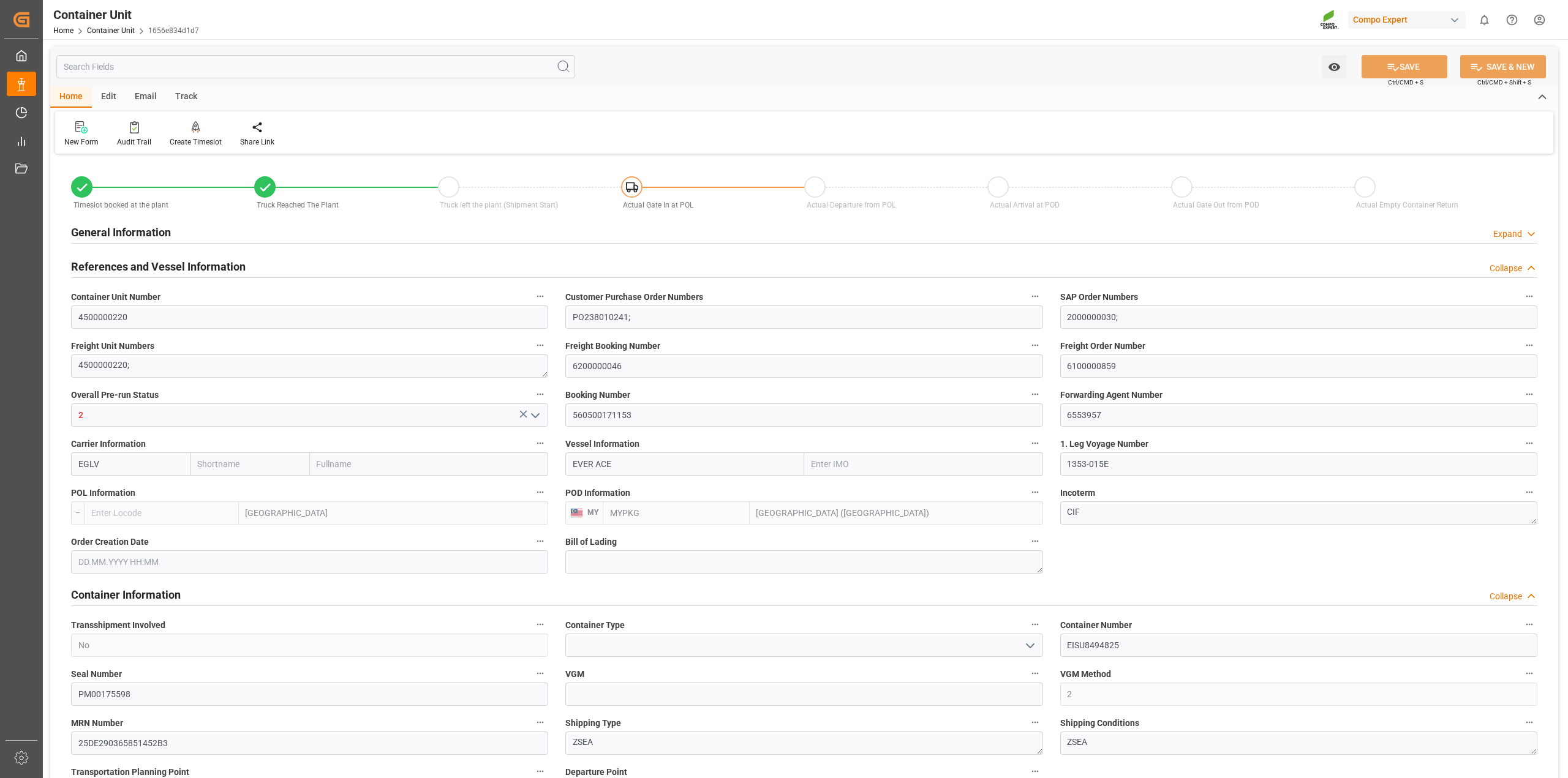
type input "[DATE] 18:09"
type input "[DATE] 18:08"
type input "[DATE] 18:09"
type input "[DATE]"
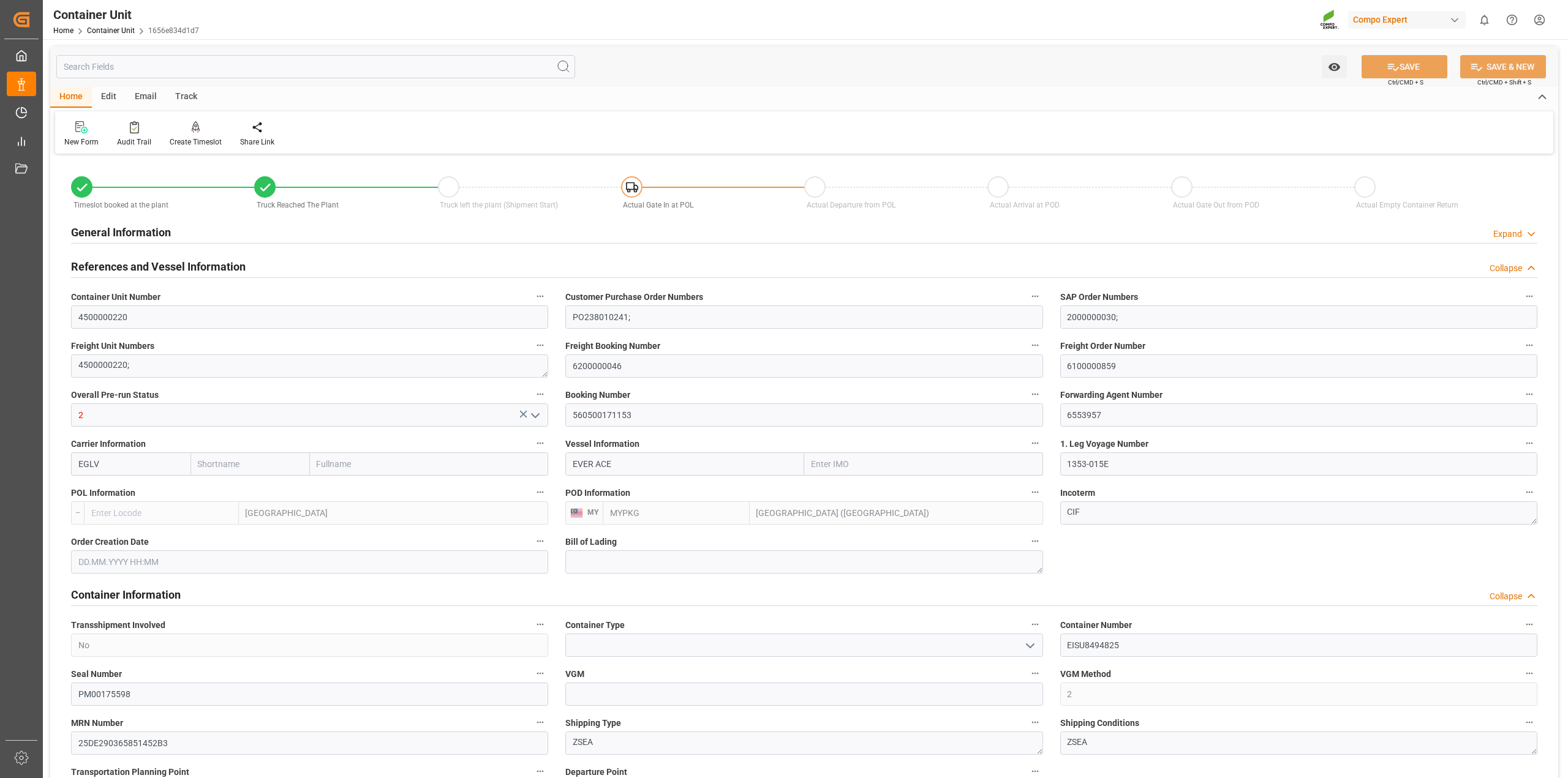
type input "[DATE]"
type input "0"
type input "19920"
type input "[DATE] 00:02"
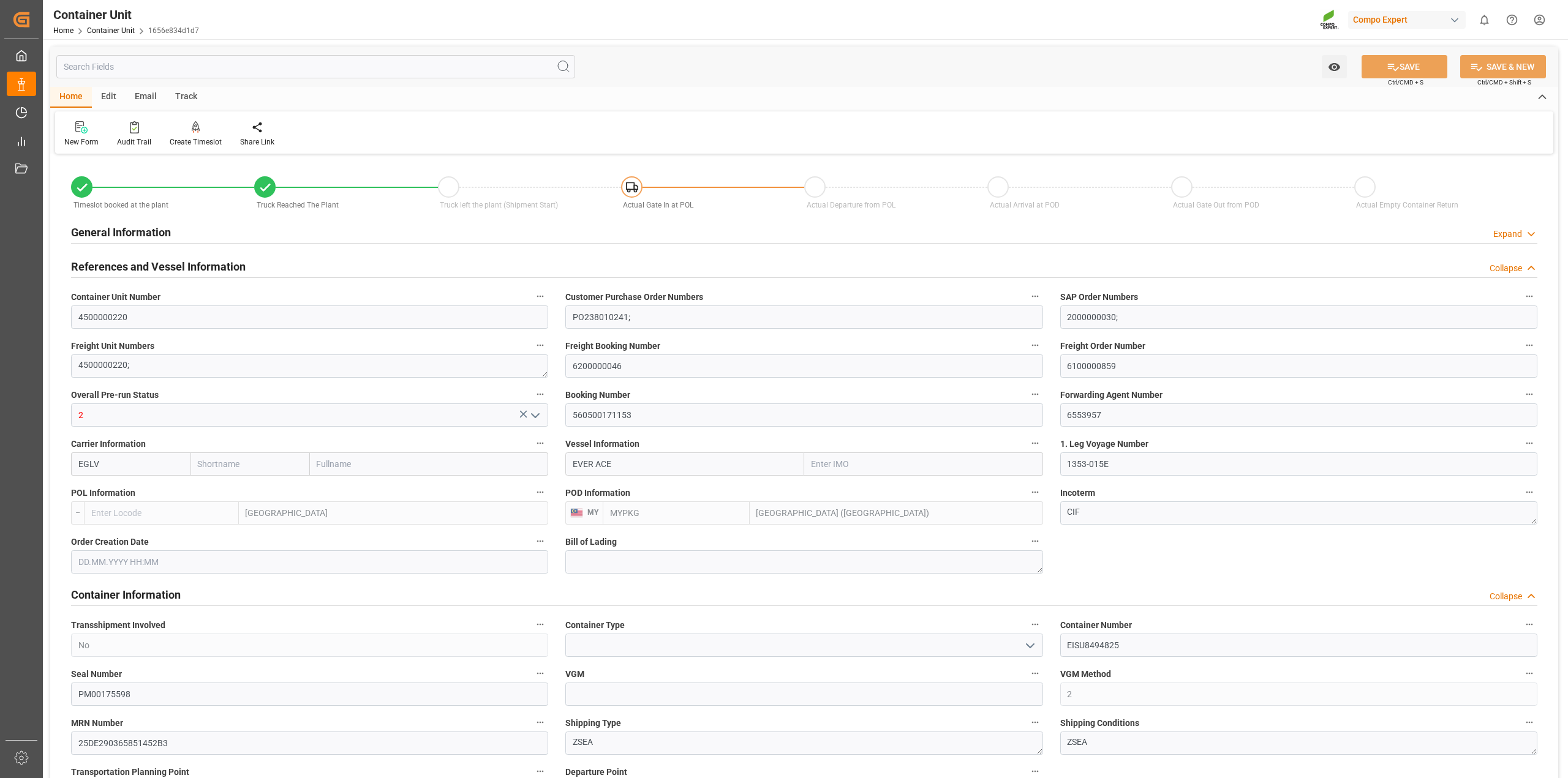
type input "[DATE] 00:01"
type input "[DATE] 12:00"
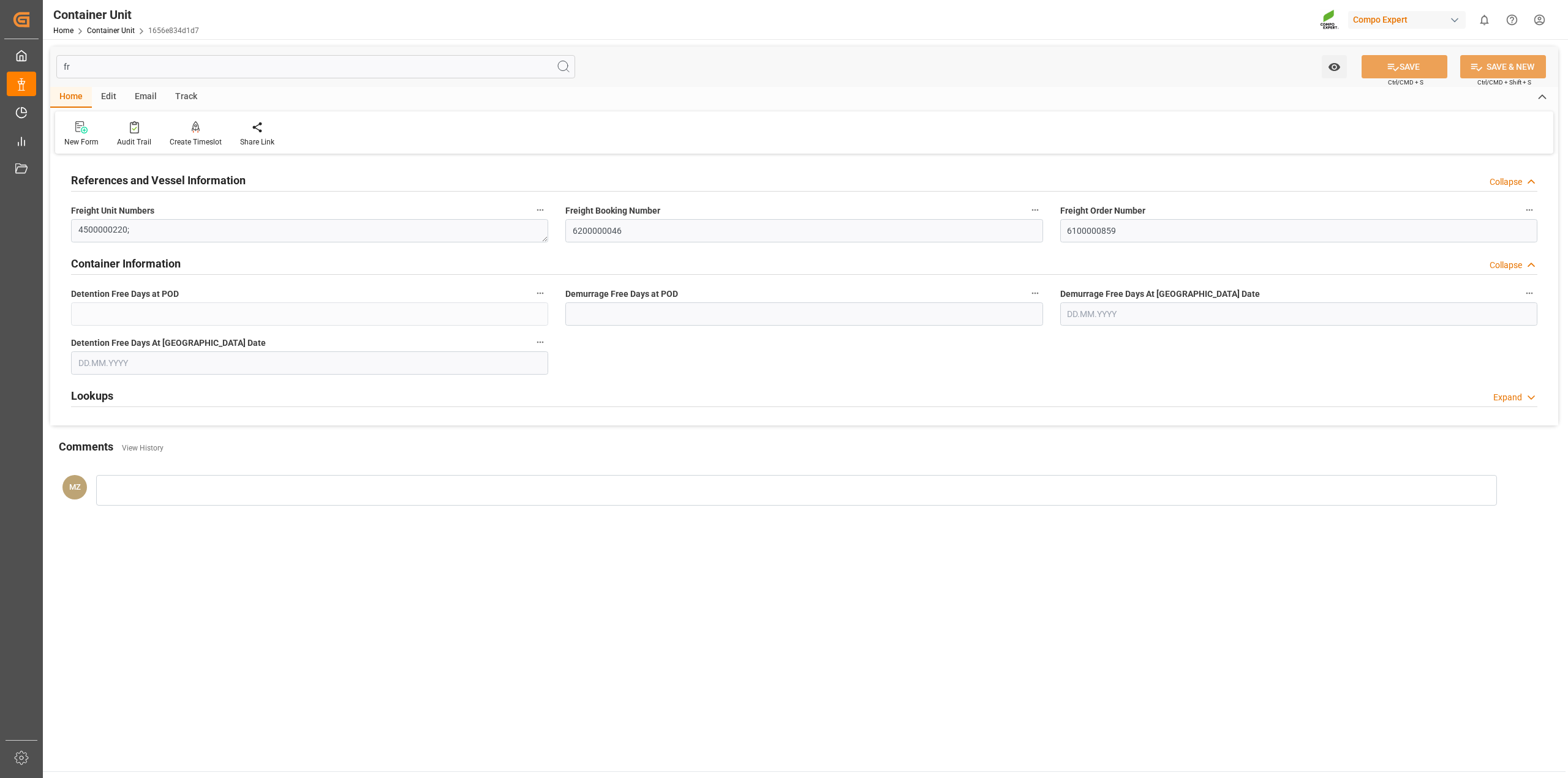
type input "f"
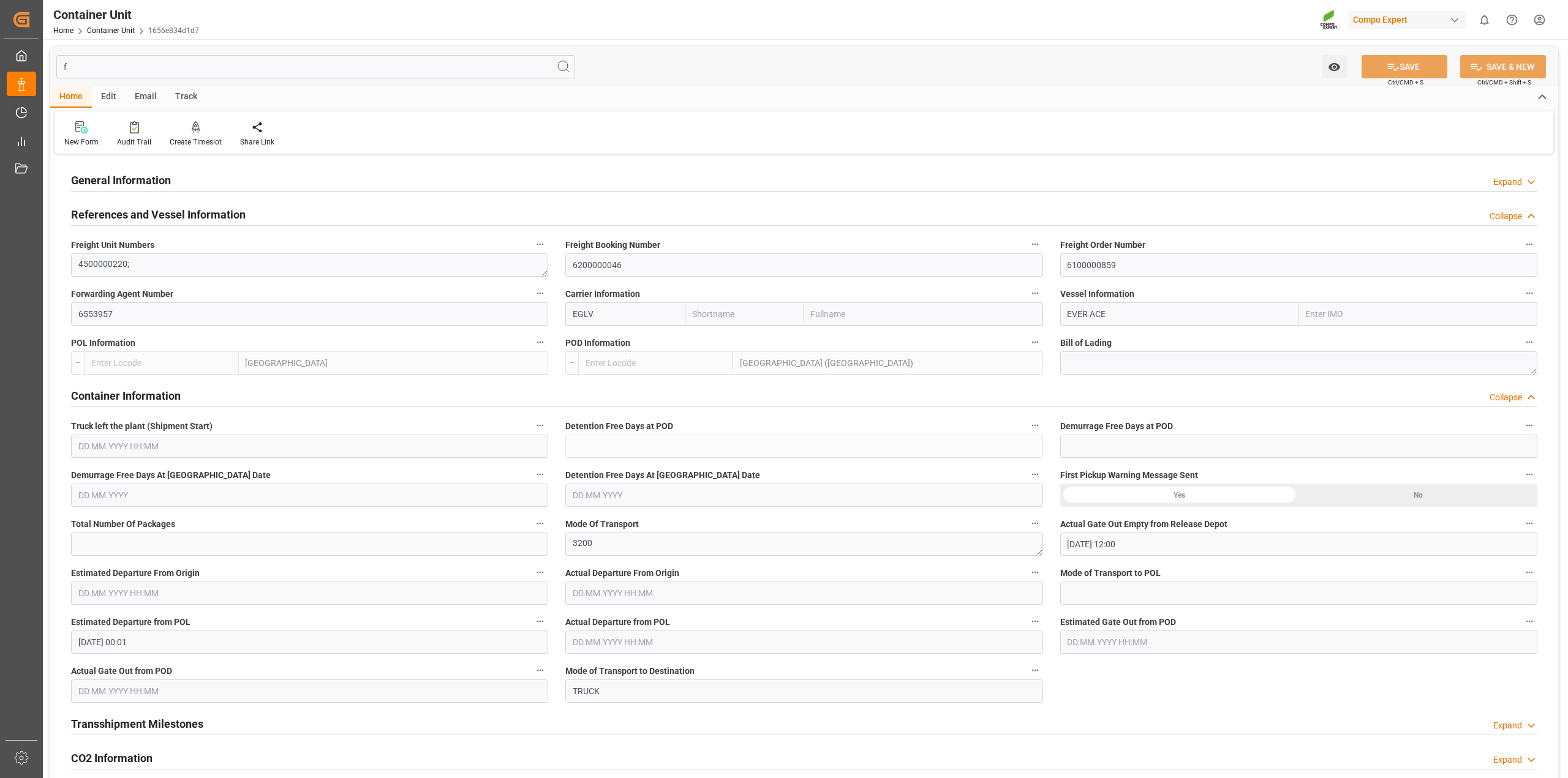
type input "Evergreen"
type input "Evergreen Marine Corp."
type input "9893890"
type input "NLRTM"
type input "MYPKG"
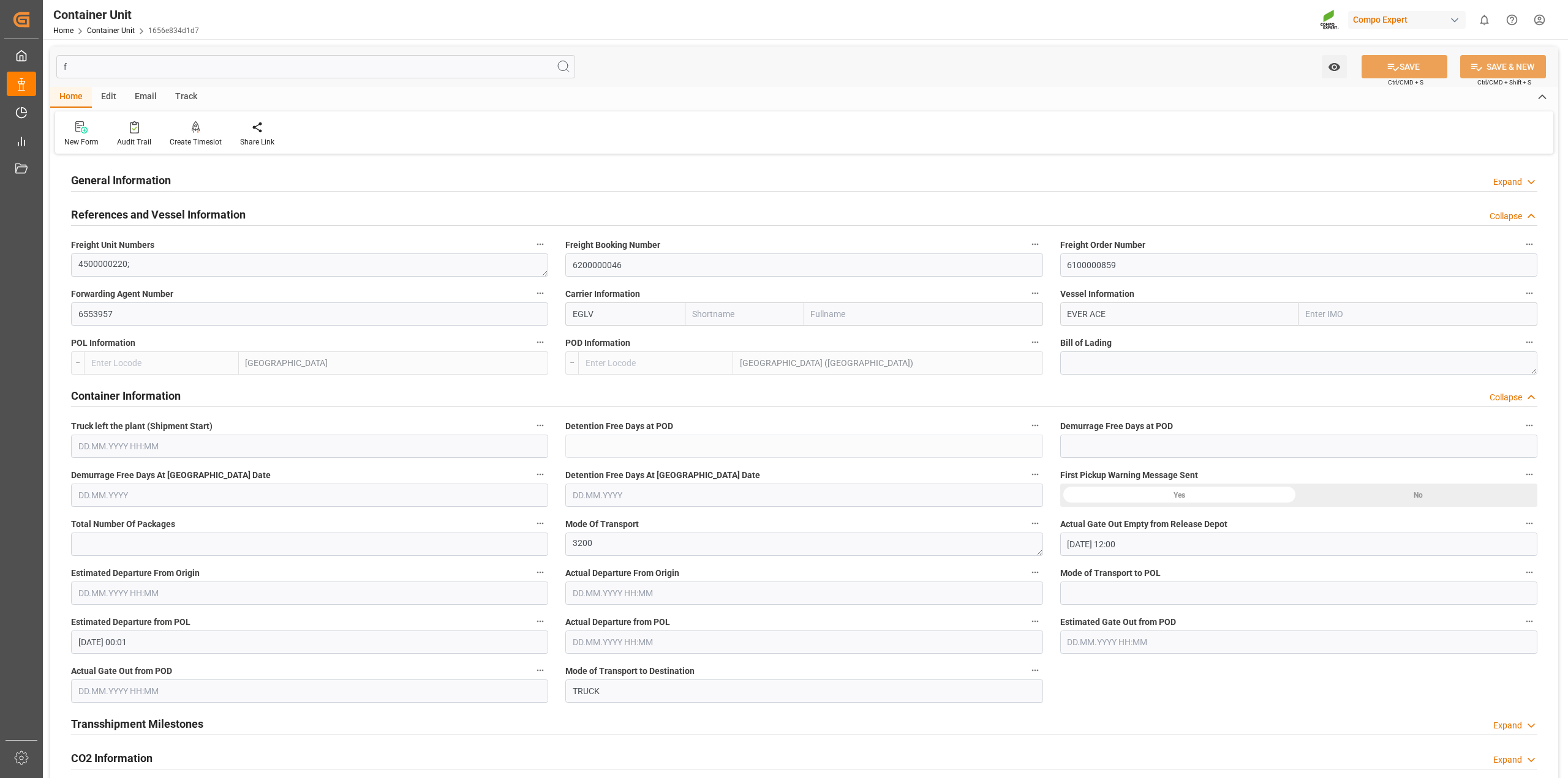
type input "0"
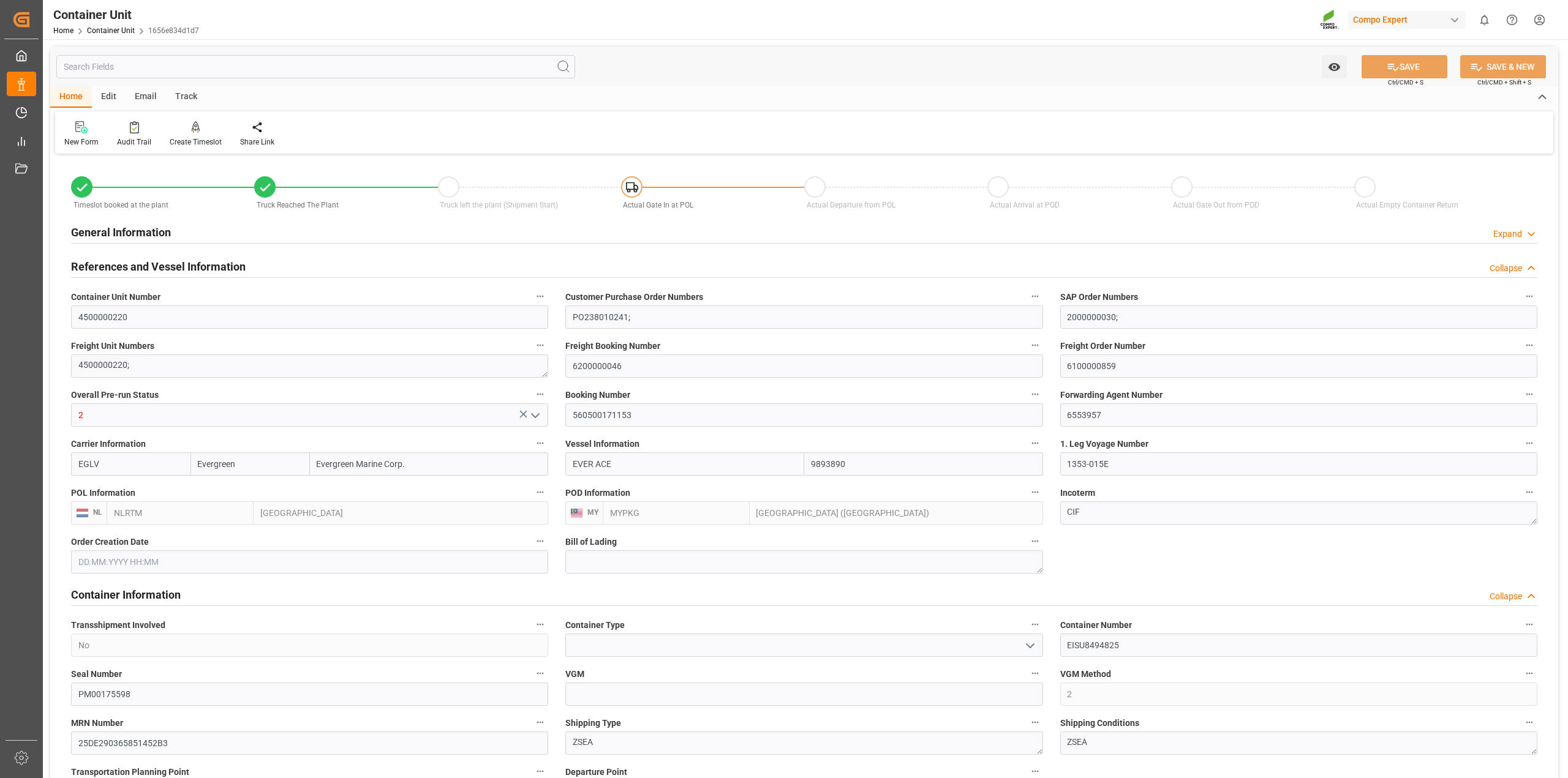
type input "13790"
type input "0"
type input "19920"
type input "NLRTM"
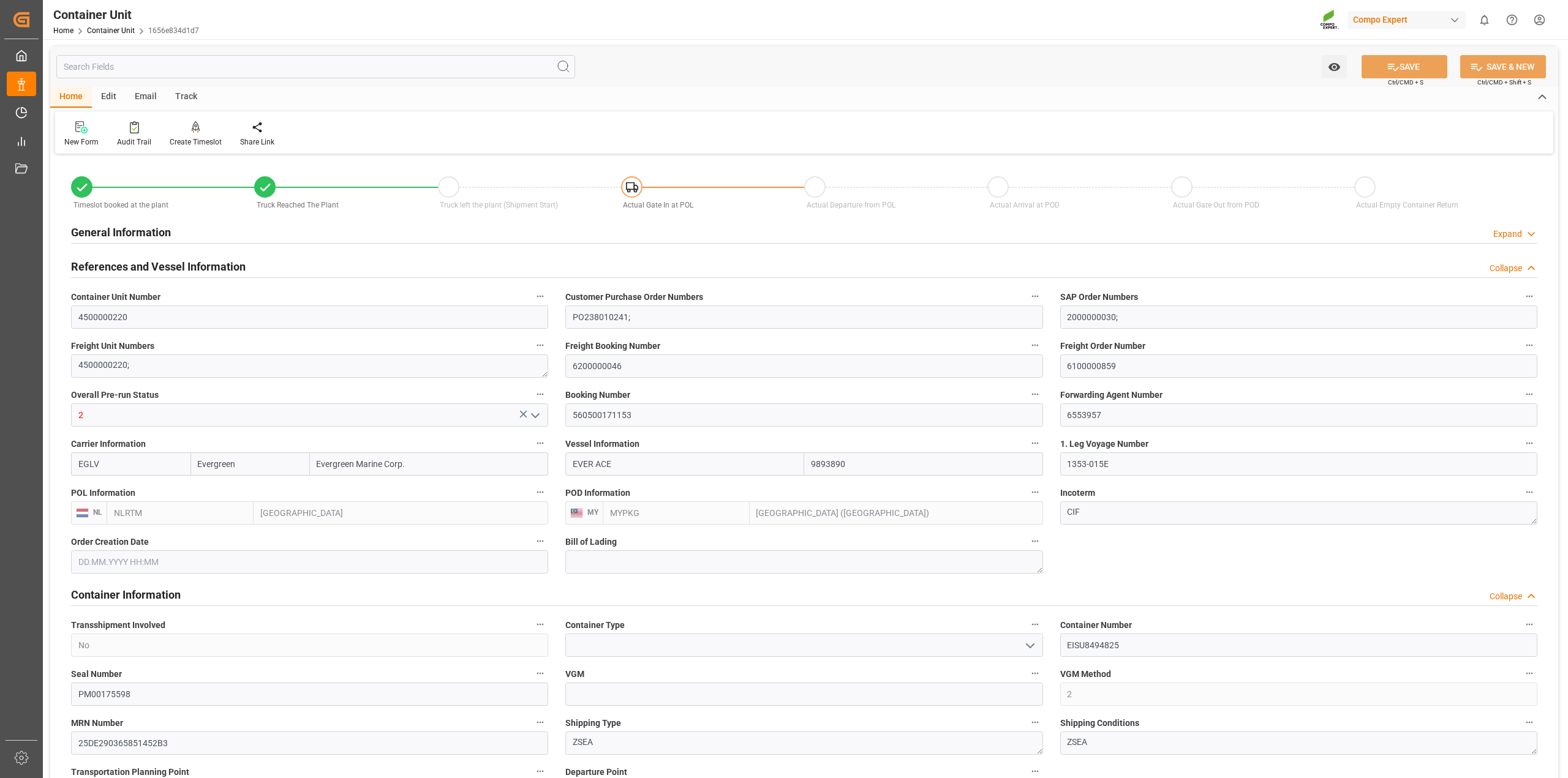
type input "MYPKG"
type input "[DATE] 18:09"
type input "[DATE] 18:08"
type input "[DATE] 18:09"
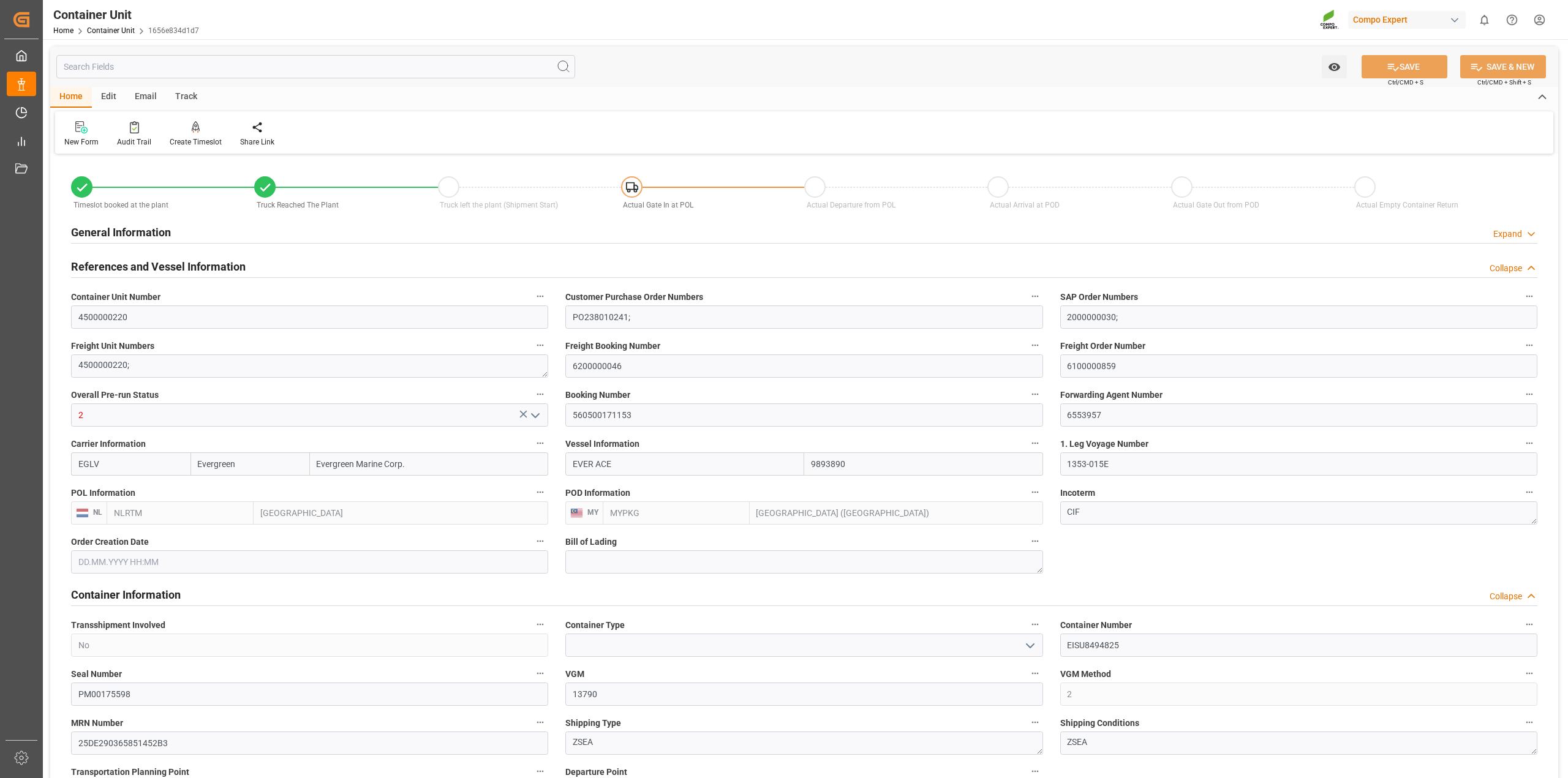
type input "[DATE]"
type input "[DATE] 12:00"
type input "[DATE] 00:02"
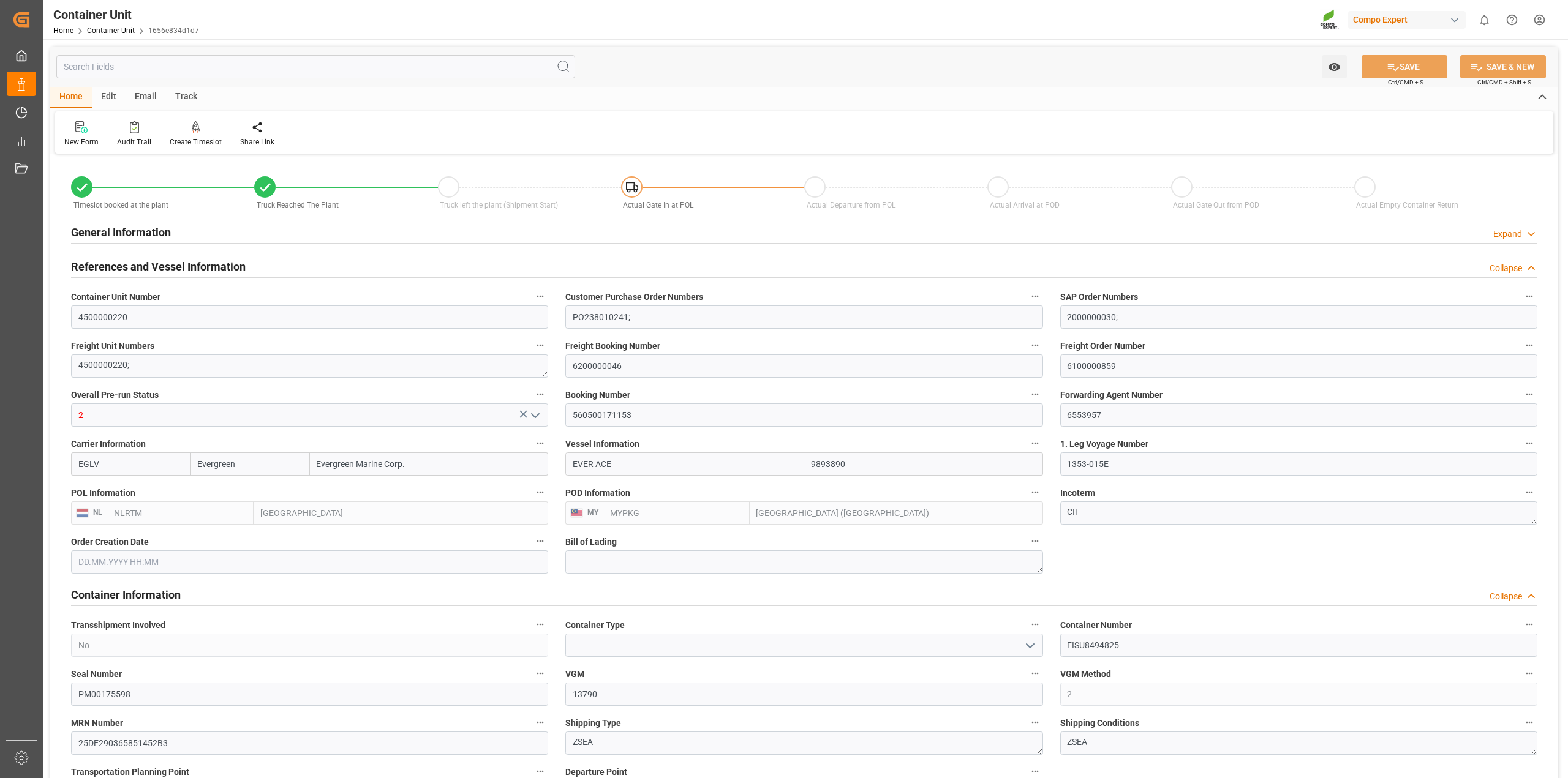
type input "[DATE] 00:01"
type input "[DATE] 11:00"
type input "[DATE] 12:00"
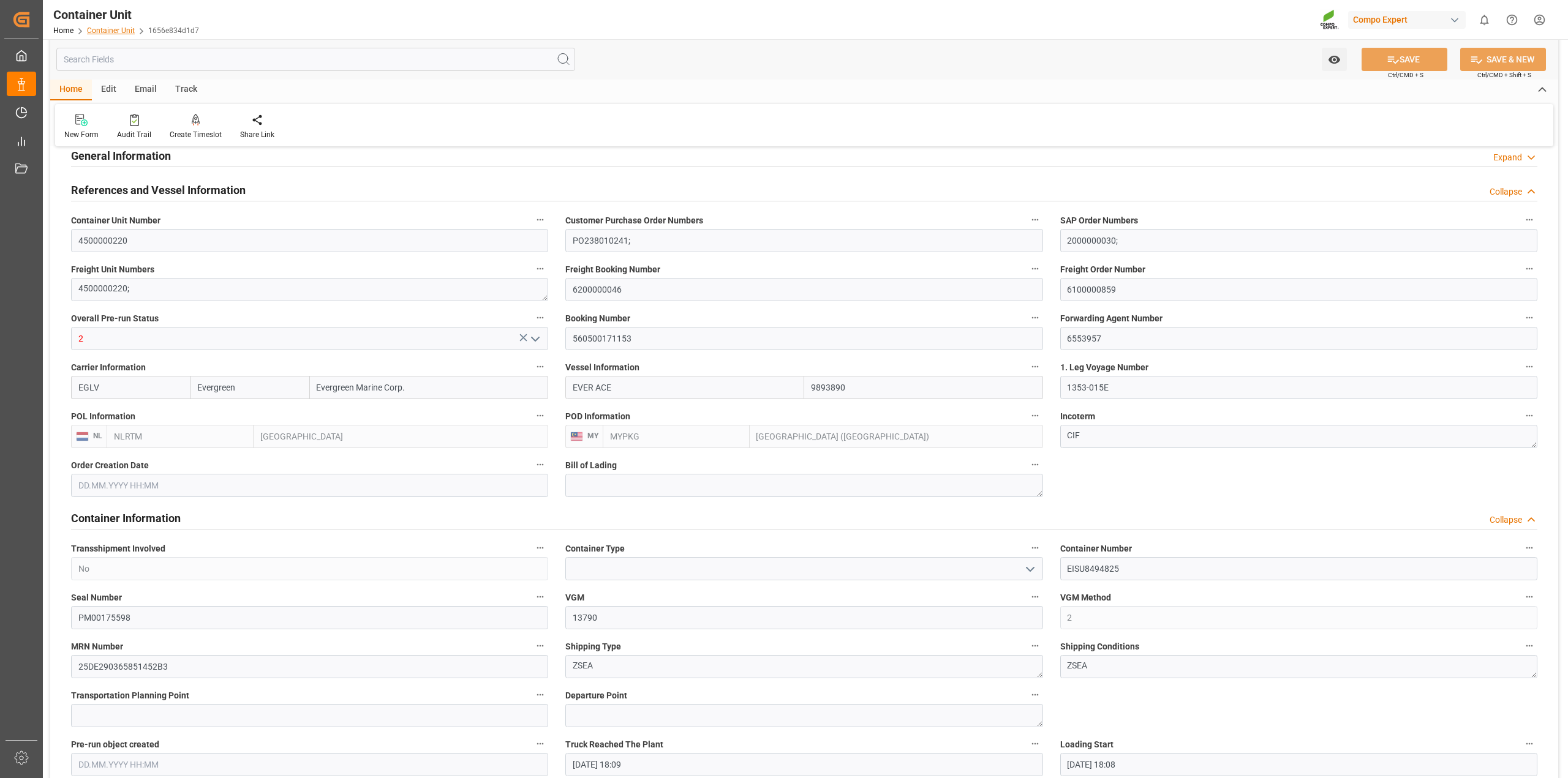
click at [102, 28] on link "Container Unit" at bounding box center [111, 31] width 48 height 9
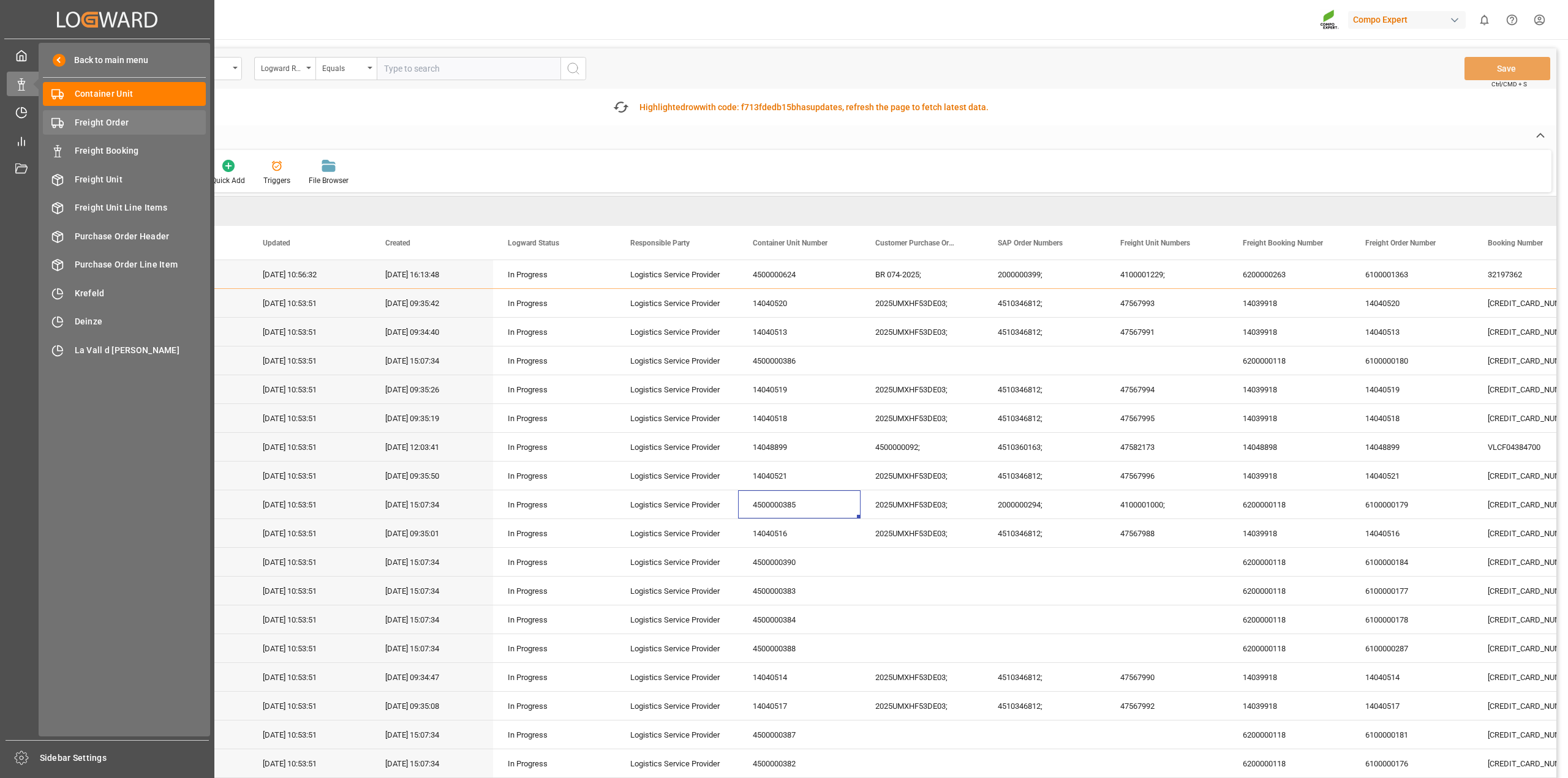
click at [110, 124] on span "Freight Order" at bounding box center [140, 122] width 132 height 13
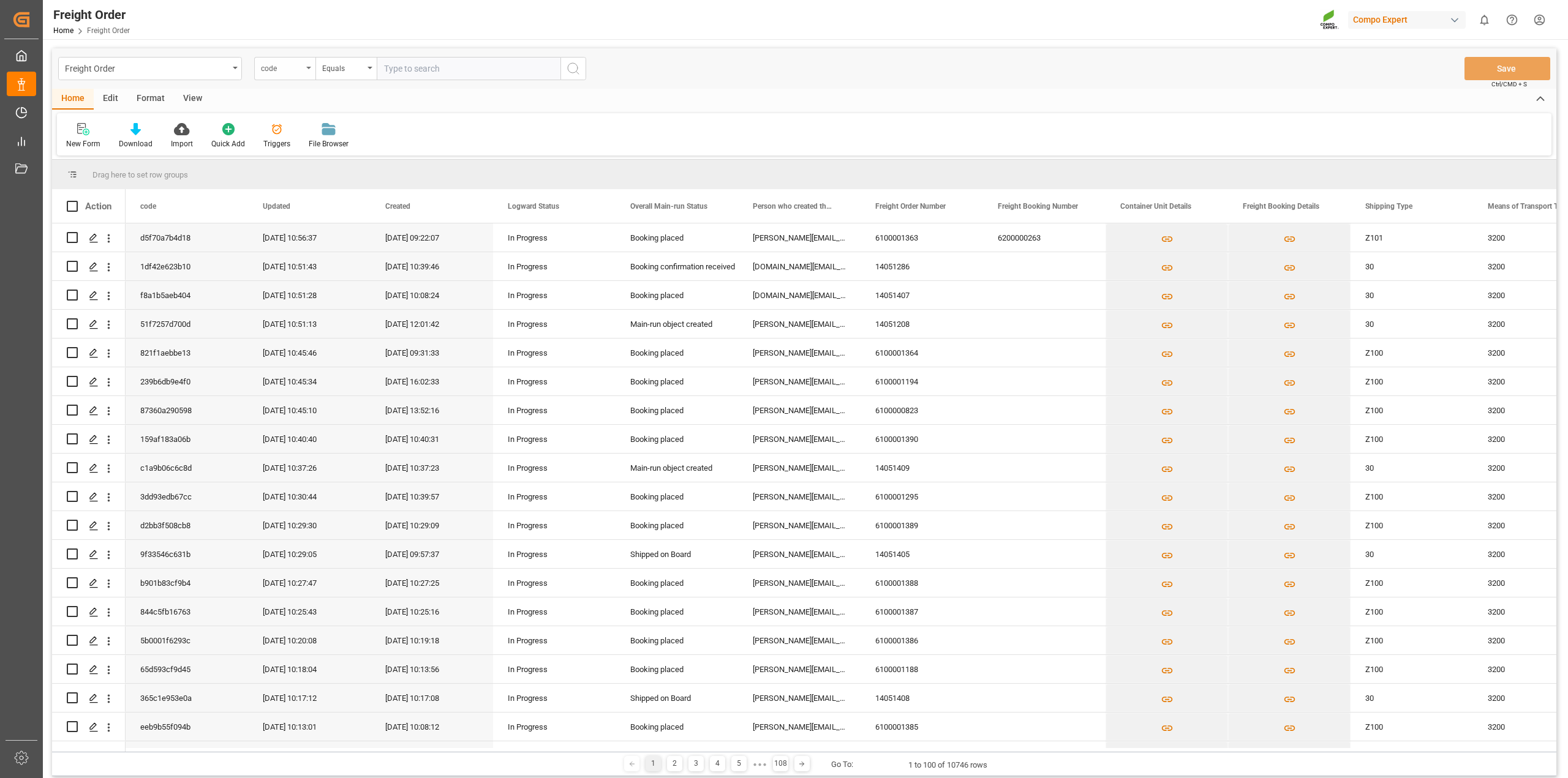
click at [308, 68] on icon "open menu" at bounding box center [309, 68] width 5 height 3
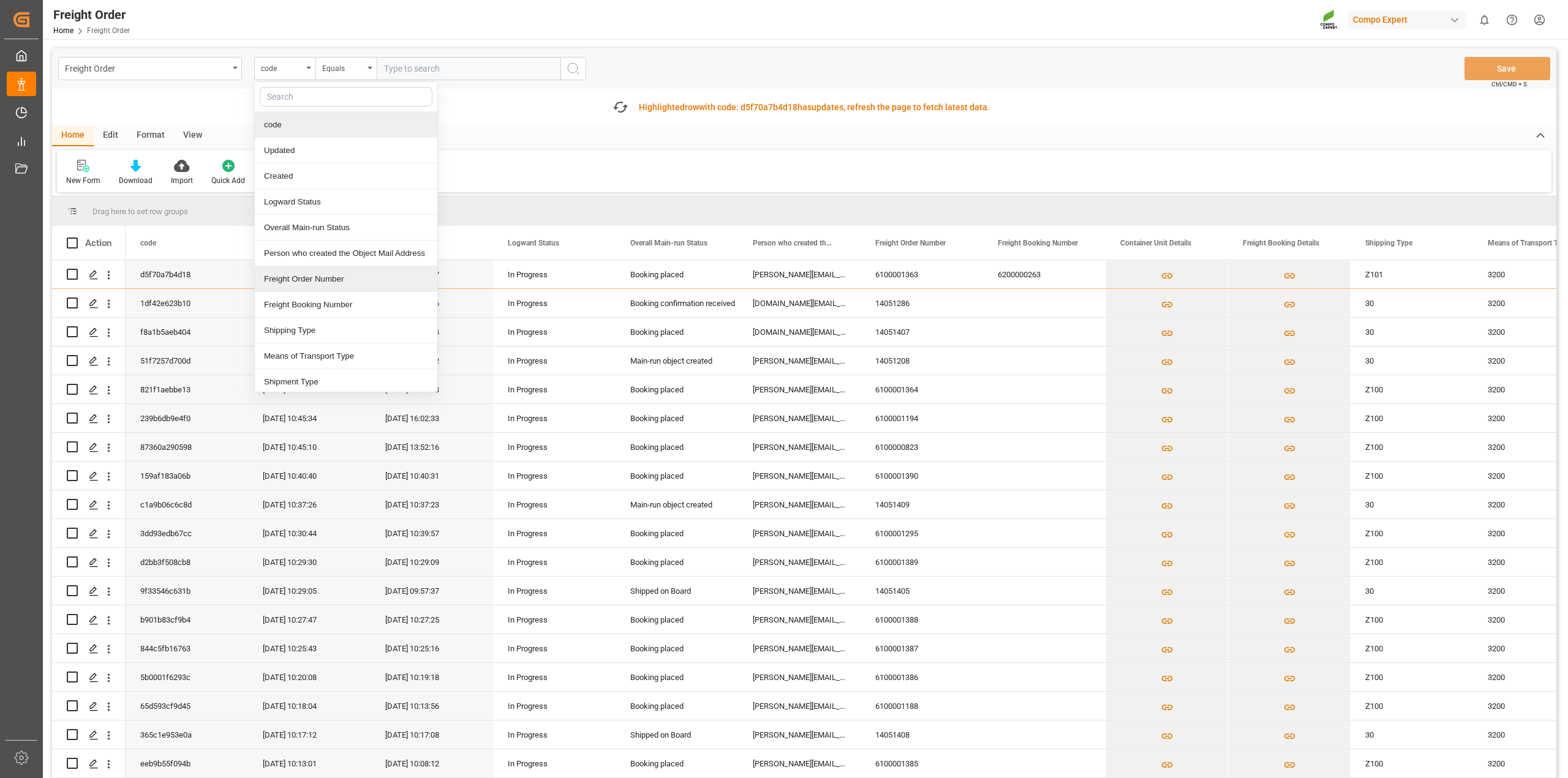
click at [317, 282] on div "Freight Order Number" at bounding box center [346, 278] width 182 height 25
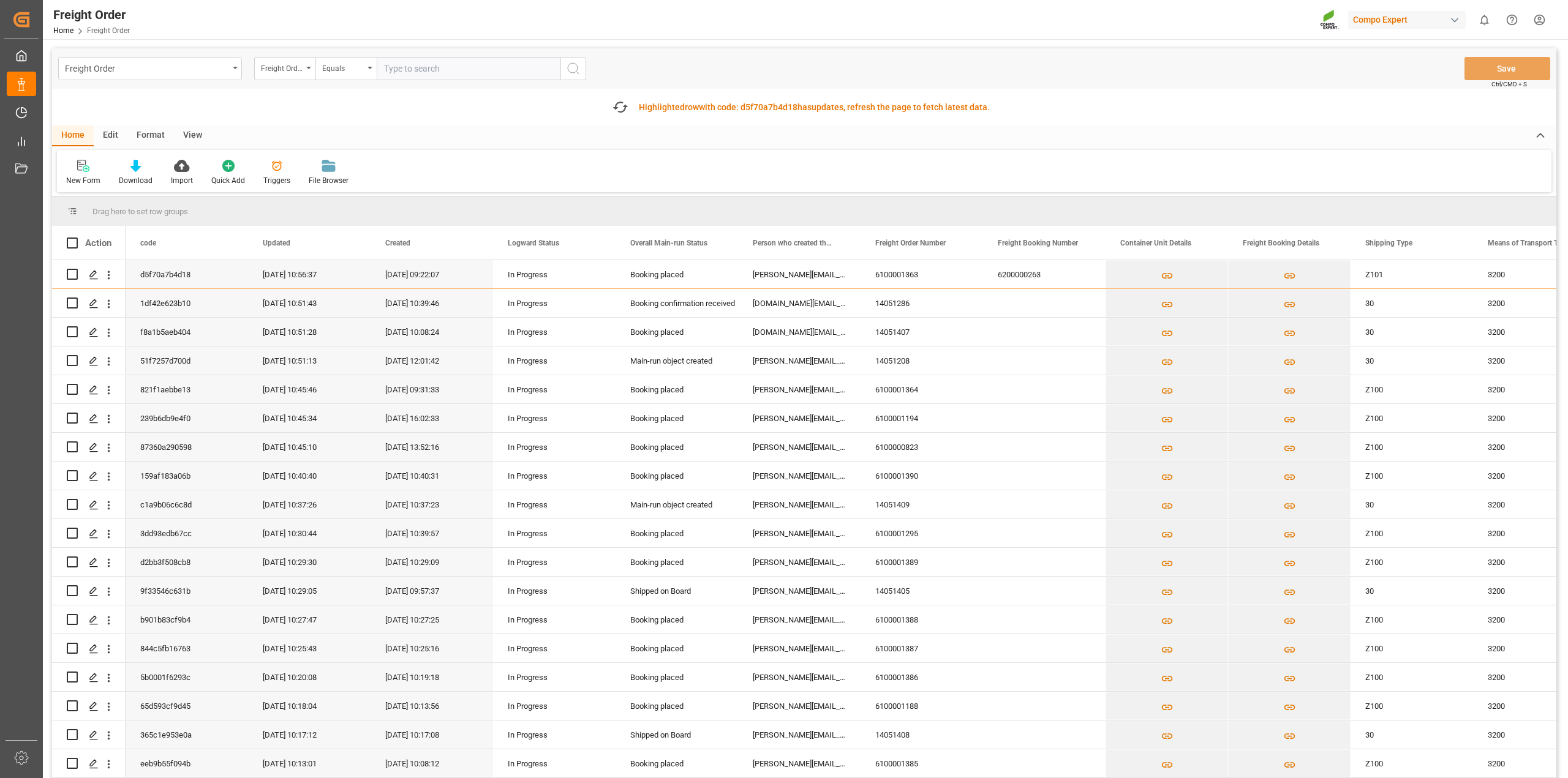
click at [439, 65] on input "text" at bounding box center [469, 68] width 184 height 24
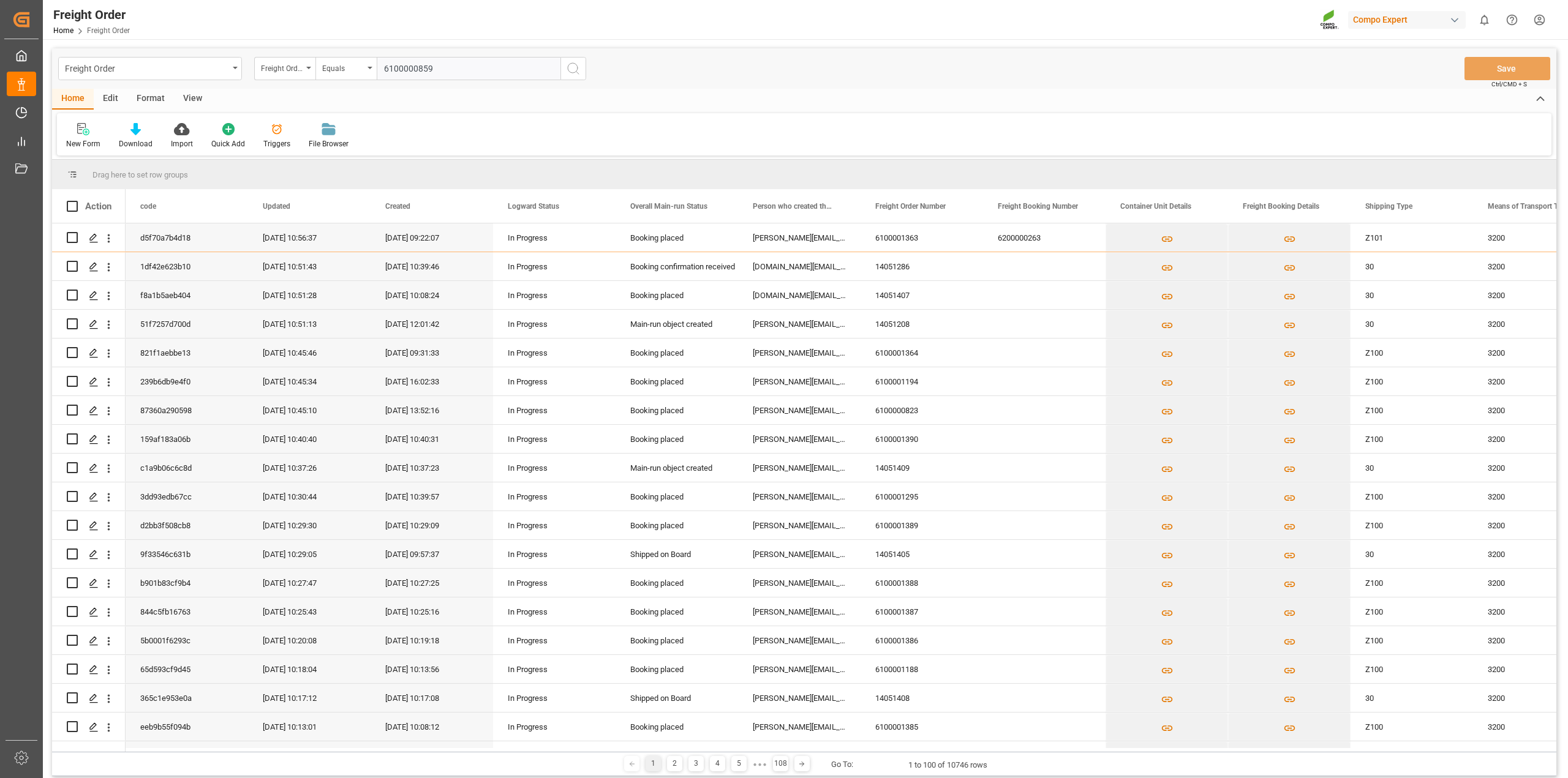
type input "6100000859"
click at [574, 63] on icon "search button" at bounding box center [572, 68] width 15 height 15
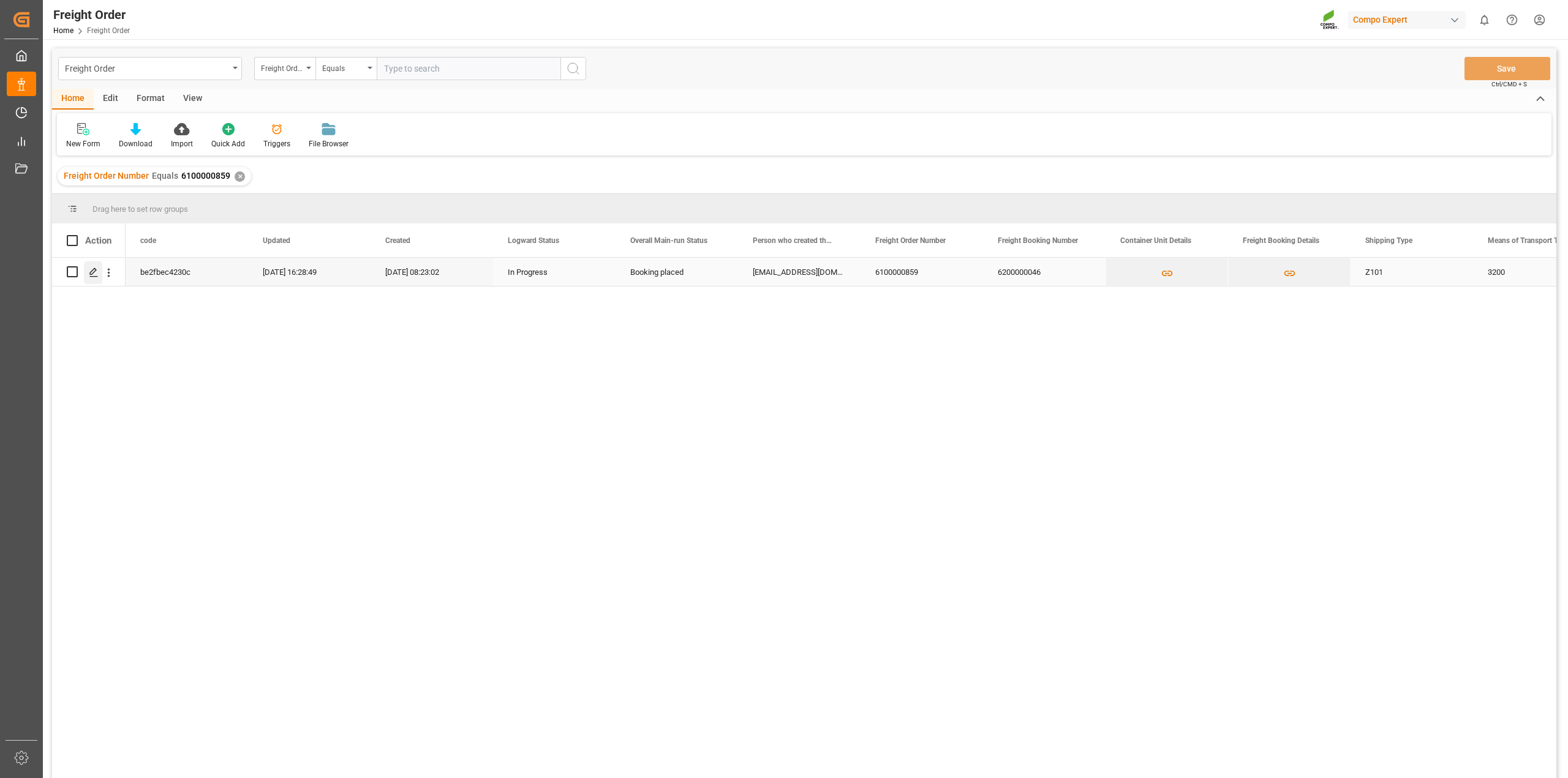
click at [89, 272] on icon "Press SPACE to select this row." at bounding box center [93, 272] width 10 height 10
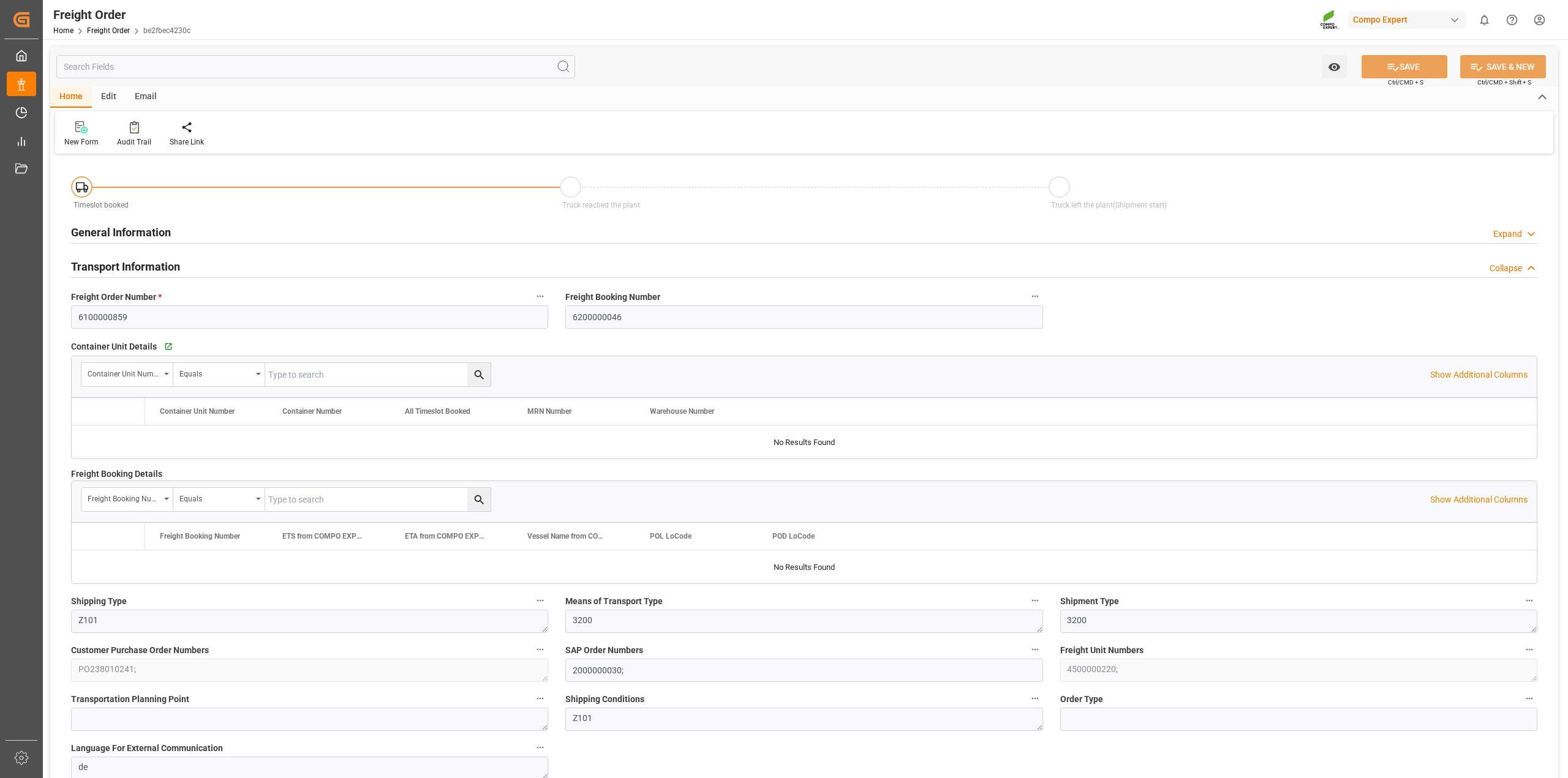
type input "0"
type input "19920"
type input "0"
type input "[DATE] 01:00"
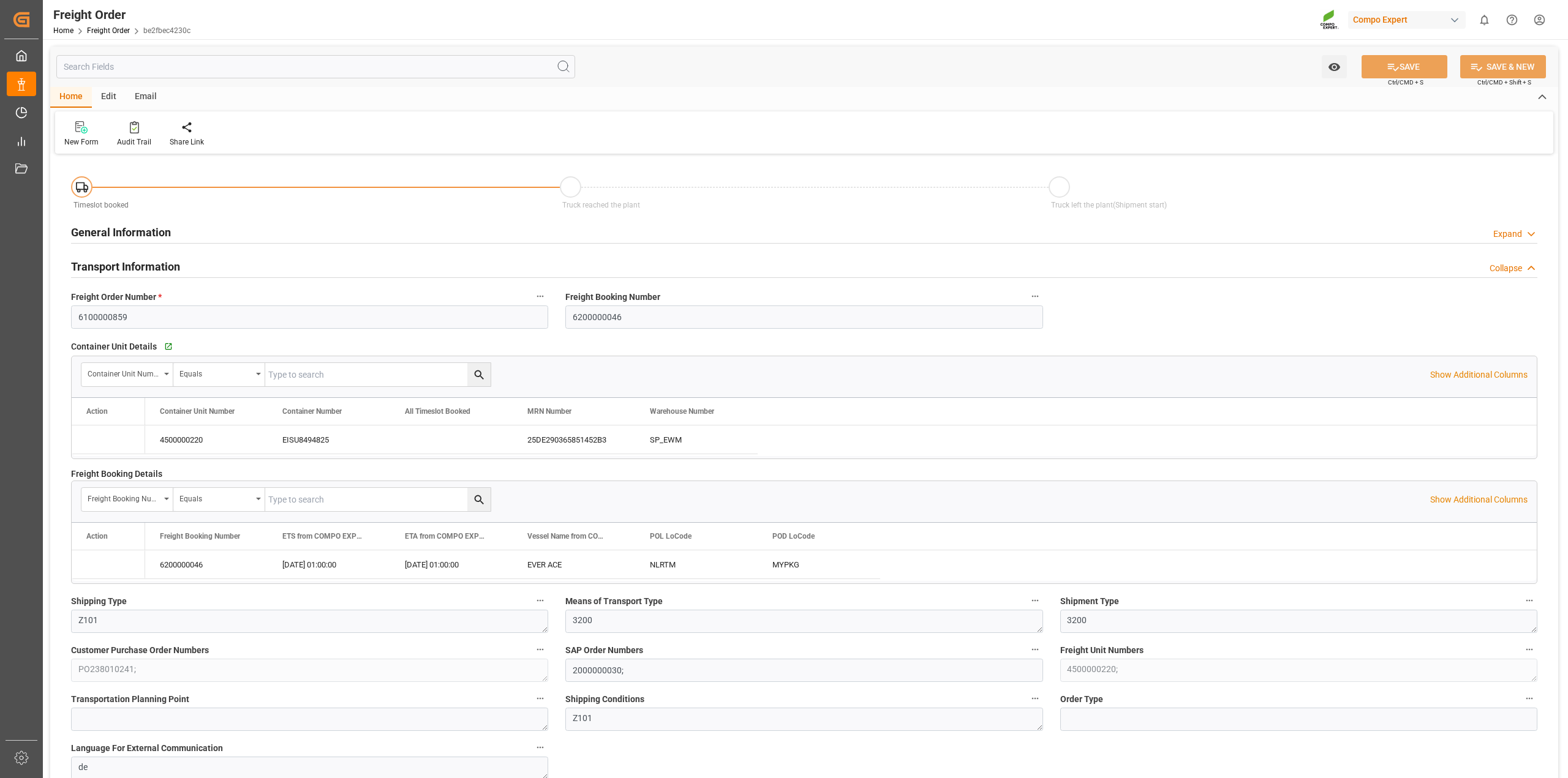
type input "[DATE] 08:23"
click at [166, 69] on input "text" at bounding box center [316, 66] width 518 height 24
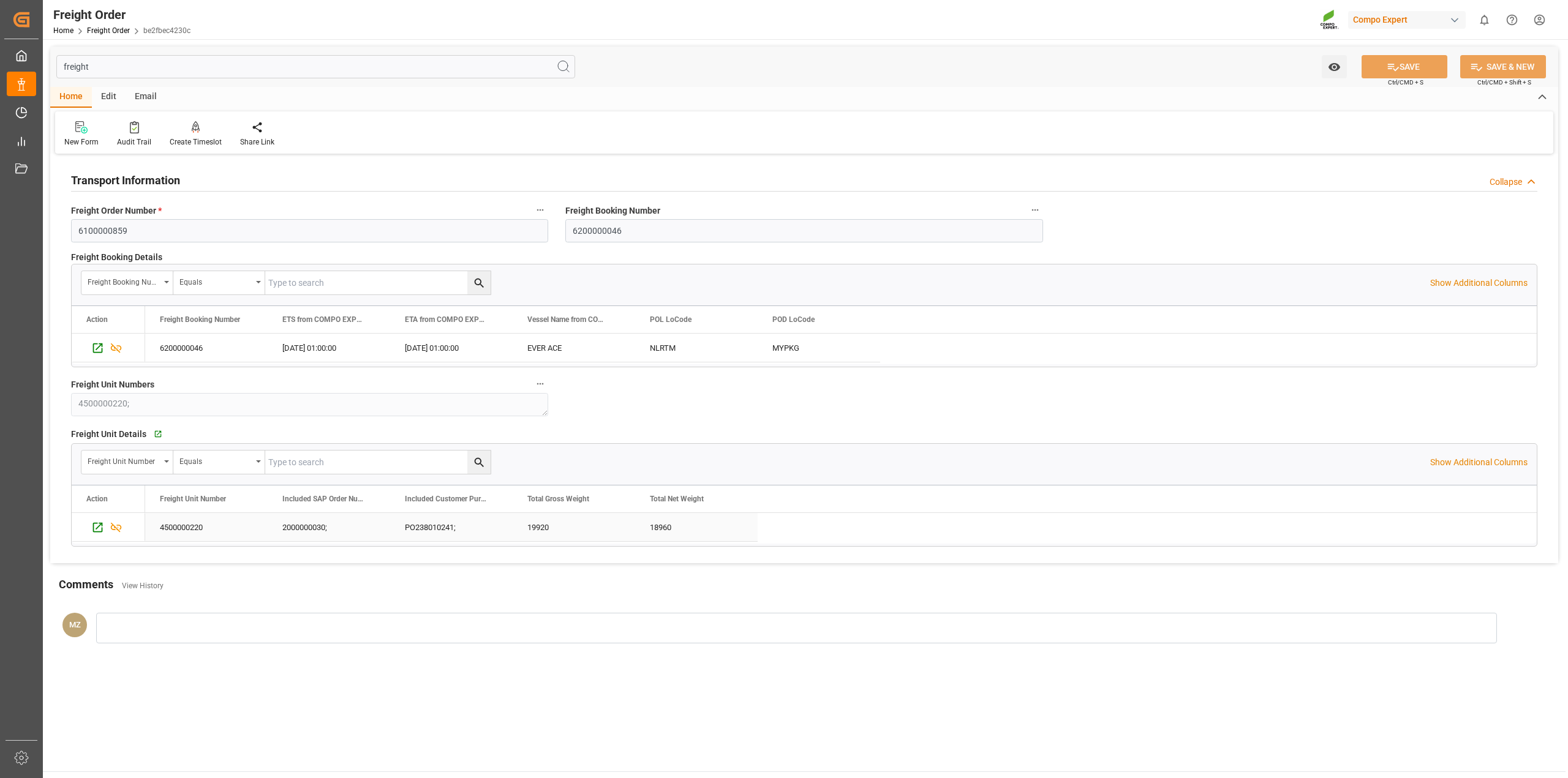
click at [310, 529] on div "2000000030;" at bounding box center [329, 527] width 122 height 28
click at [110, 63] on input "freight" at bounding box center [316, 66] width 518 height 24
type input "f"
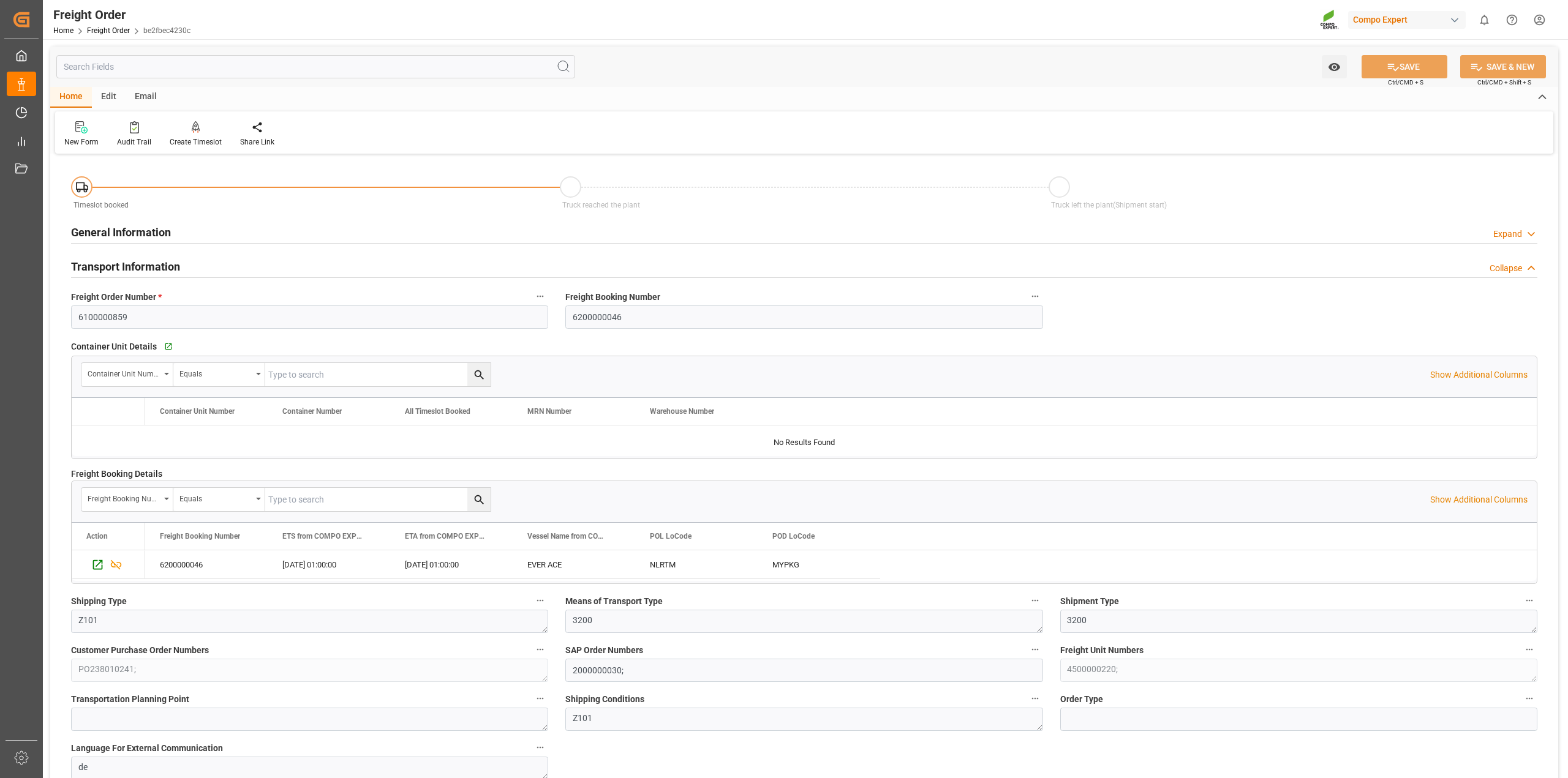
type input "19920"
type input "0"
type input "[DATE] 01:00"
type input "[DATE] 08:23"
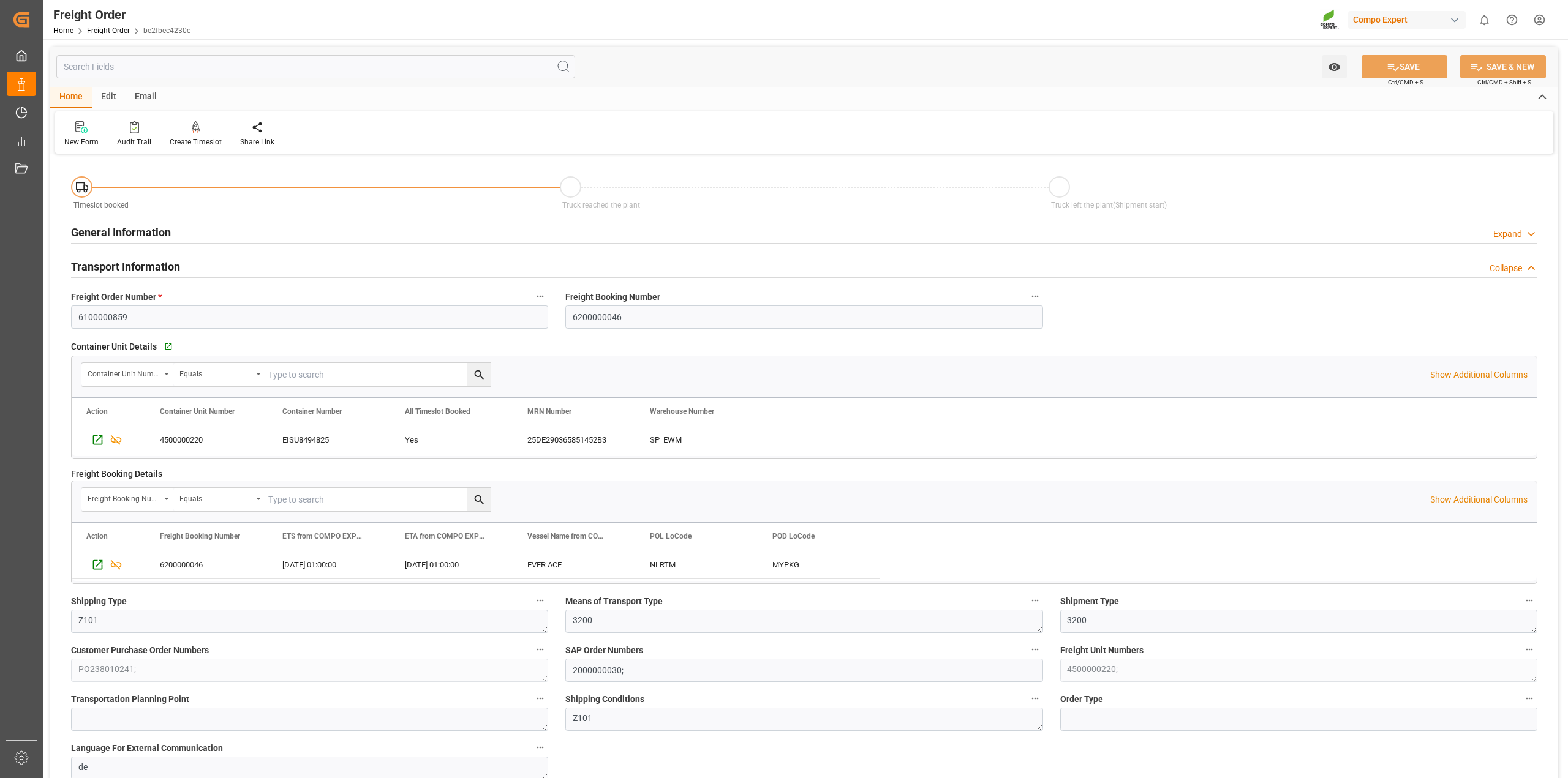
click at [178, 230] on div "General Information Expand" at bounding box center [804, 231] width 1466 height 24
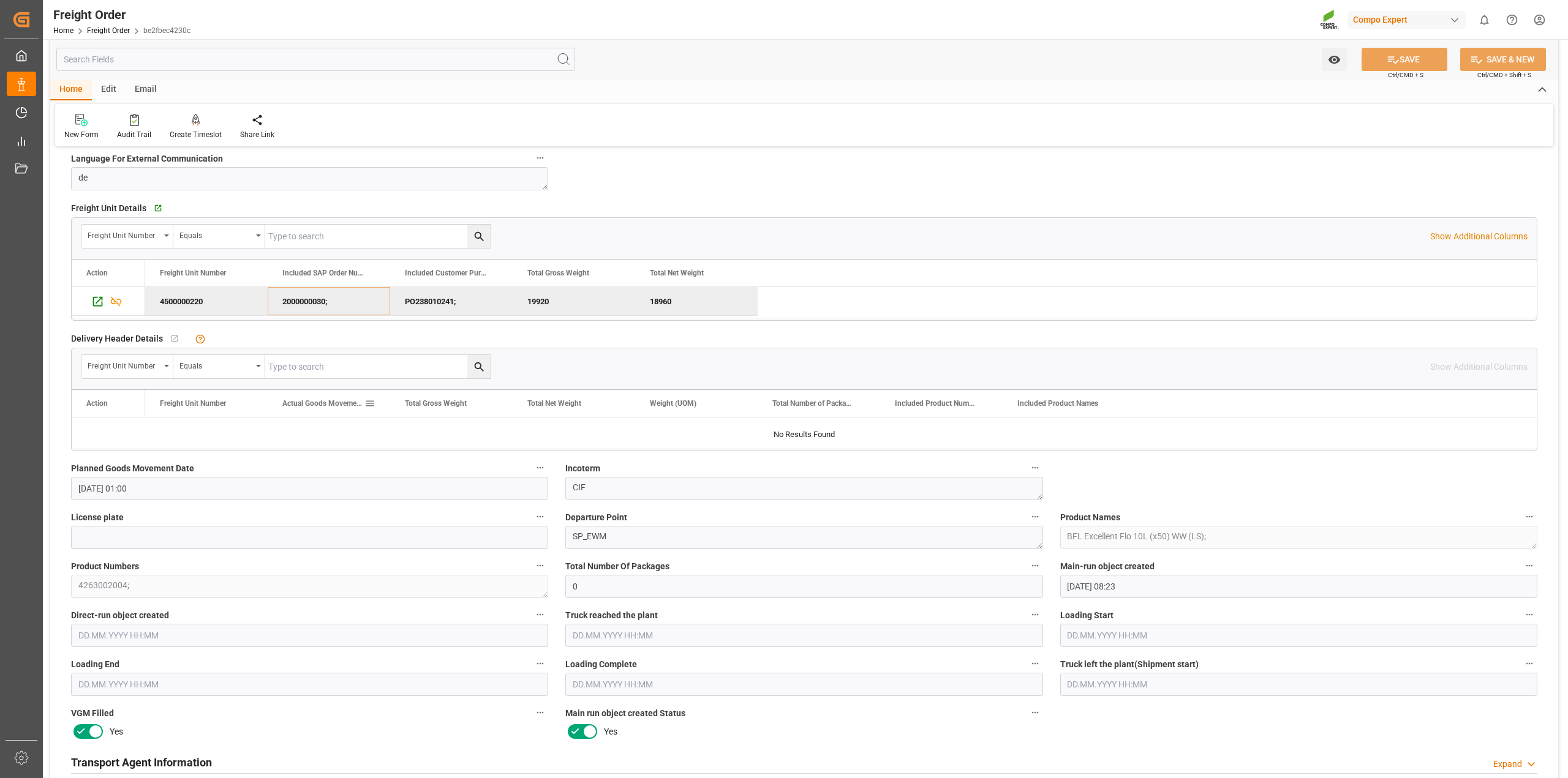
scroll to position [689, 0]
click at [1434, 237] on p "Show Additional Columns" at bounding box center [1479, 235] width 98 height 13
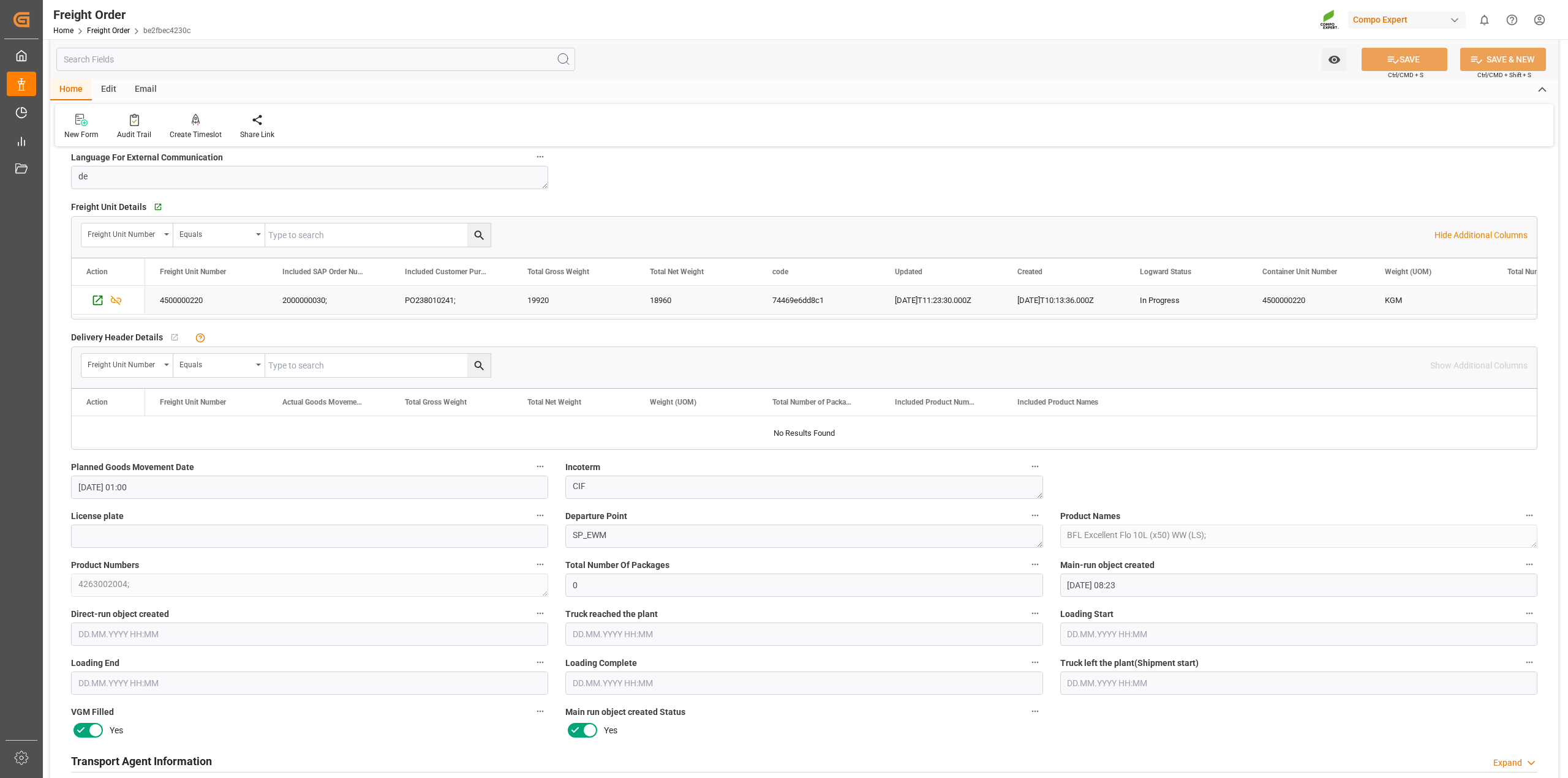
click at [1006, 301] on div "[DATE]T10:13:36.000Z" at bounding box center [1064, 300] width 122 height 28
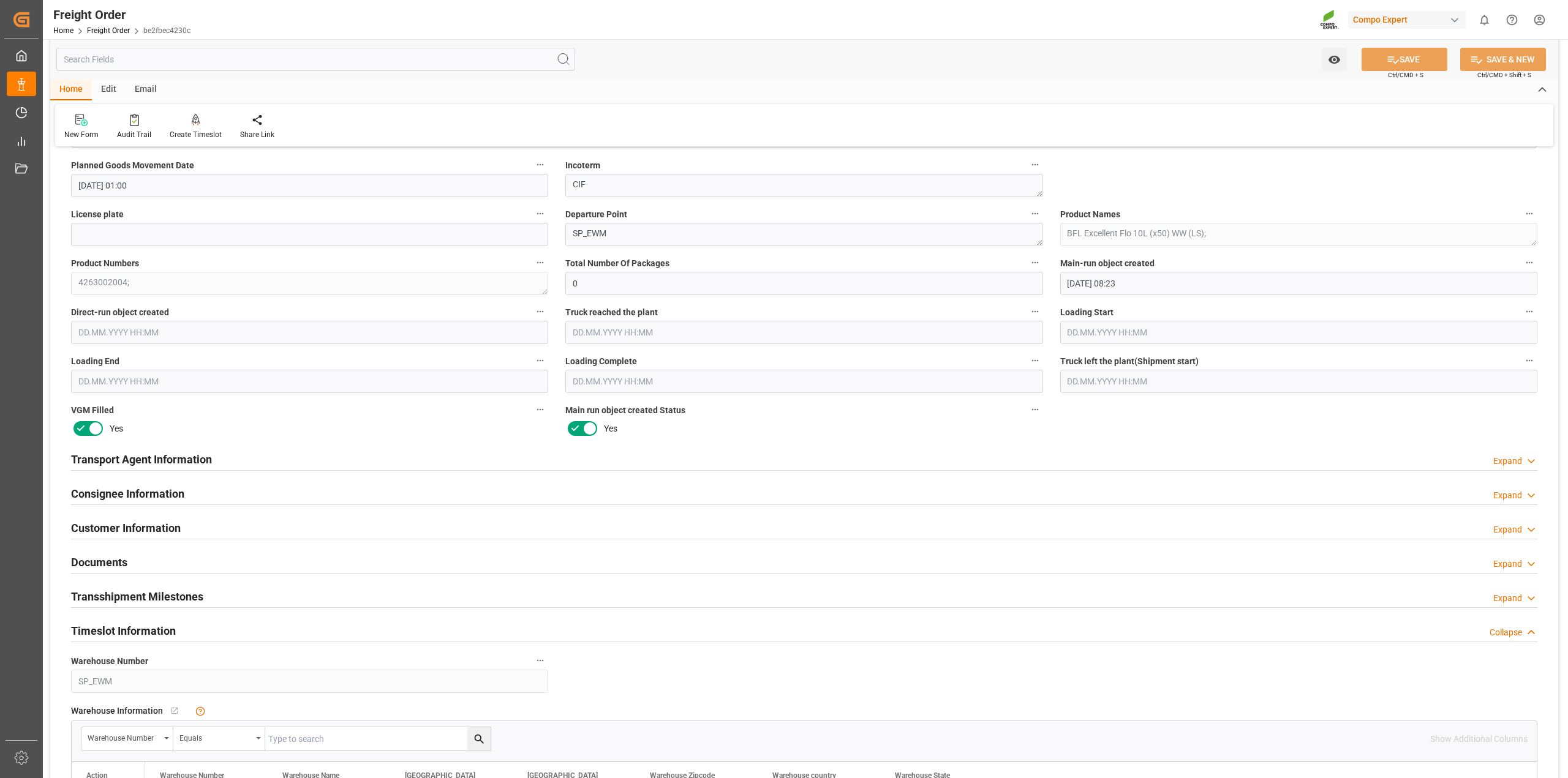
scroll to position [994, 0]
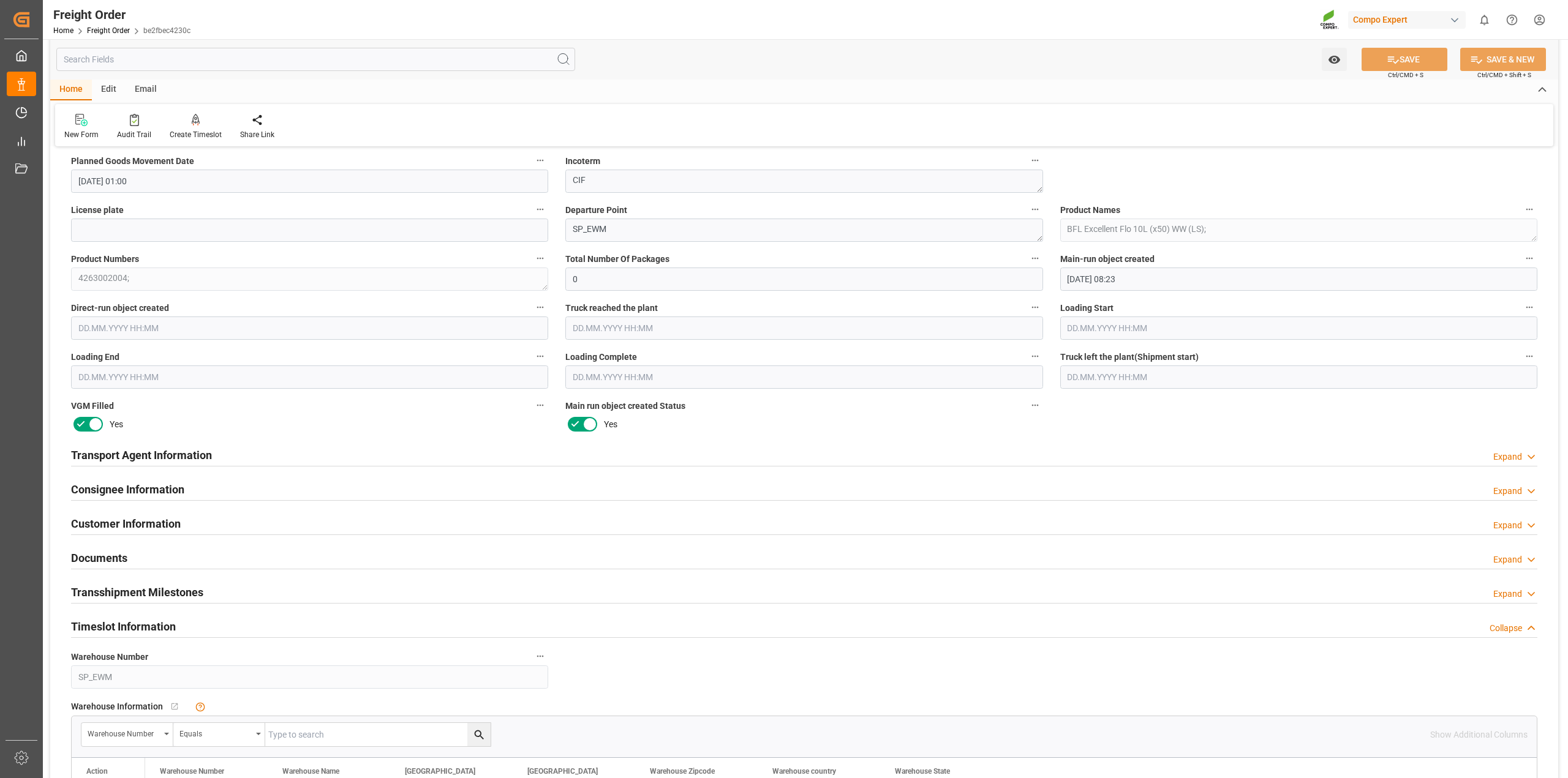
click at [66, 276] on div "Product Numbers 4263002004;" at bounding box center [310, 270] width 494 height 49
click at [61, 282] on div "Timeslot booked Truck reached the plant Truck left the plant(Shipment start) Ge…" at bounding box center [805, 113] width 1508 height 1901
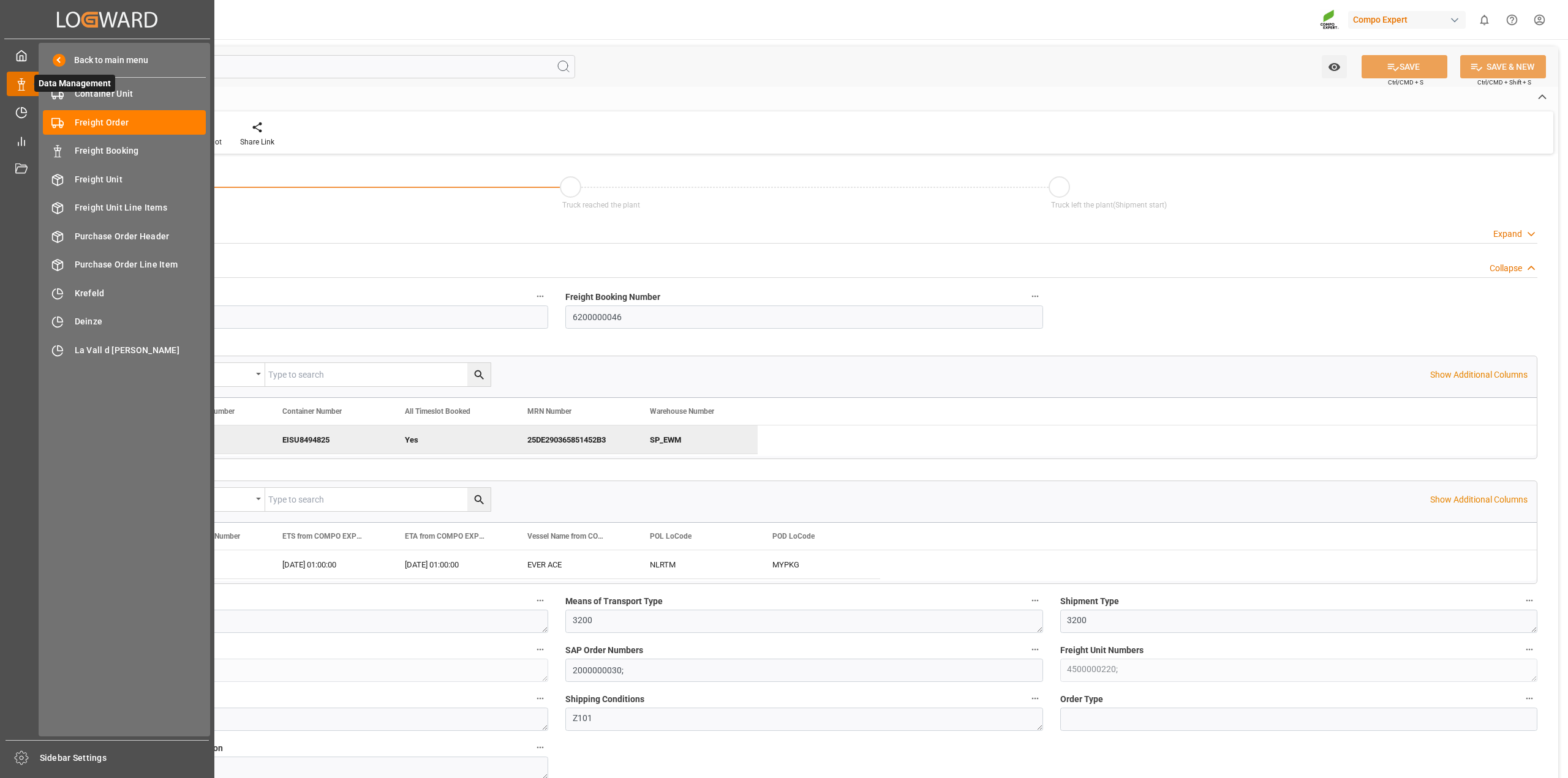
click at [17, 89] on icon at bounding box center [22, 85] width 12 height 12
click at [28, 116] on div "Timeslot Management Timeslot Management" at bounding box center [107, 112] width 201 height 24
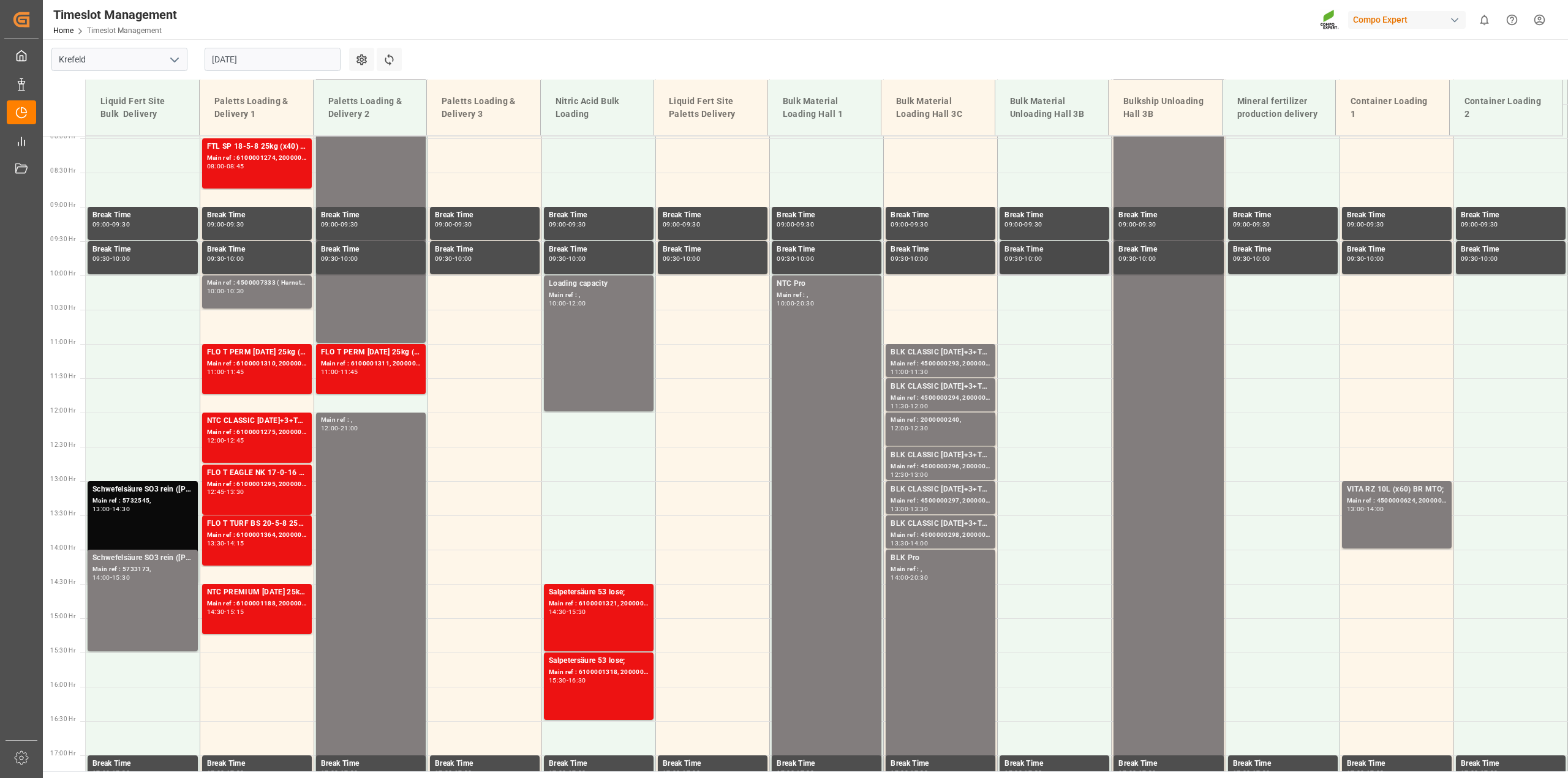
scroll to position [606, 0]
